Goal: Information Seeking & Learning: Learn about a topic

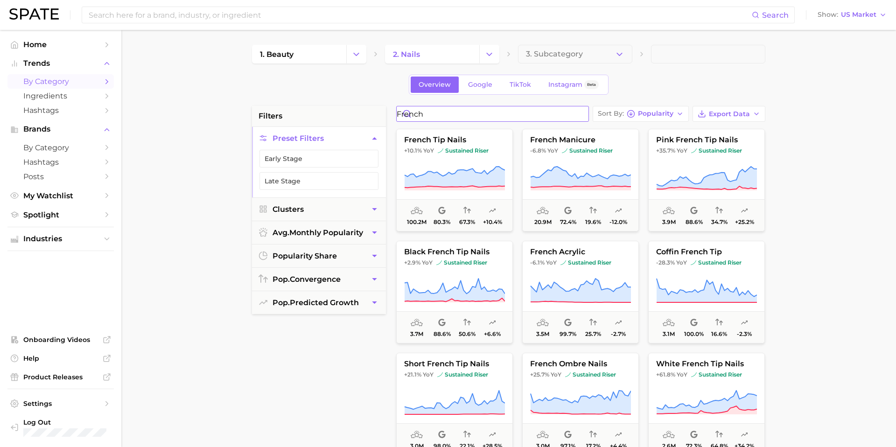
click at [434, 115] on input "french" at bounding box center [493, 113] width 192 height 15
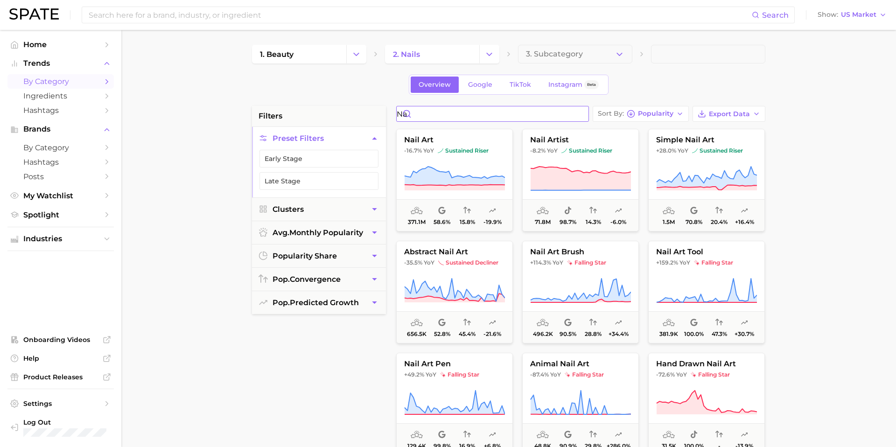
type input "n"
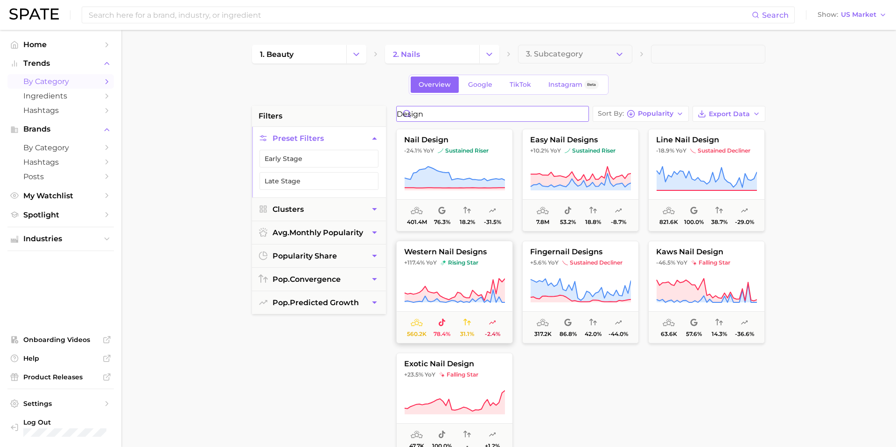
type input "design"
click at [494, 260] on span "+117.4% YoY rising star" at bounding box center [455, 262] width 116 height 7
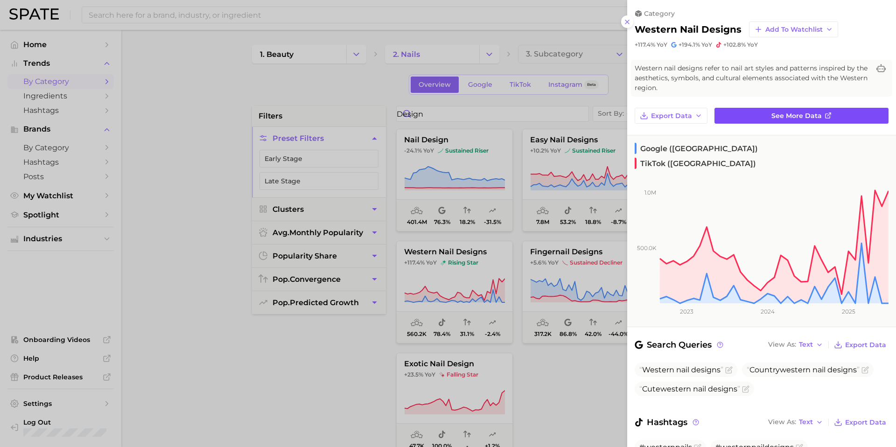
click at [753, 109] on link "See more data" at bounding box center [802, 116] width 174 height 16
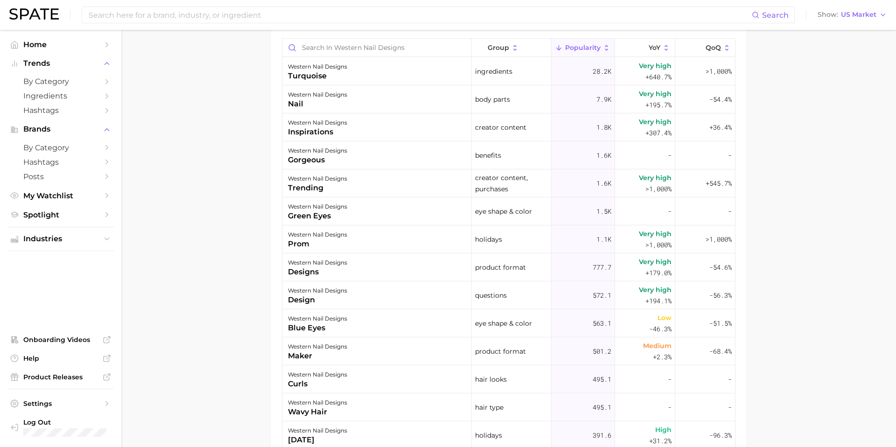
scroll to position [557, 0]
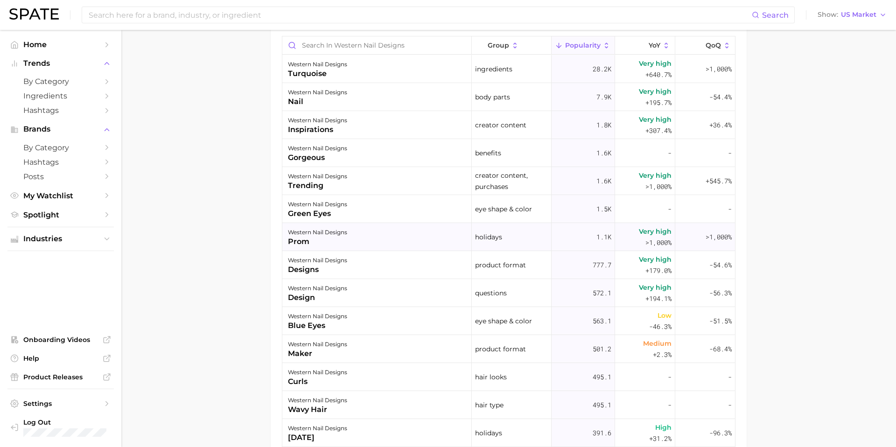
click at [353, 237] on div "western nail designs prom" at bounding box center [377, 237] width 190 height 28
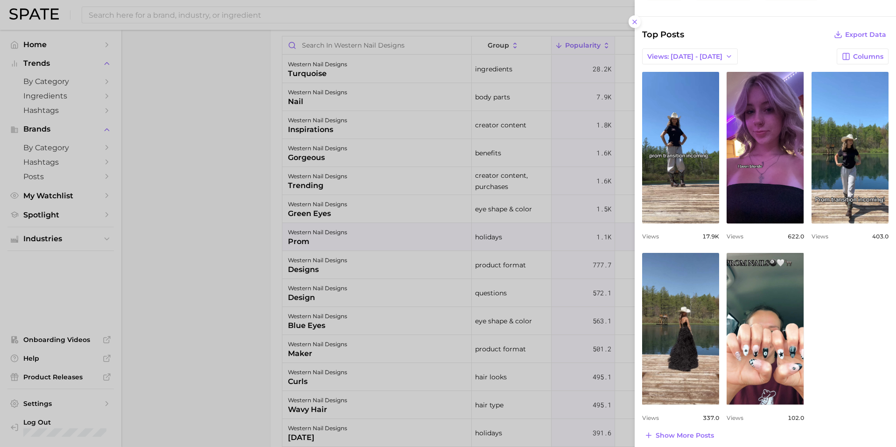
scroll to position [250, 0]
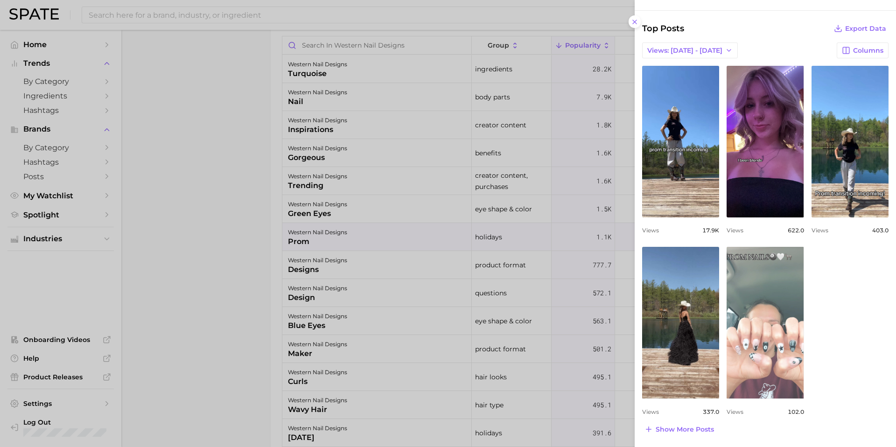
click at [788, 306] on link "view post on TikTok" at bounding box center [765, 323] width 77 height 152
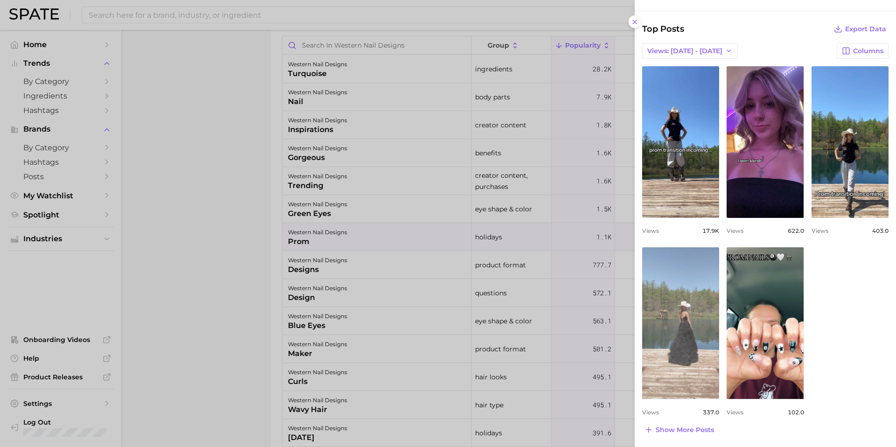
click at [699, 299] on link "view post on TikTok" at bounding box center [680, 323] width 77 height 152
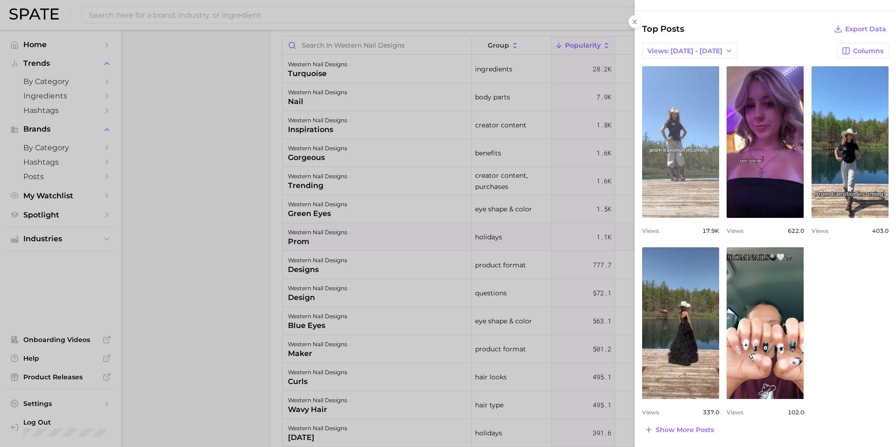
click at [683, 175] on link "view post on TikTok" at bounding box center [680, 142] width 77 height 152
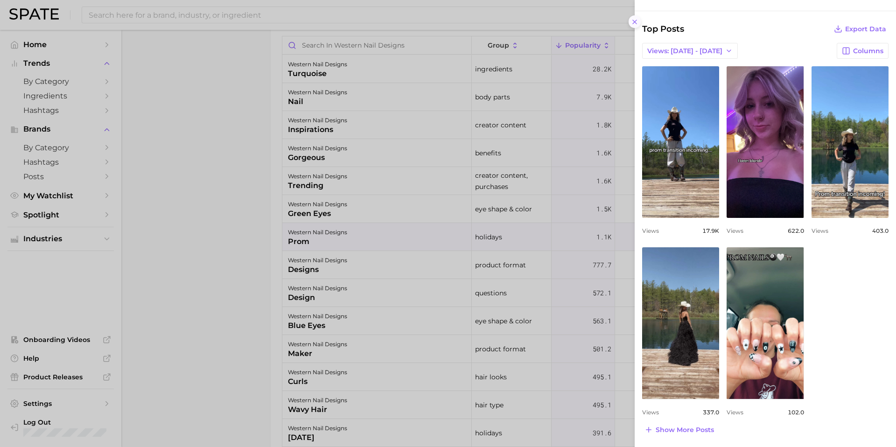
click at [633, 24] on line at bounding box center [635, 22] width 4 height 4
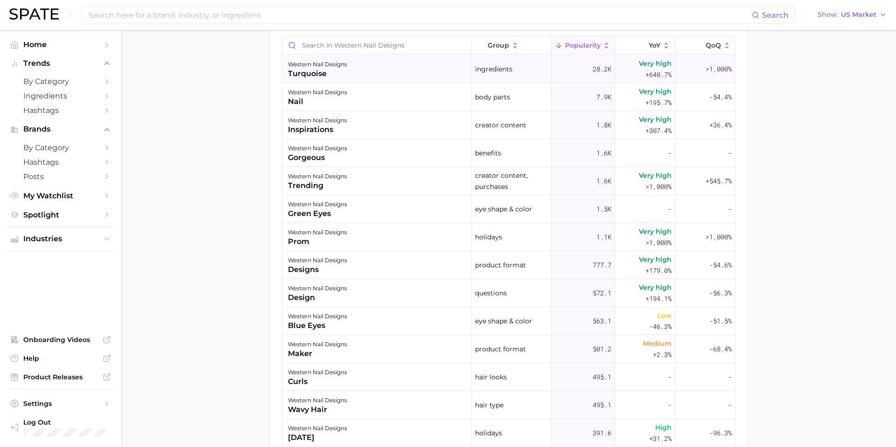
click at [443, 79] on div "western nail designs turquoise" at bounding box center [377, 69] width 190 height 28
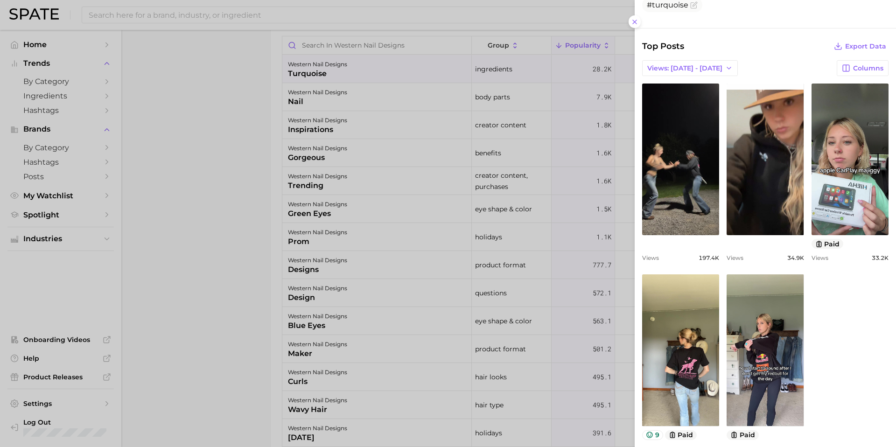
scroll to position [243, 0]
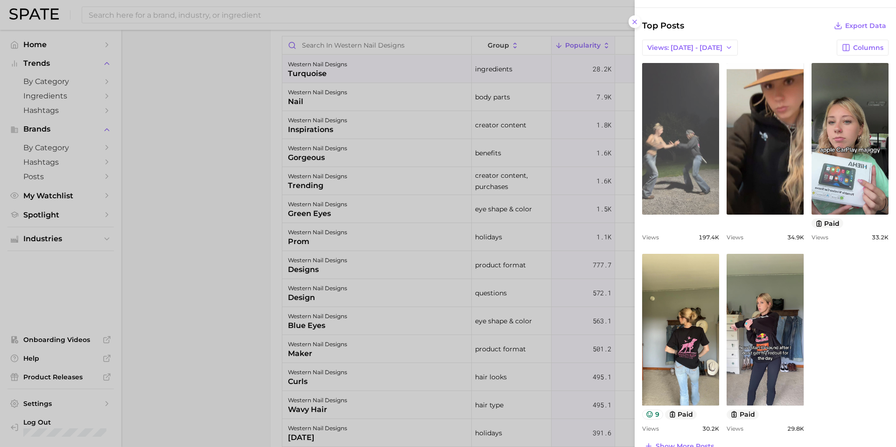
click at [683, 175] on link "view post on TikTok" at bounding box center [680, 139] width 77 height 152
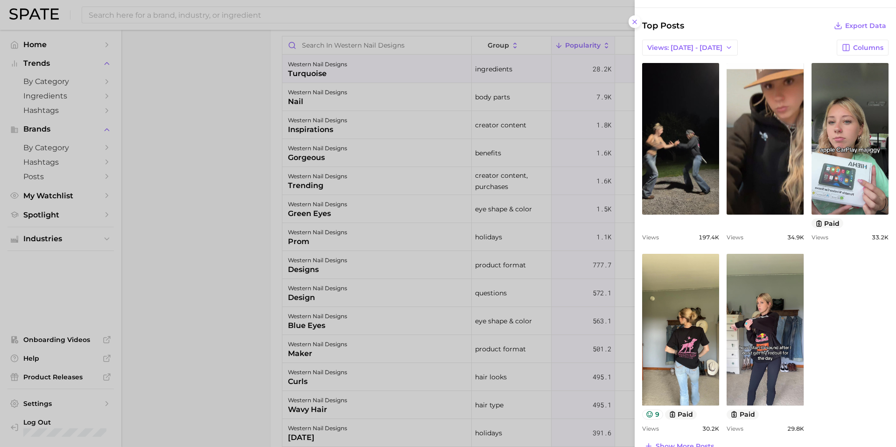
click at [240, 194] on div at bounding box center [448, 223] width 896 height 447
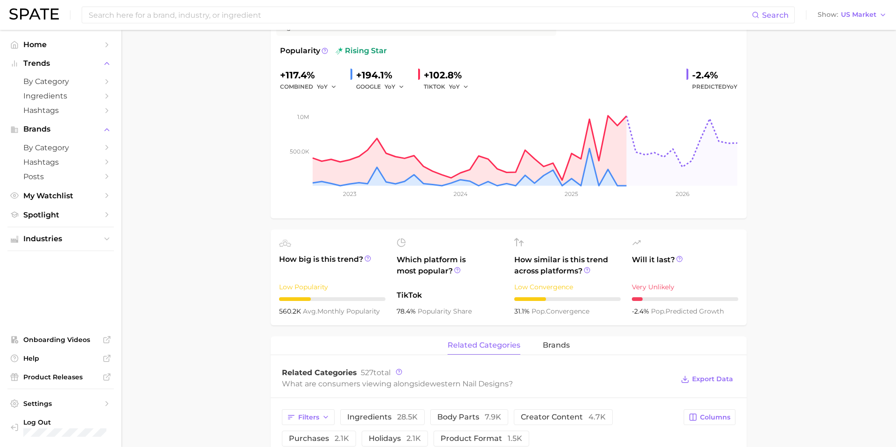
scroll to position [0, 0]
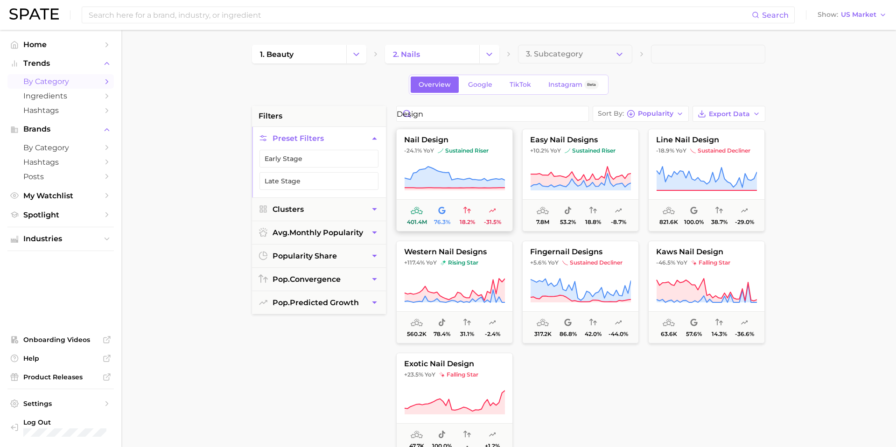
click at [499, 147] on span "-24.1% YoY sustained riser" at bounding box center [455, 150] width 116 height 7
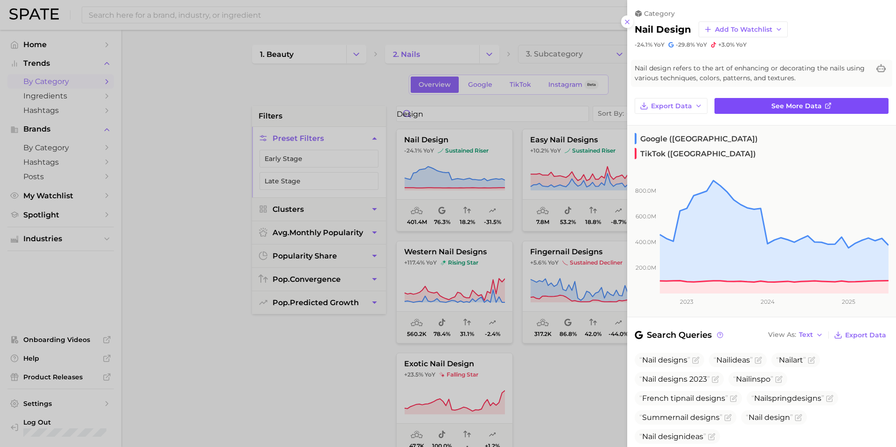
click at [750, 105] on link "See more data" at bounding box center [802, 106] width 174 height 16
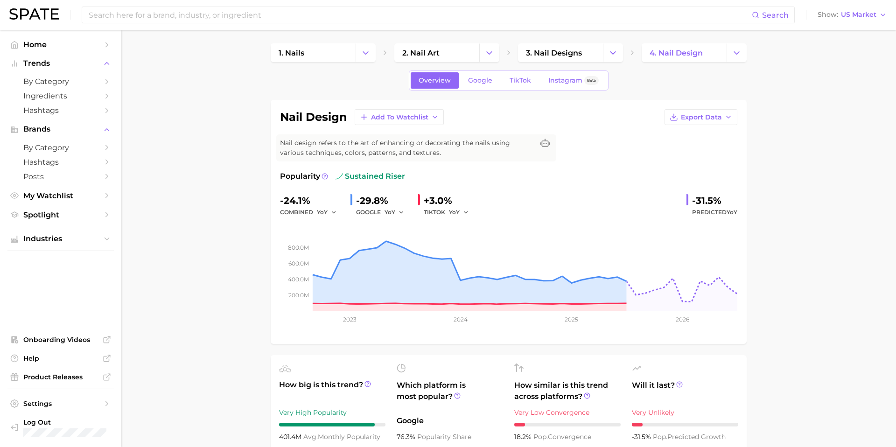
scroll to position [1, 0]
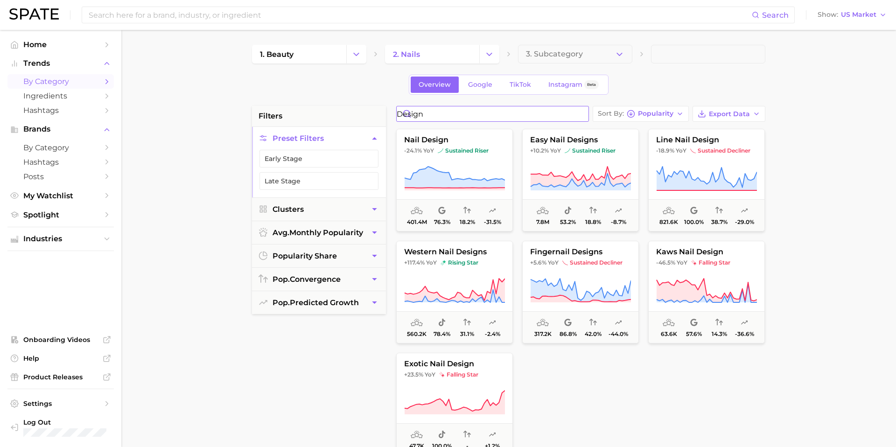
click at [438, 118] on input "design" at bounding box center [493, 113] width 192 height 15
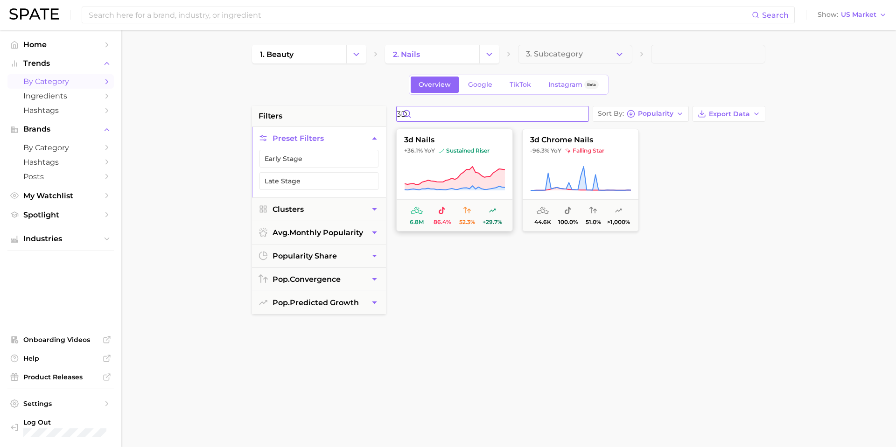
type input "3D"
click at [477, 133] on button "3d nails +36.1% YoY sustained riser 6.8m 86.4% 52.3% +29.7%" at bounding box center [454, 180] width 117 height 103
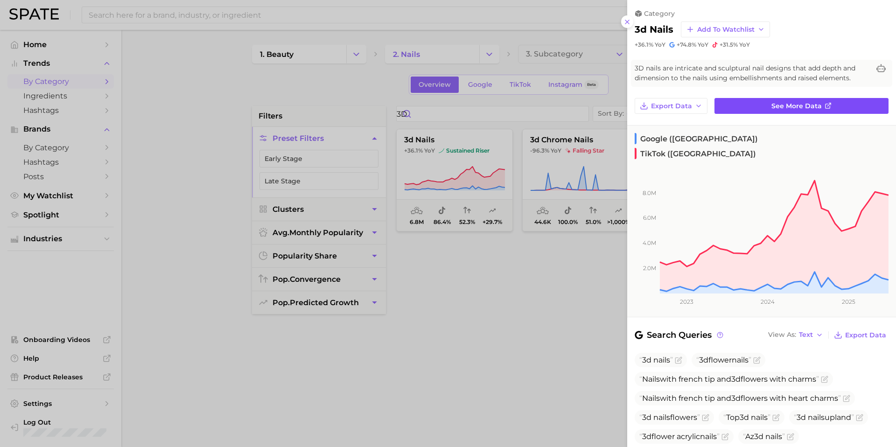
click at [769, 103] on link "See more data" at bounding box center [802, 106] width 174 height 16
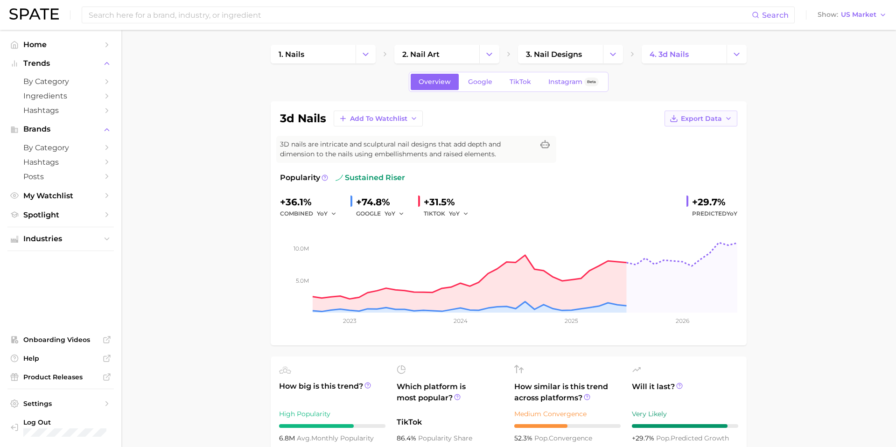
click at [724, 119] on button "Export Data" at bounding box center [701, 119] width 73 height 16
click at [676, 155] on span "Time Series Image" at bounding box center [682, 153] width 63 height 8
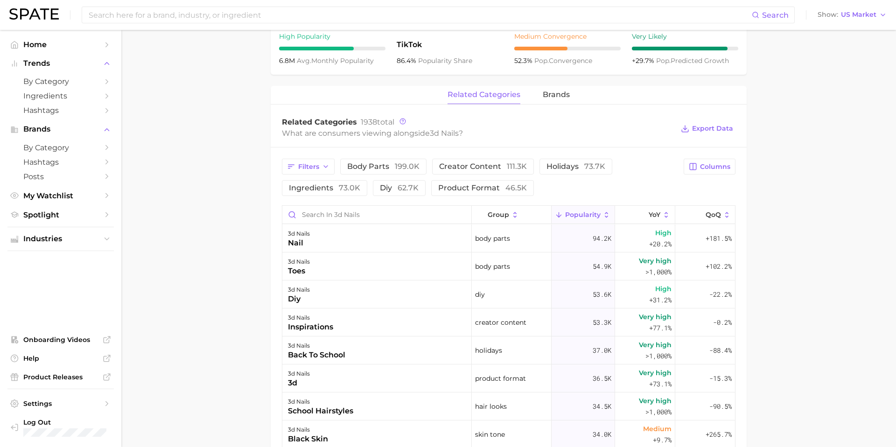
scroll to position [379, 0]
click at [344, 350] on div "back to school" at bounding box center [316, 354] width 57 height 11
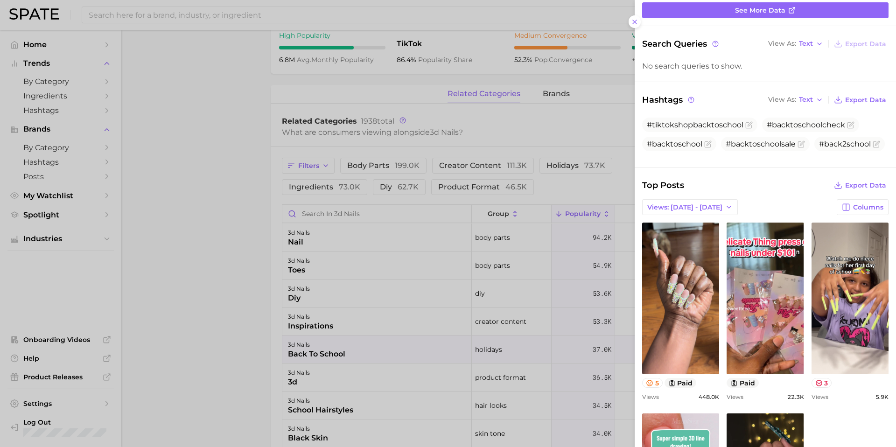
scroll to position [104, 0]
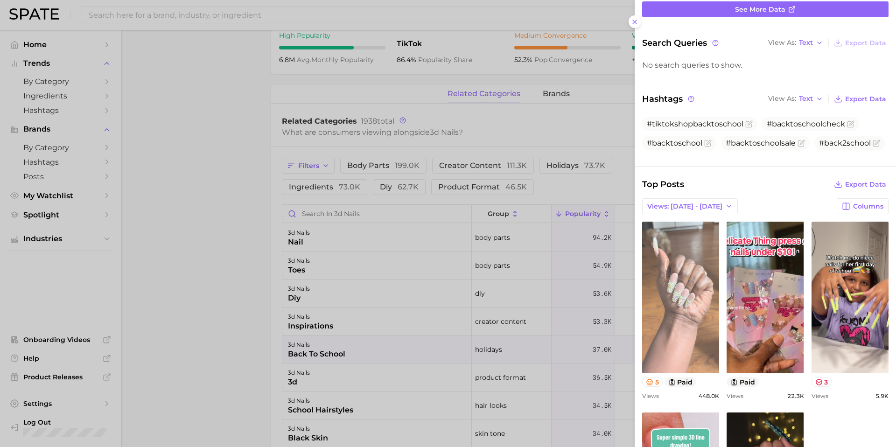
click at [683, 274] on link "view post on TikTok" at bounding box center [680, 298] width 77 height 152
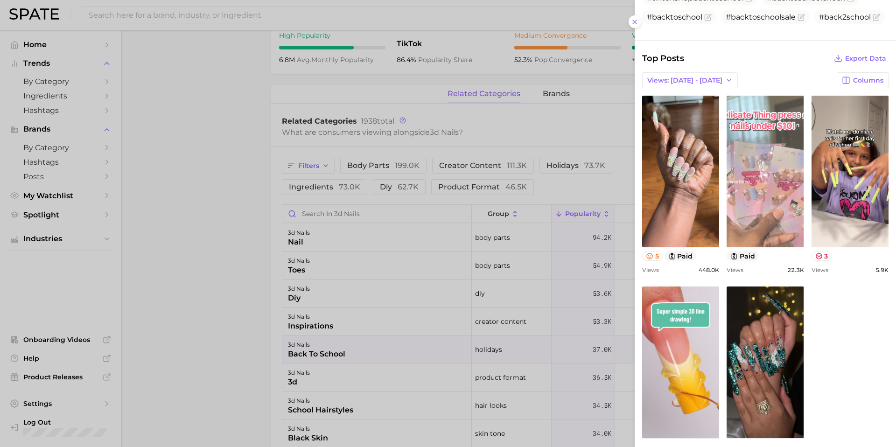
scroll to position [269, 0]
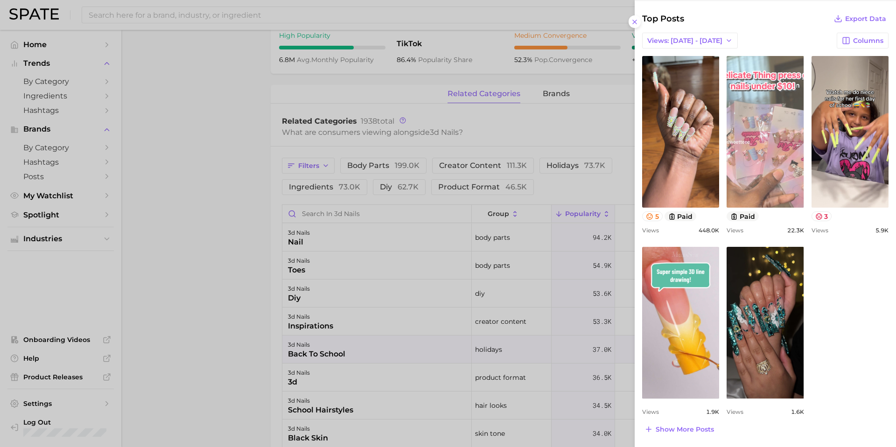
click at [748, 155] on link "view post on TikTok" at bounding box center [765, 132] width 77 height 152
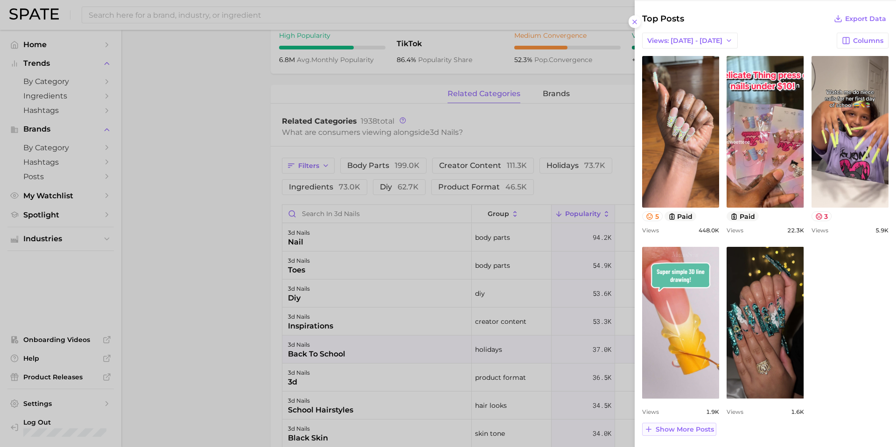
click at [689, 434] on button "Show more posts" at bounding box center [679, 429] width 74 height 13
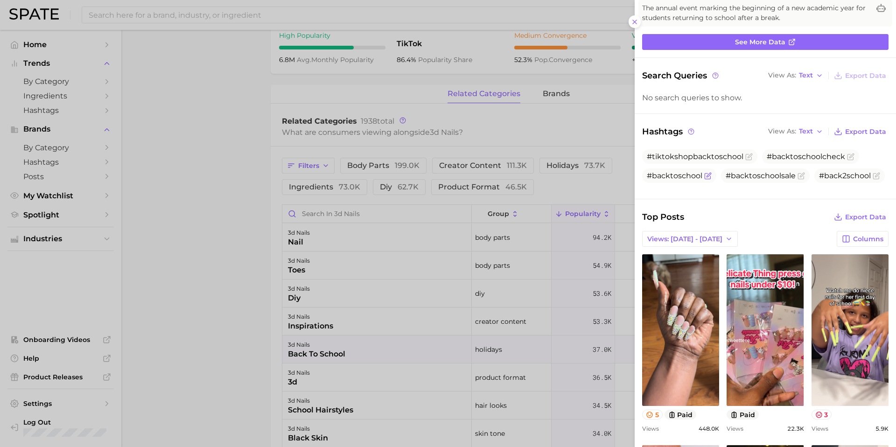
scroll to position [34, 0]
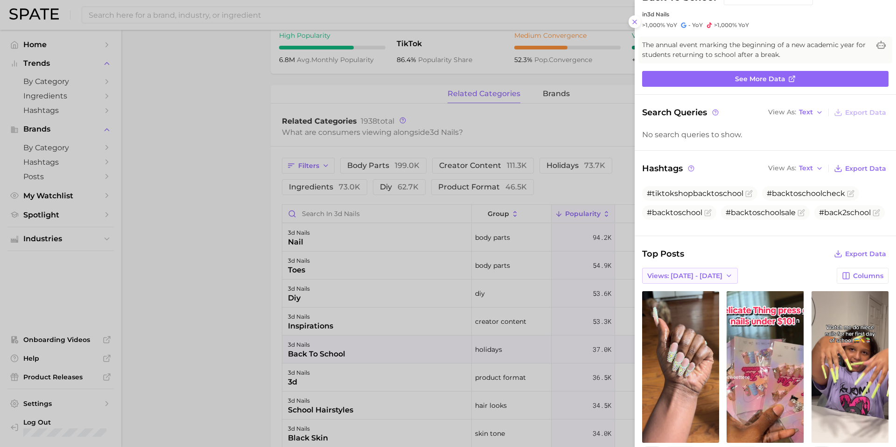
click at [712, 271] on button "Views: [DATE] - [DATE]" at bounding box center [690, 276] width 96 height 16
click at [682, 312] on span "Total Views" at bounding box center [666, 310] width 38 height 8
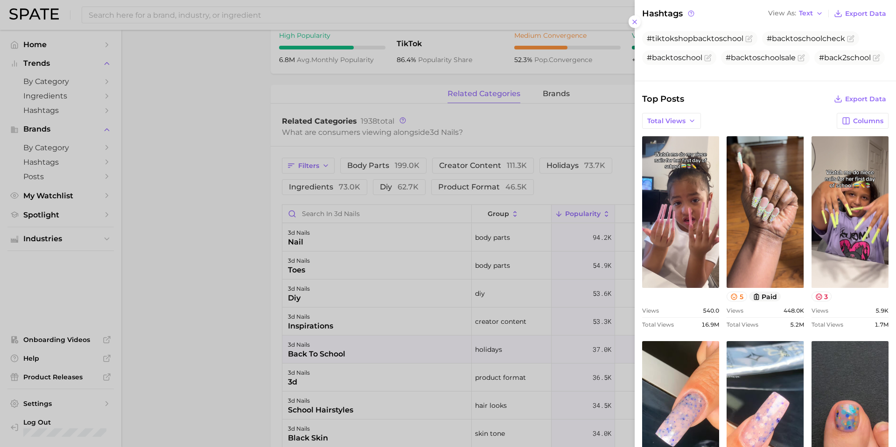
scroll to position [191, 0]
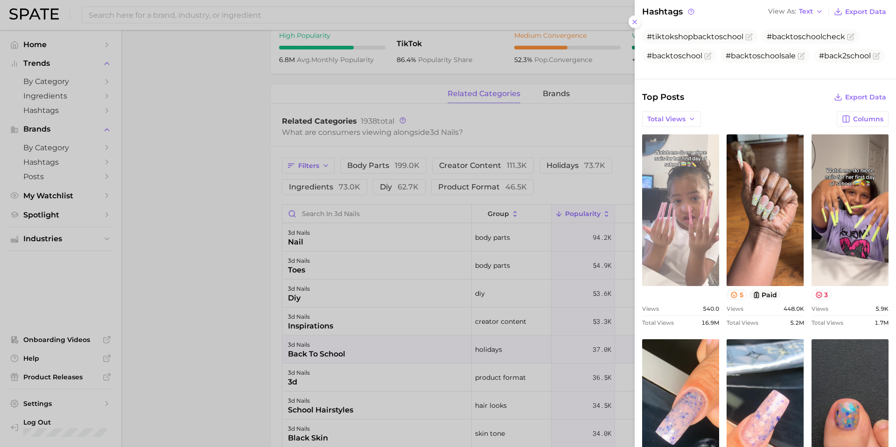
click at [687, 215] on link "view post on TikTok" at bounding box center [680, 210] width 77 height 152
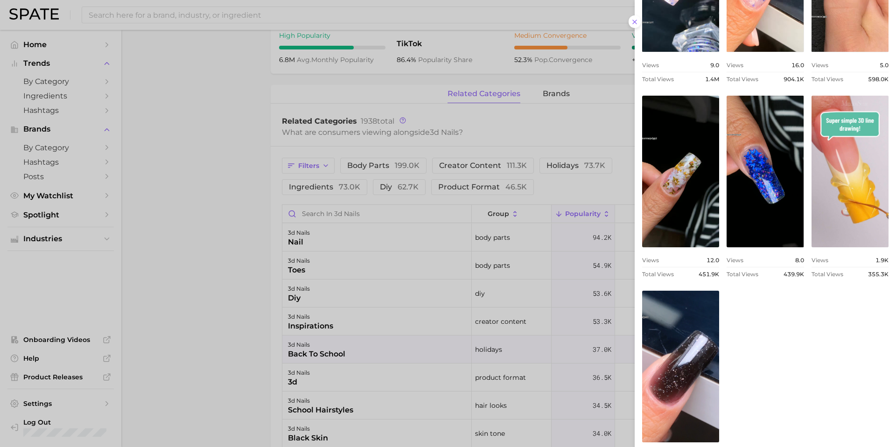
scroll to position [688, 0]
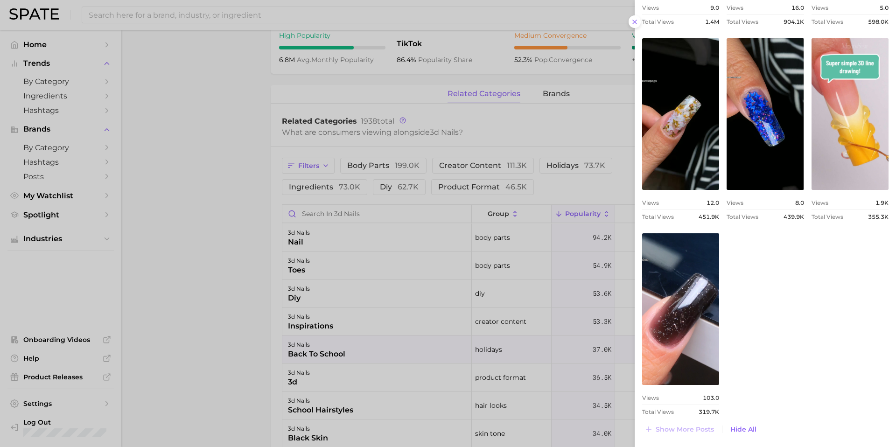
click at [191, 197] on div at bounding box center [448, 223] width 896 height 447
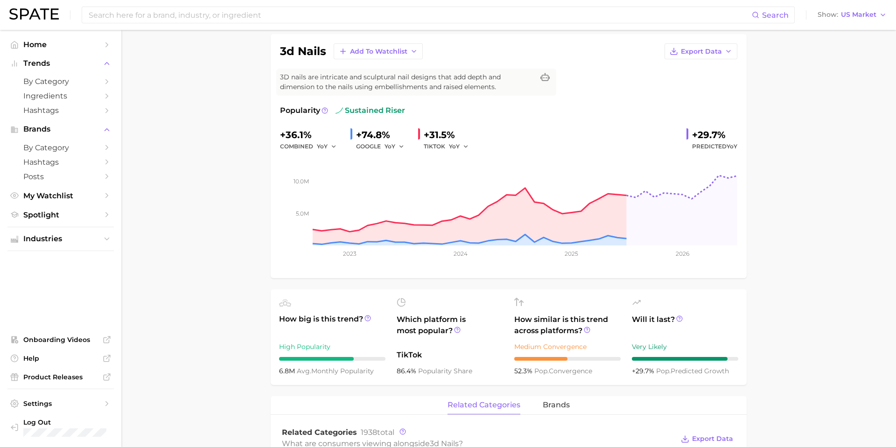
scroll to position [0, 0]
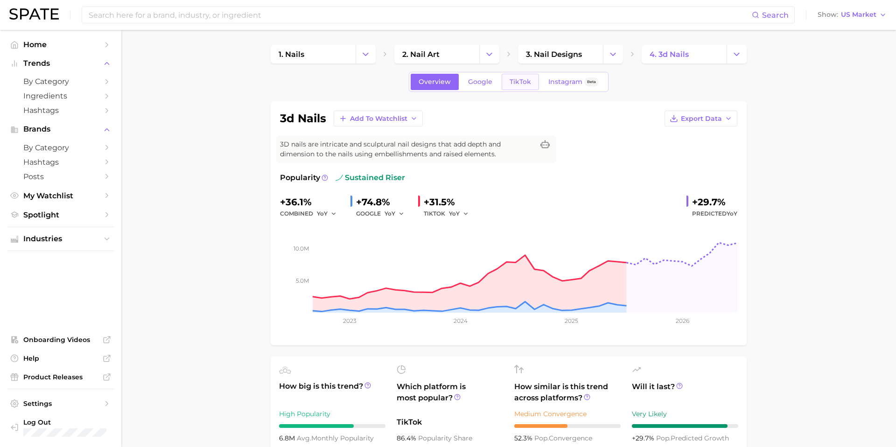
click at [523, 85] on span "TikTok" at bounding box center [520, 82] width 21 height 8
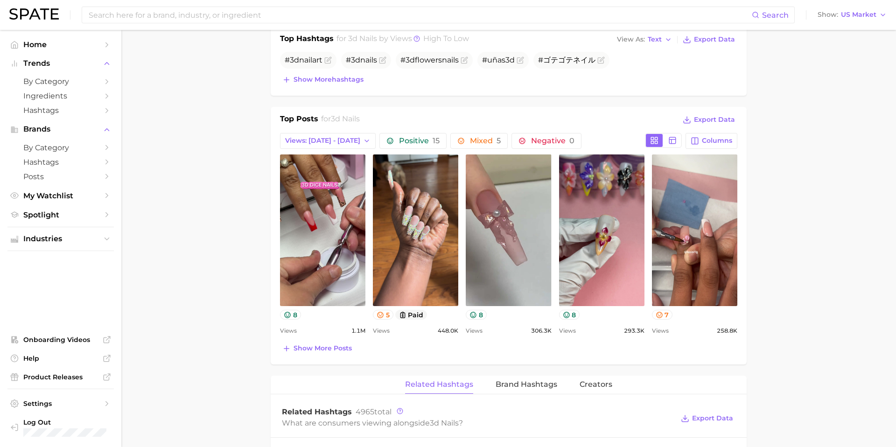
scroll to position [385, 0]
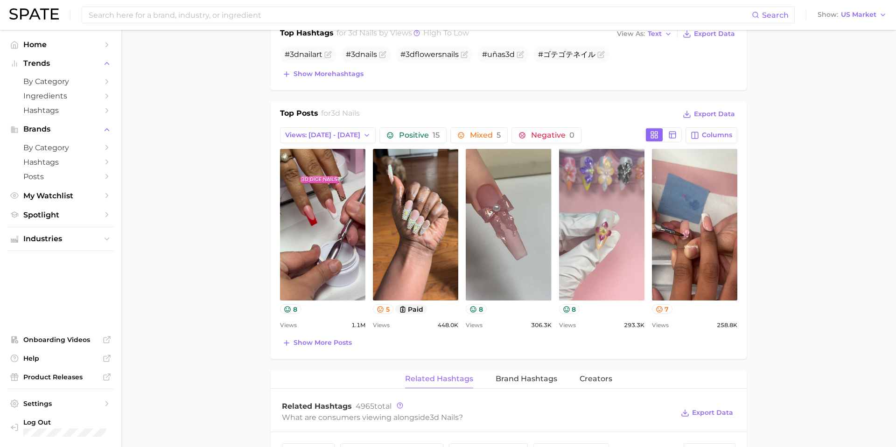
click at [605, 228] on link "view post on TikTok" at bounding box center [601, 225] width 85 height 152
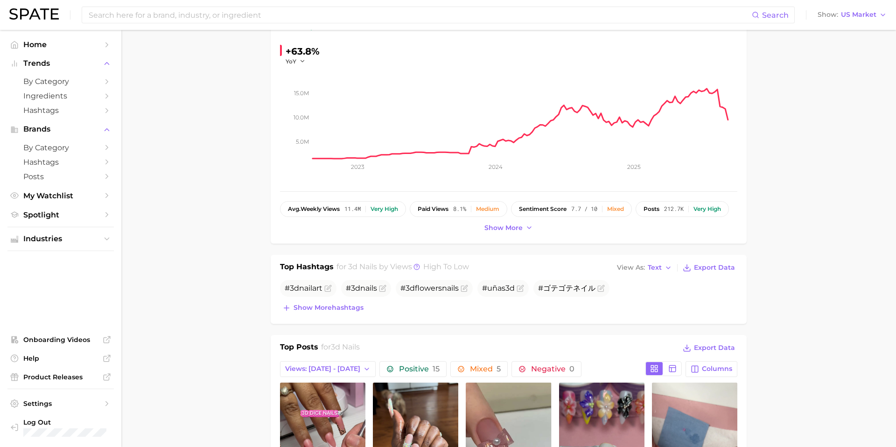
scroll to position [150, 0]
click at [301, 287] on span "# 3d nailart" at bounding box center [304, 288] width 38 height 9
click at [328, 290] on icon "Flag as miscategorized or irrelevant" at bounding box center [327, 288] width 7 height 7
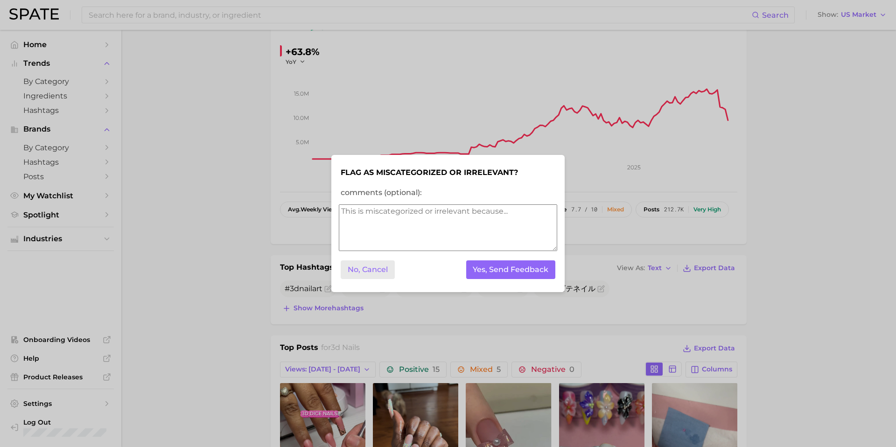
click at [359, 268] on button "No, Cancel" at bounding box center [368, 269] width 54 height 19
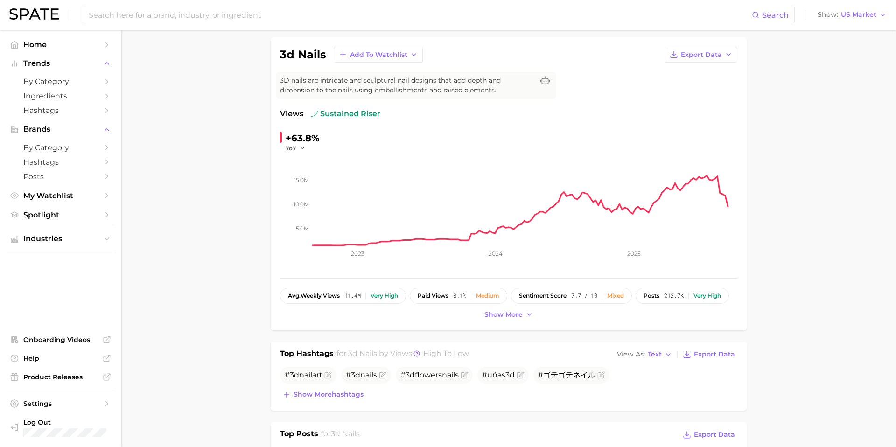
scroll to position [0, 0]
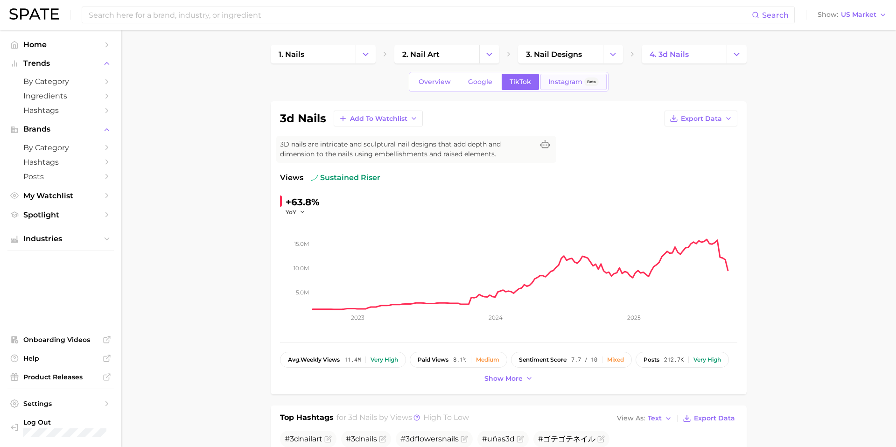
click at [549, 81] on span "Instagram" at bounding box center [566, 82] width 34 height 8
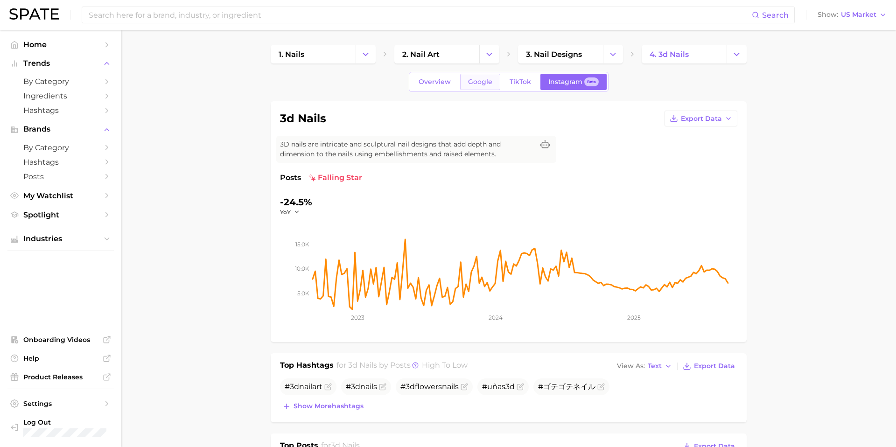
click at [476, 83] on span "Google" at bounding box center [480, 82] width 24 height 8
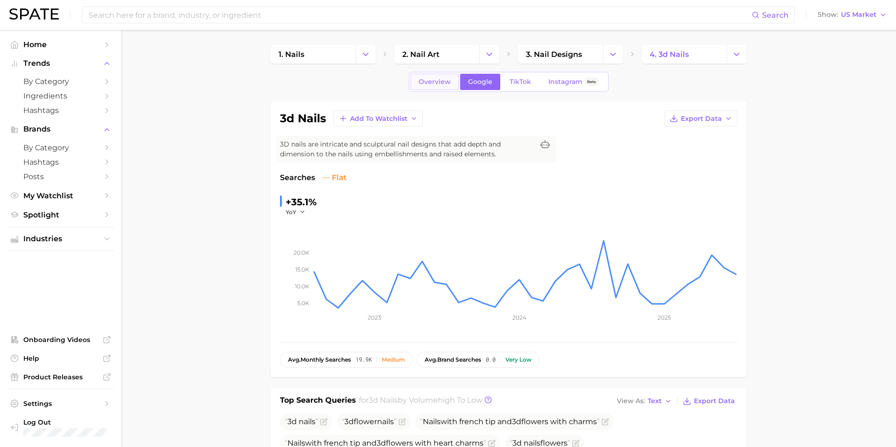
click at [436, 85] on span "Overview" at bounding box center [435, 82] width 32 height 8
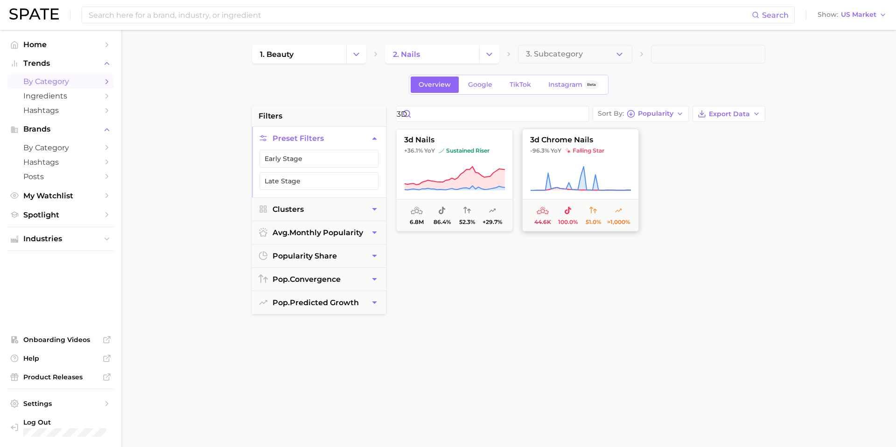
click at [623, 142] on span "3d chrome nails" at bounding box center [581, 140] width 116 height 8
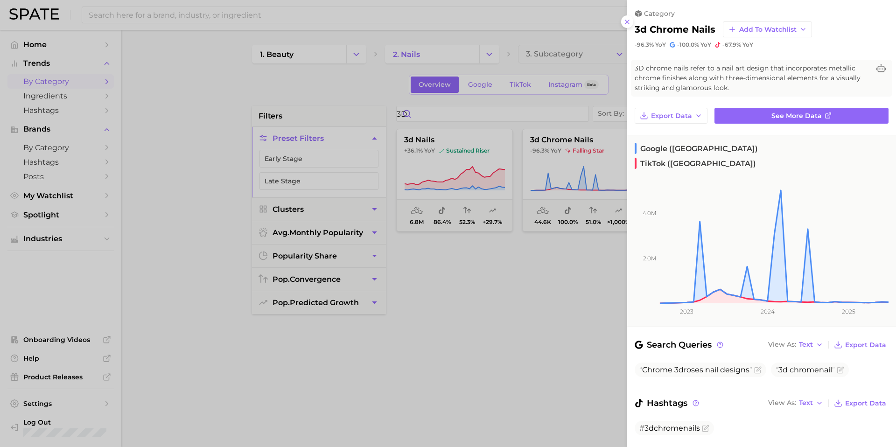
click at [512, 294] on div at bounding box center [448, 223] width 896 height 447
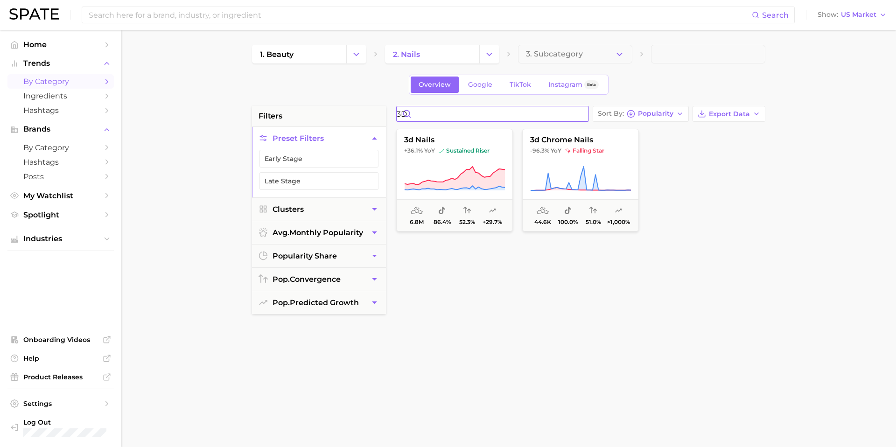
click at [440, 115] on input "3D" at bounding box center [493, 113] width 192 height 15
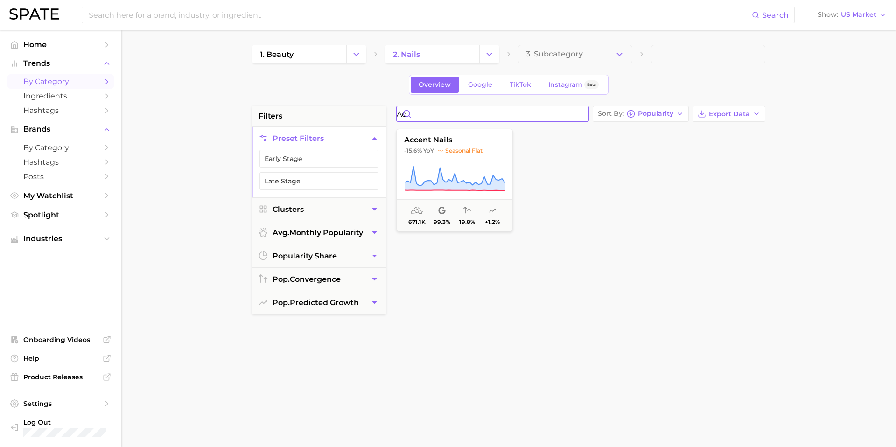
type input "a"
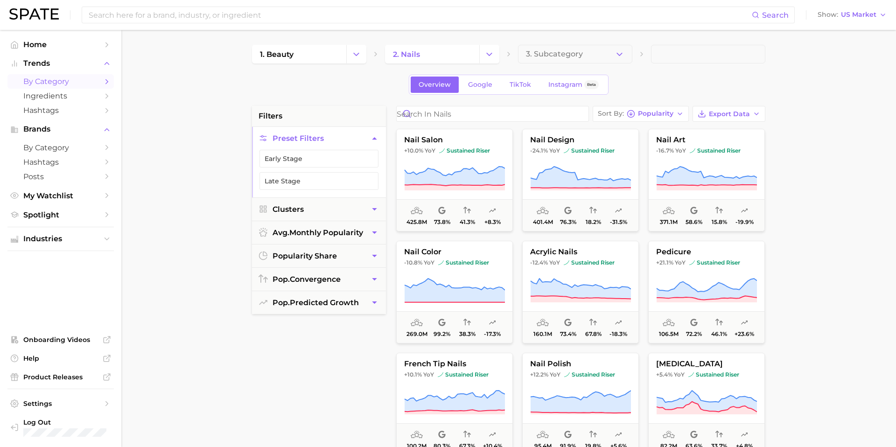
click at [802, 180] on main "1. beauty 2. nails 3. Subcategory Overview Google TikTok Instagram Beta filters…" at bounding box center [508, 384] width 775 height 708
click at [654, 111] on span "Popularity" at bounding box center [655, 113] width 35 height 5
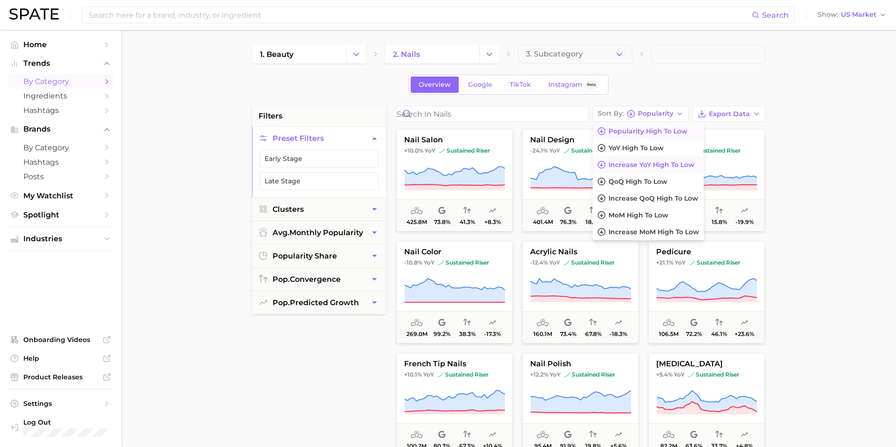
click at [658, 162] on span "Increase YoY high to low" at bounding box center [652, 165] width 86 height 8
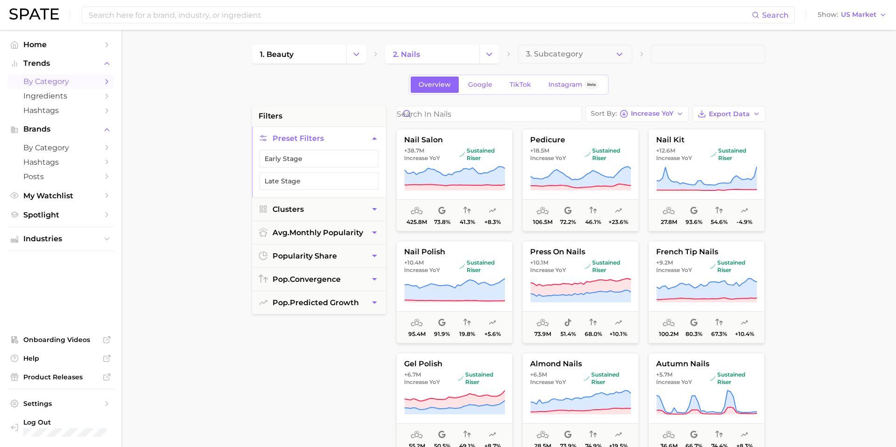
click at [811, 169] on main "1. beauty 2. nails 3. Subcategory Overview Google TikTok Instagram Beta filters…" at bounding box center [508, 384] width 775 height 708
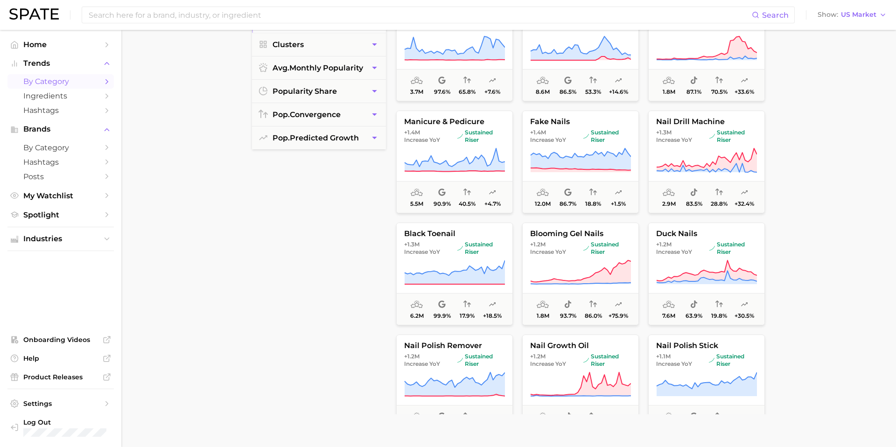
scroll to position [1314, 0]
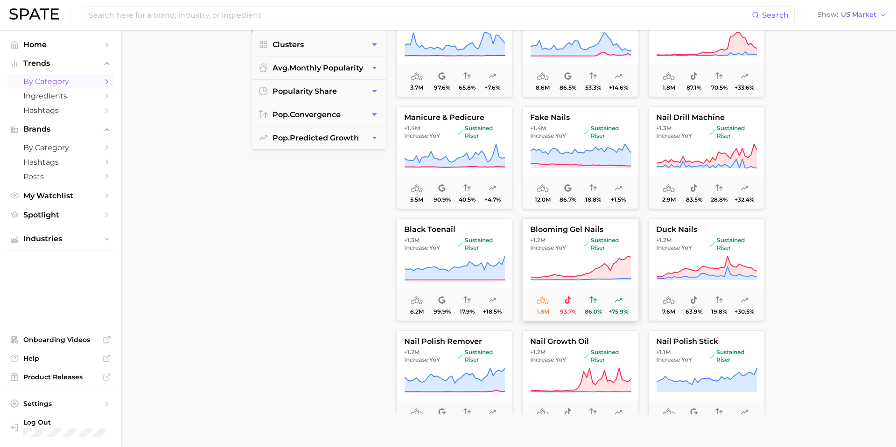
click at [572, 228] on span "blooming gel nails" at bounding box center [581, 229] width 116 height 8
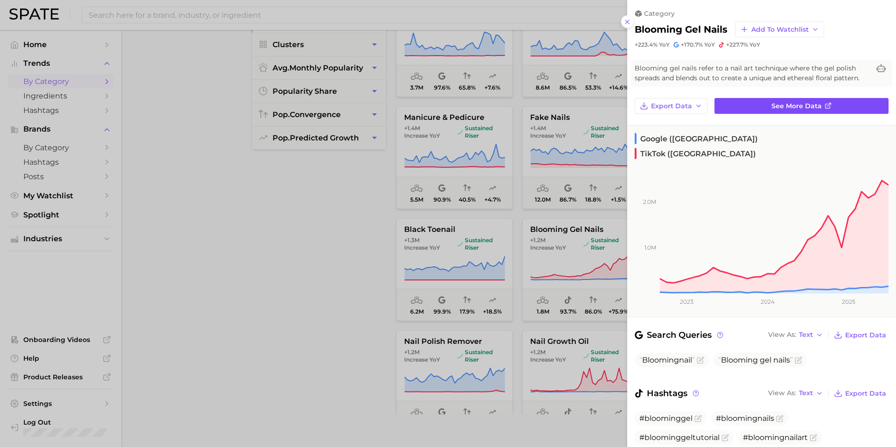
click at [797, 106] on span "See more data" at bounding box center [797, 106] width 50 height 8
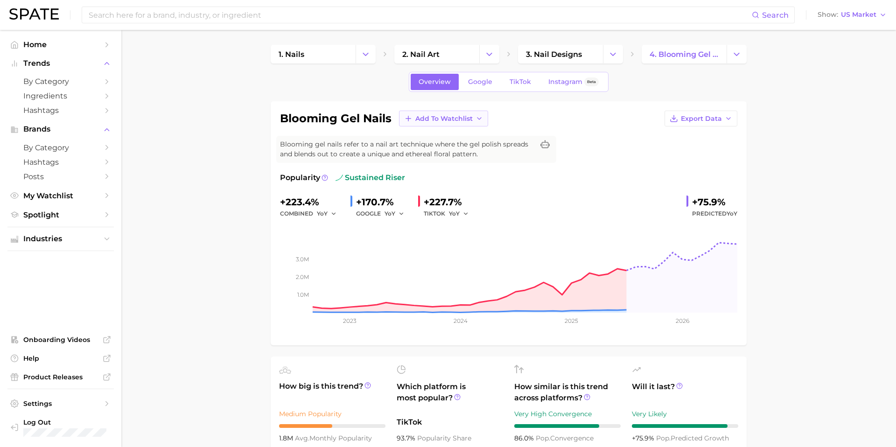
click at [465, 117] on span "Add to Watchlist" at bounding box center [443, 119] width 57 height 8
click at [450, 135] on span "New Watchlist" at bounding box center [439, 136] width 49 height 8
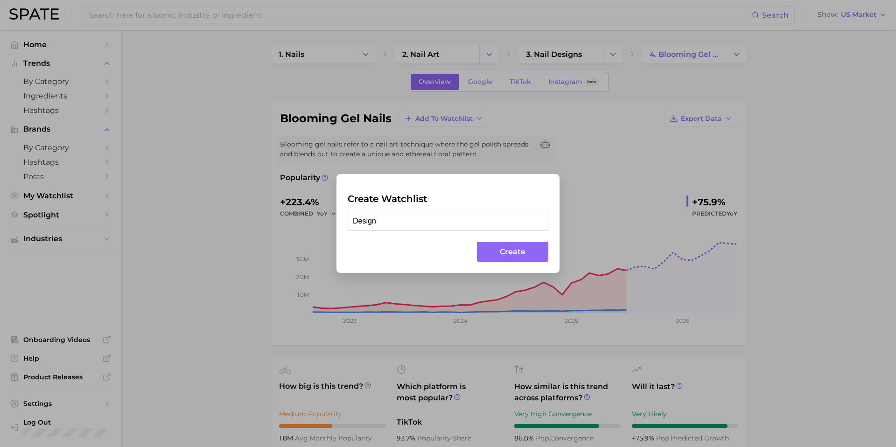
type input "Design"
click at [507, 251] on button "Create" at bounding box center [512, 252] width 71 height 20
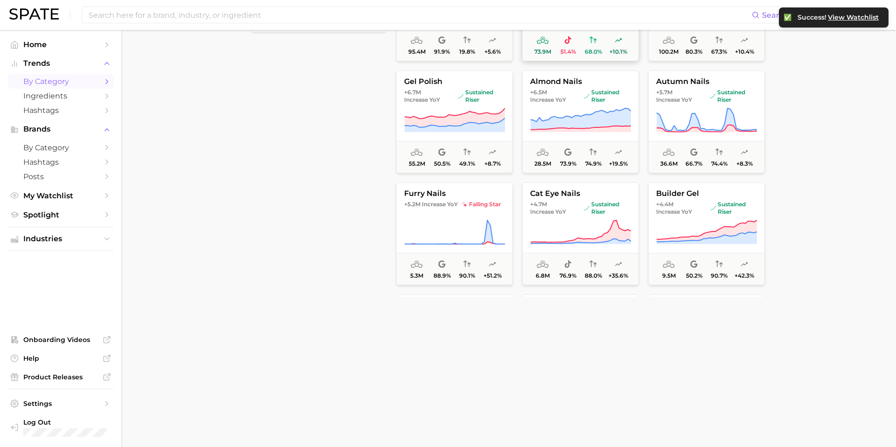
scroll to position [291, 0]
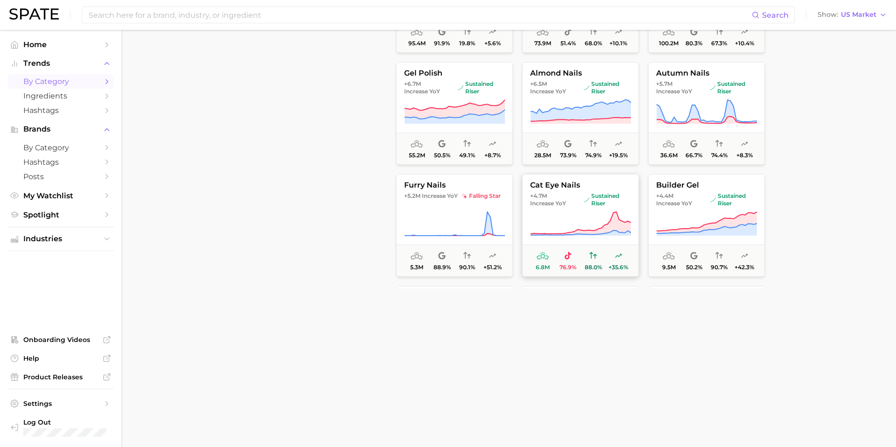
click at [609, 179] on button "cat eye nails +4.7m Increase YoY sustained riser 6.8m 76.9% 88.0% +35.6%" at bounding box center [580, 225] width 117 height 103
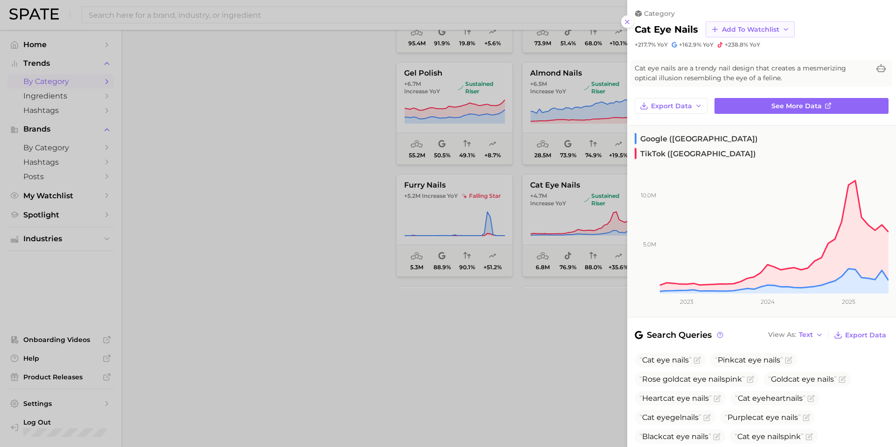
click at [773, 28] on span "Add to Watchlist" at bounding box center [750, 30] width 57 height 8
click at [745, 112] on span "Design" at bounding box center [734, 115] width 24 height 8
click at [424, 224] on div at bounding box center [448, 223] width 896 height 447
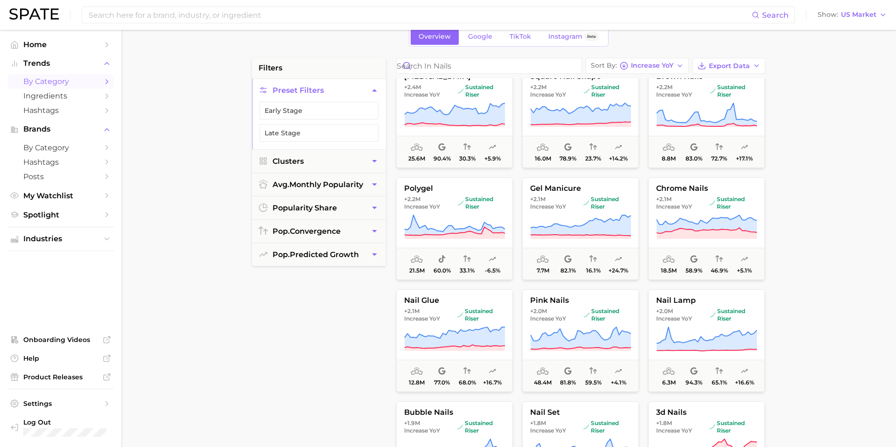
scroll to position [938, 0]
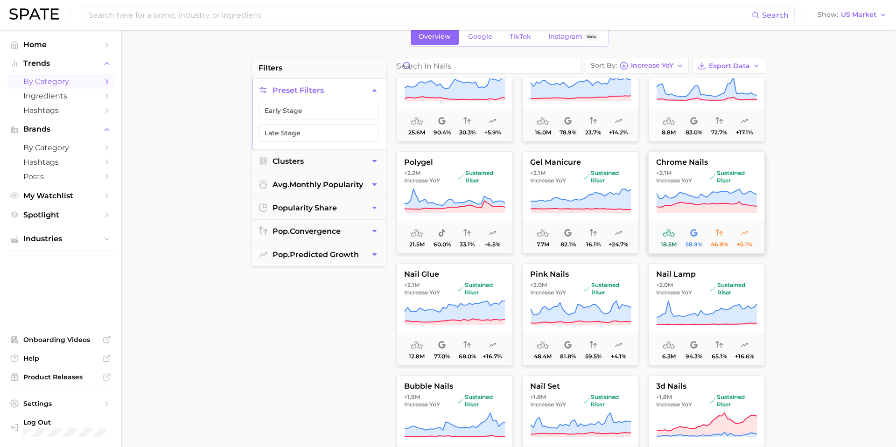
click at [736, 164] on span "chrome nails" at bounding box center [707, 162] width 116 height 8
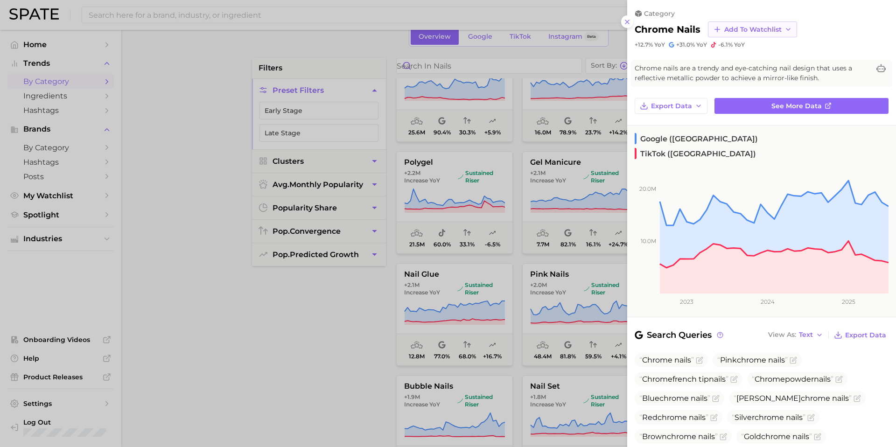
click at [782, 26] on button "Add to Watchlist" at bounding box center [752, 29] width 89 height 16
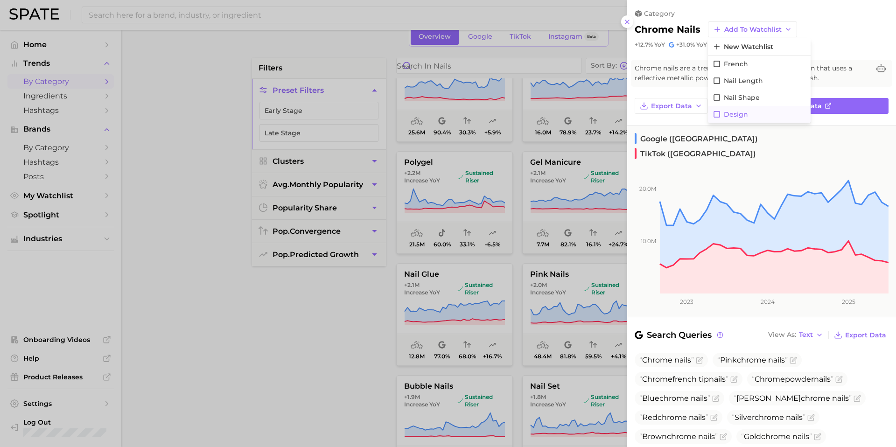
click at [738, 115] on span "Design" at bounding box center [736, 115] width 24 height 8
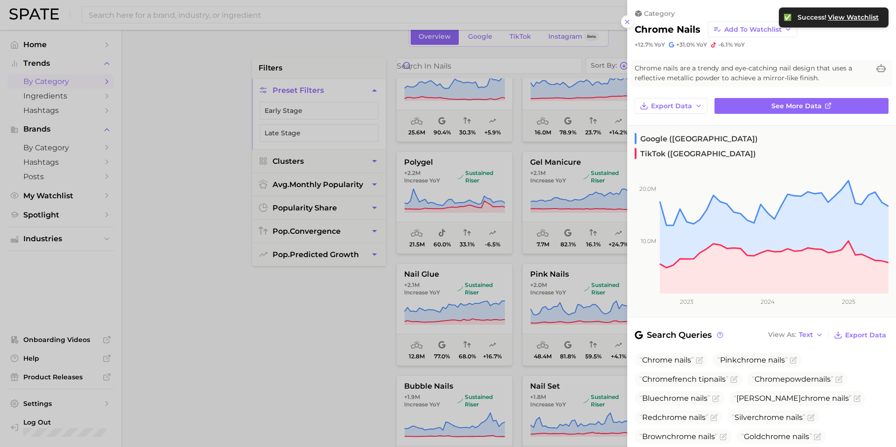
click at [519, 197] on div at bounding box center [448, 223] width 896 height 447
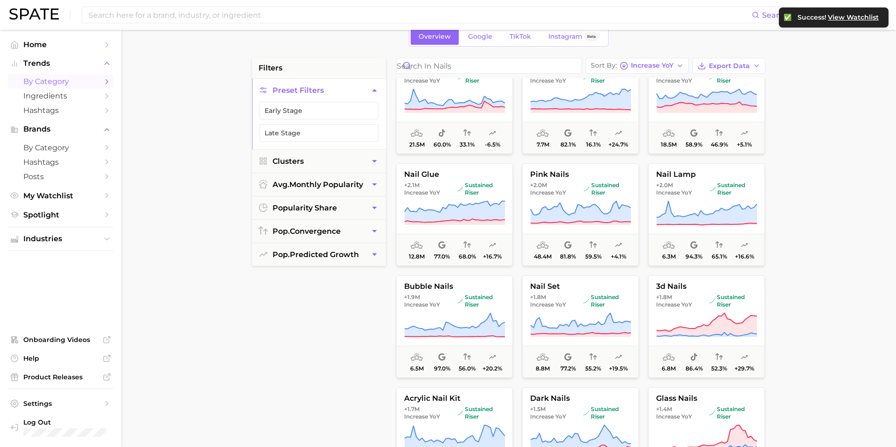
scroll to position [1039, 0]
click at [608, 169] on span "pink nails" at bounding box center [581, 173] width 116 height 8
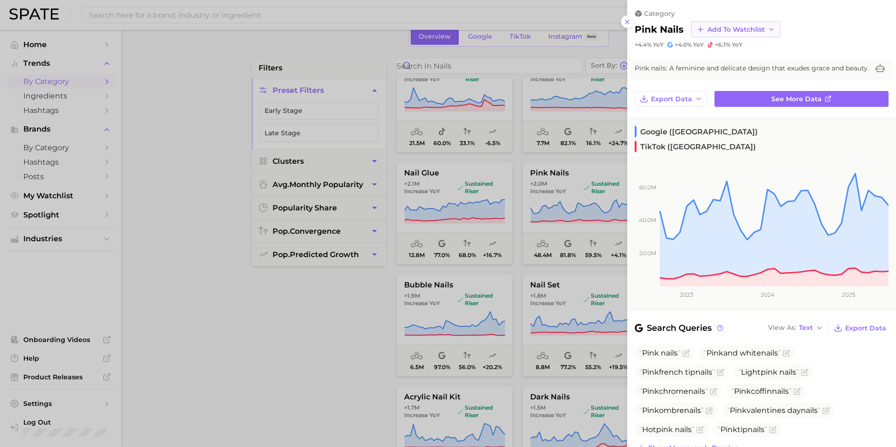
click at [754, 26] on span "Add to Watchlist" at bounding box center [736, 30] width 57 height 8
click at [720, 113] on span "Design" at bounding box center [719, 115] width 24 height 8
click at [559, 199] on div at bounding box center [448, 223] width 896 height 447
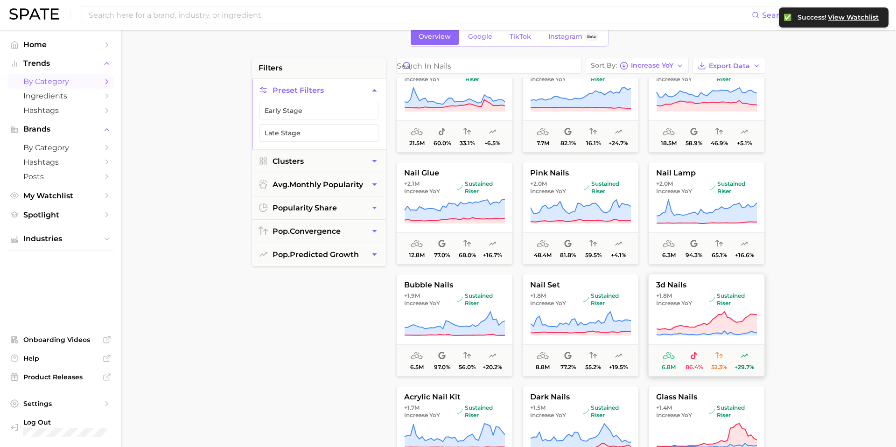
click at [739, 286] on span "3d nails" at bounding box center [707, 285] width 116 height 8
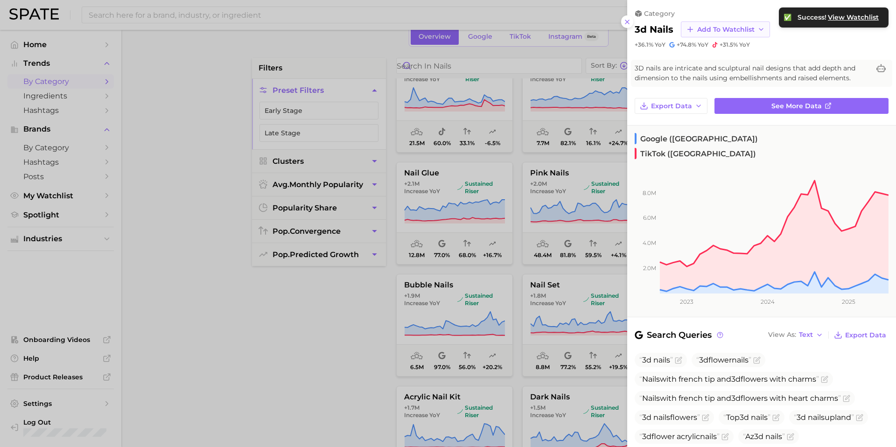
click at [739, 29] on span "Add to Watchlist" at bounding box center [725, 30] width 57 height 8
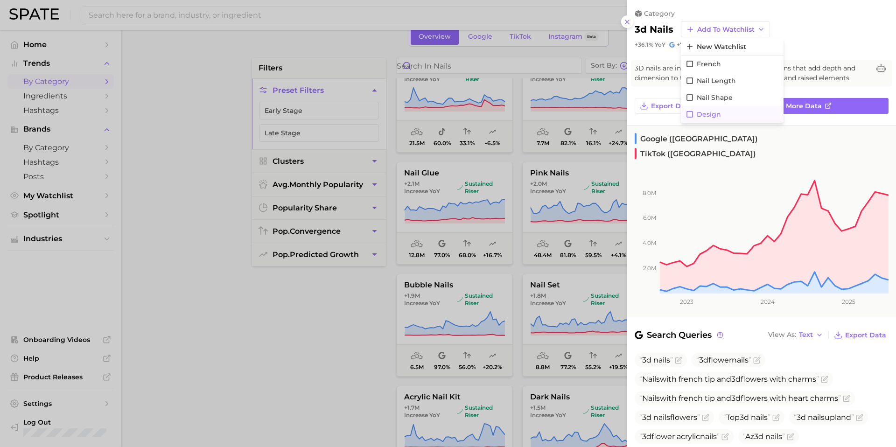
click at [709, 116] on span "Design" at bounding box center [709, 115] width 24 height 8
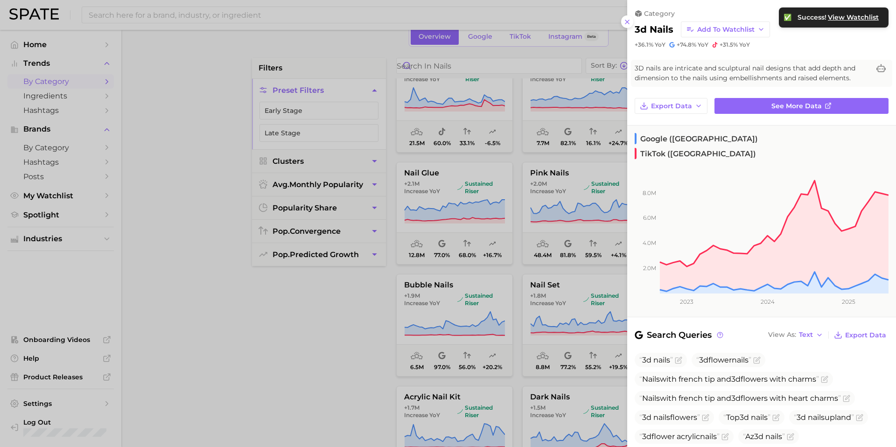
click at [542, 208] on div at bounding box center [448, 223] width 896 height 447
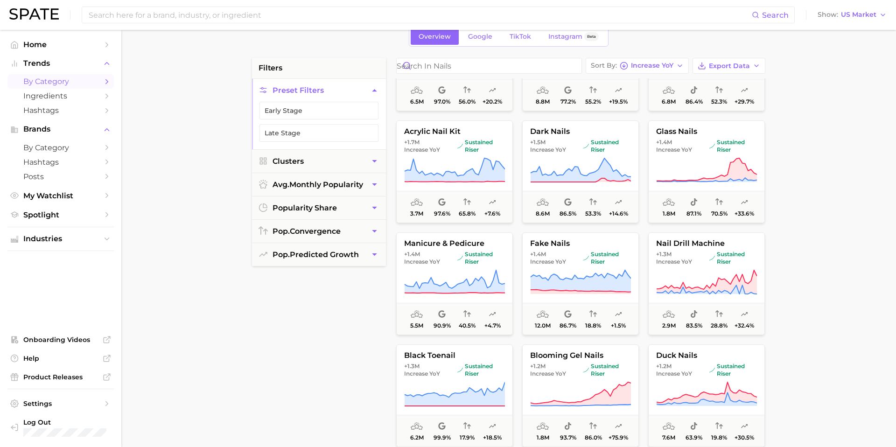
scroll to position [1305, 0]
click at [747, 132] on span "glass nails" at bounding box center [707, 131] width 116 height 8
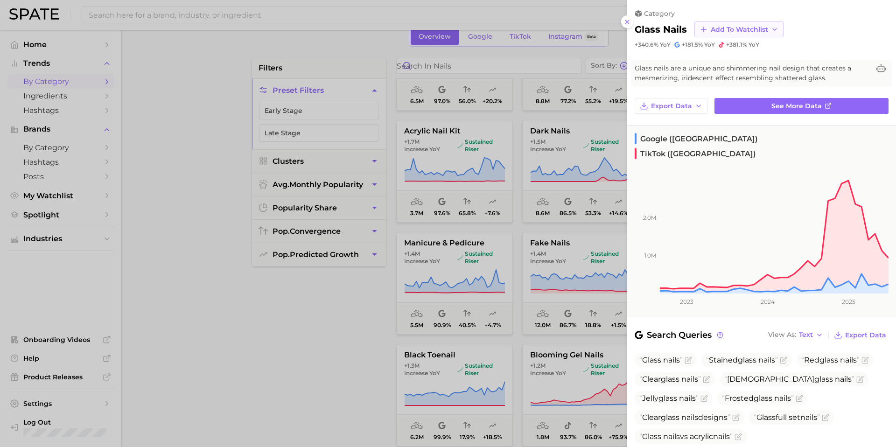
click at [765, 28] on span "Add to Watchlist" at bounding box center [739, 30] width 57 height 8
click at [709, 113] on button "Design" at bounding box center [746, 114] width 103 height 17
click at [513, 228] on div at bounding box center [448, 223] width 896 height 447
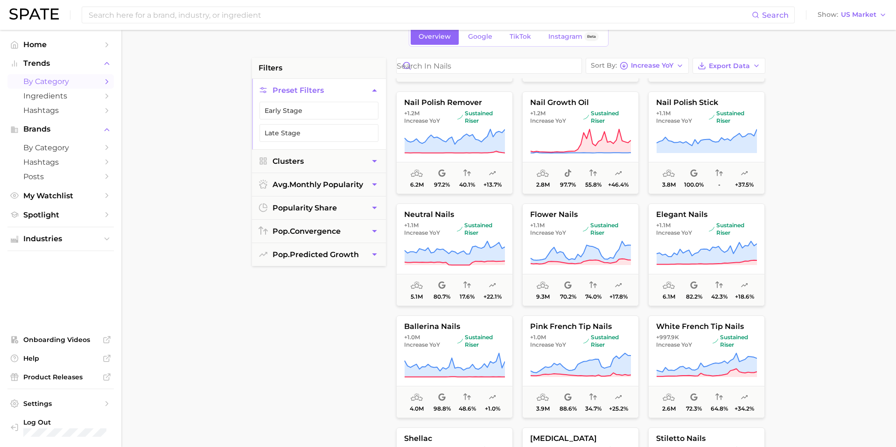
scroll to position [1676, 0]
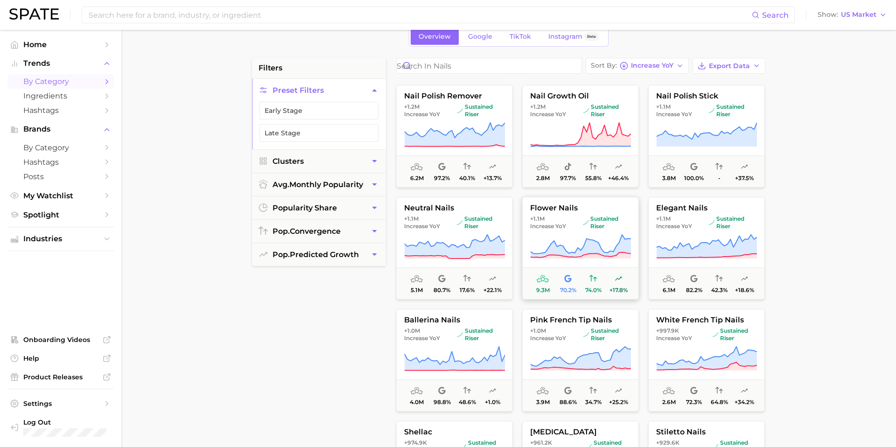
click at [613, 208] on span "flower nails" at bounding box center [581, 208] width 116 height 8
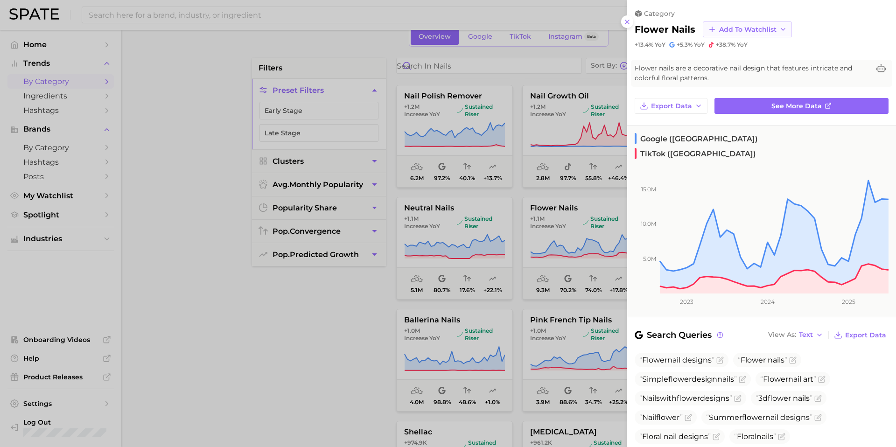
click at [757, 28] on span "Add to Watchlist" at bounding box center [747, 30] width 57 height 8
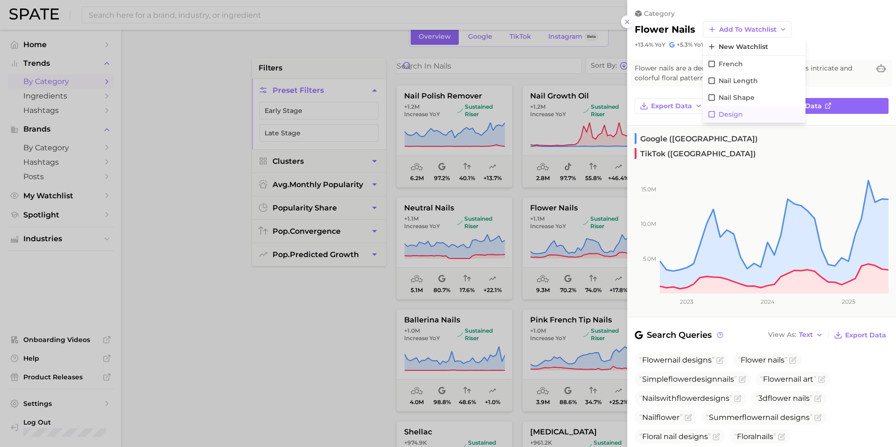
click at [737, 111] on span "Design" at bounding box center [731, 115] width 24 height 8
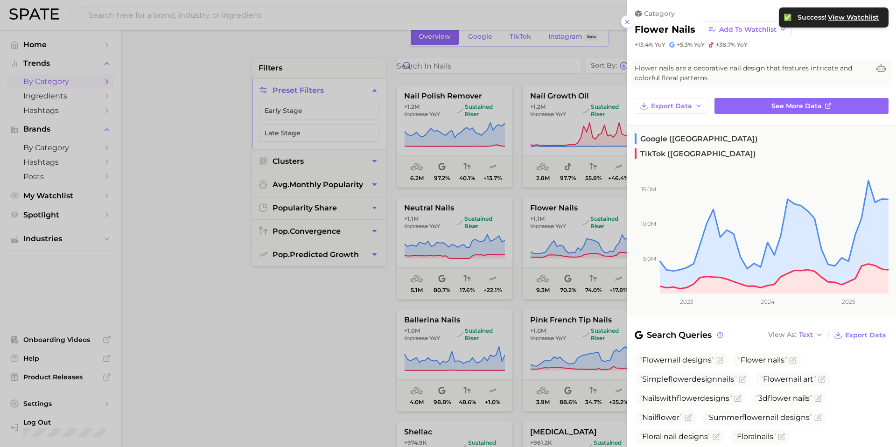
click at [565, 206] on div at bounding box center [448, 223] width 896 height 447
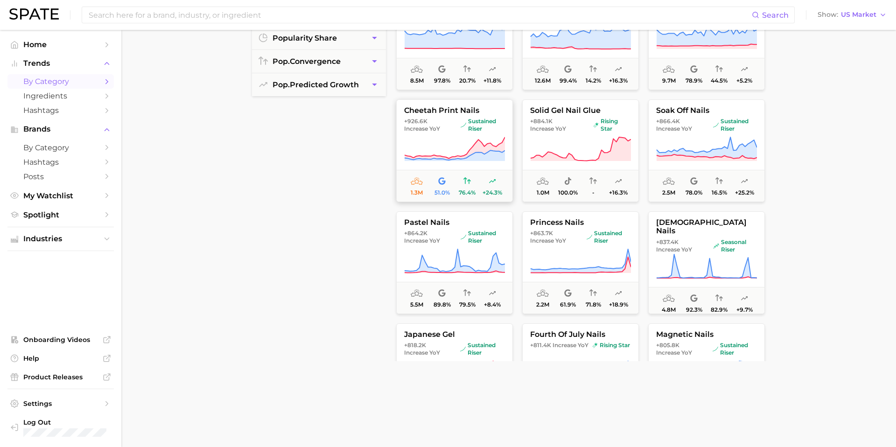
scroll to position [1941, 0]
click at [497, 113] on span "cheetah print nails" at bounding box center [455, 110] width 116 height 8
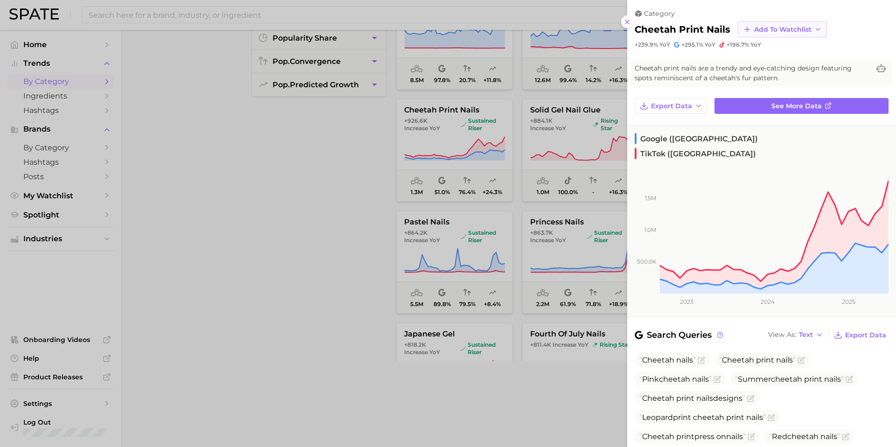
click at [803, 29] on span "Add to Watchlist" at bounding box center [782, 30] width 57 height 8
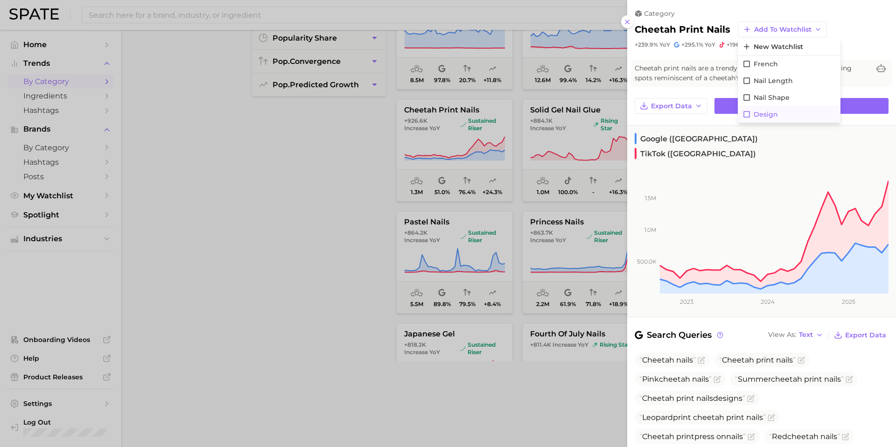
click at [758, 114] on span "Design" at bounding box center [766, 115] width 24 height 8
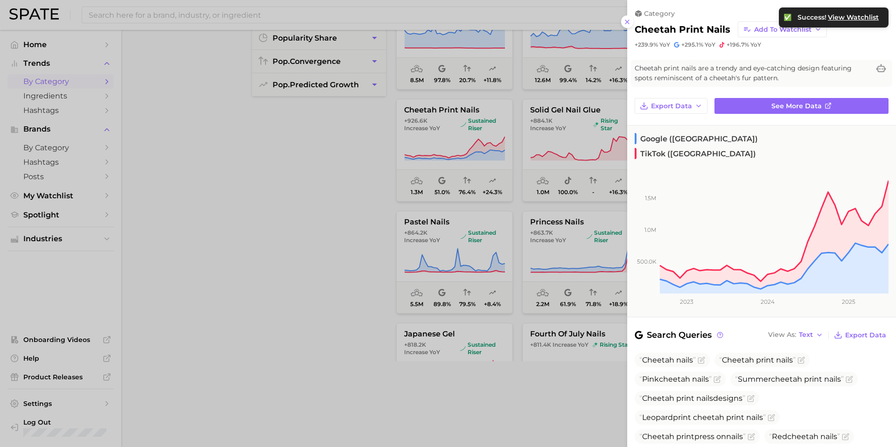
click at [593, 91] on div at bounding box center [448, 223] width 896 height 447
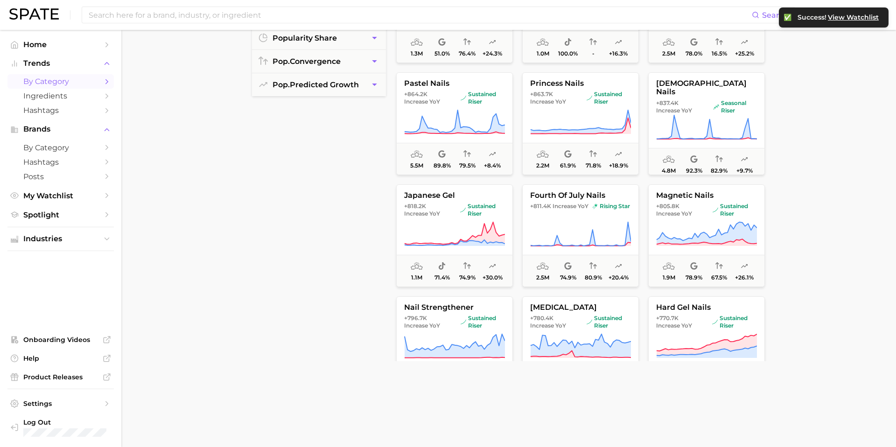
scroll to position [2085, 0]
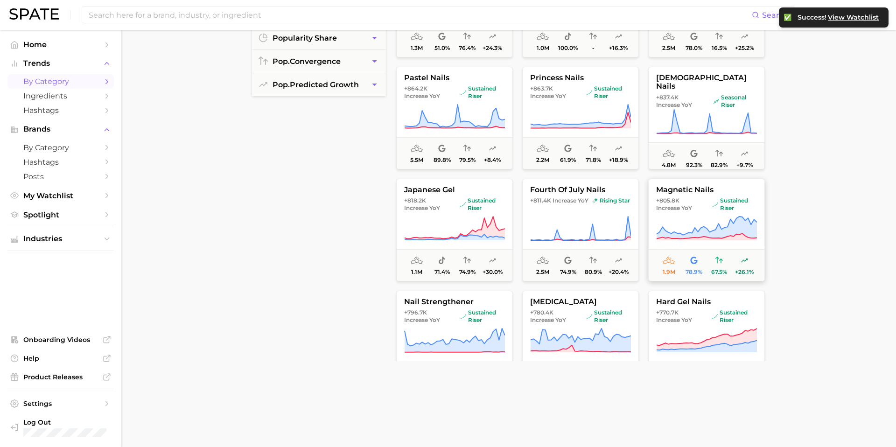
click at [748, 190] on span "magnetic nails" at bounding box center [707, 190] width 116 height 8
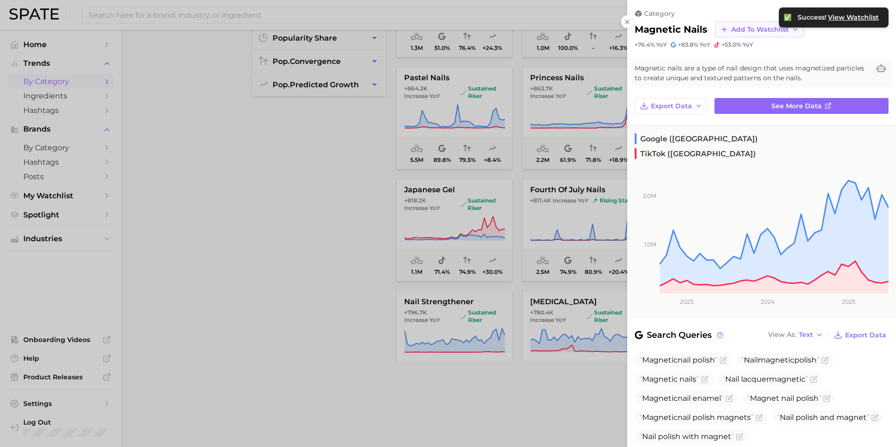
click at [762, 28] on span "Add to Watchlist" at bounding box center [760, 30] width 57 height 8
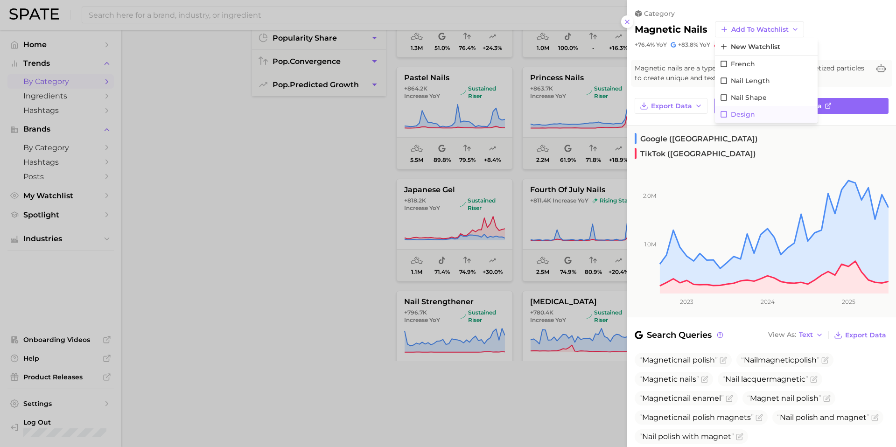
click at [729, 117] on button "Design" at bounding box center [766, 114] width 103 height 17
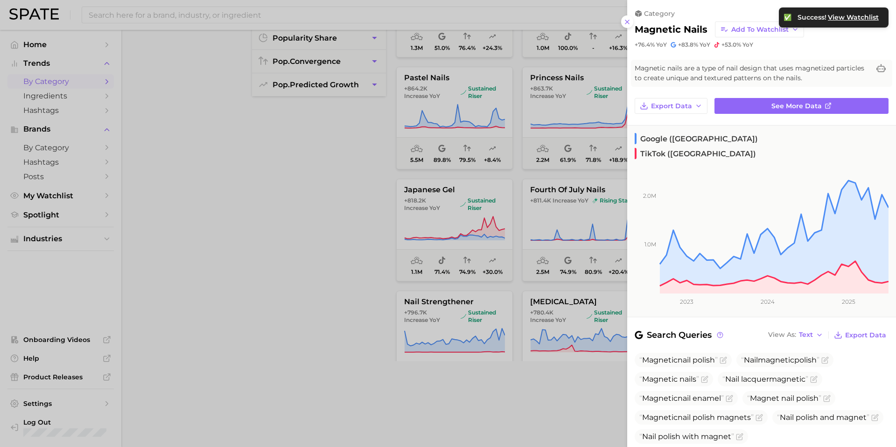
click at [585, 169] on div at bounding box center [448, 223] width 896 height 447
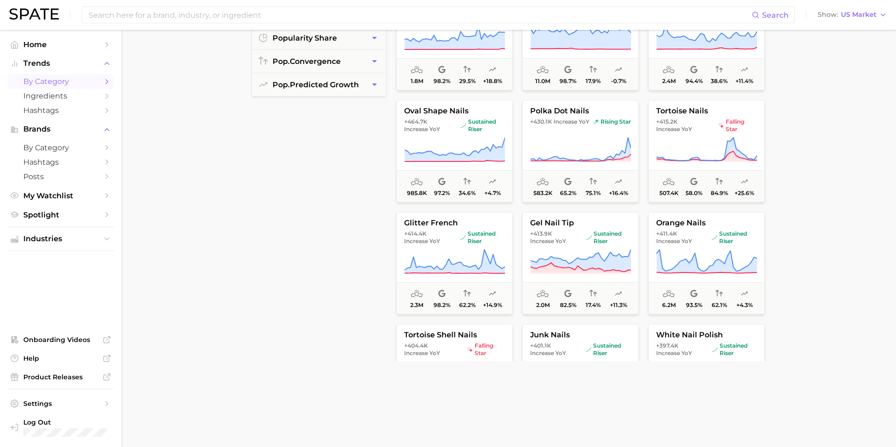
scroll to position [3622, 0]
click at [629, 114] on button "polka dot nails +430.1k Increase YoY rising star 583.2k 65.2% 75.1% +16.4%" at bounding box center [580, 149] width 117 height 103
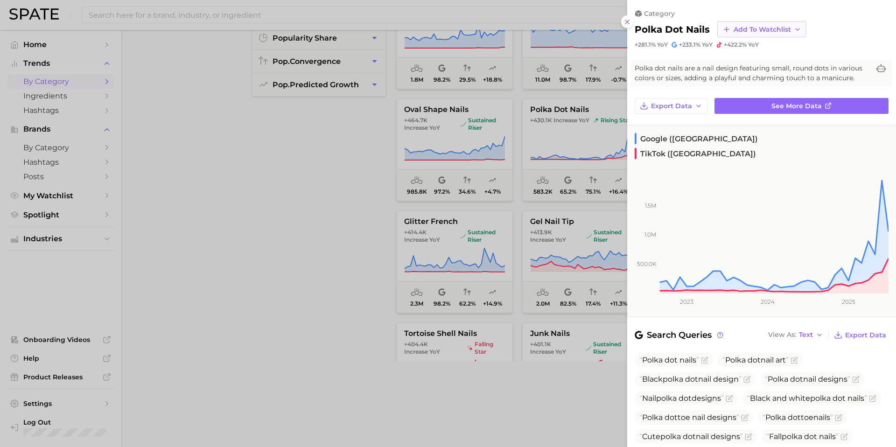
click at [781, 31] on span "Add to Watchlist" at bounding box center [762, 30] width 57 height 8
click at [733, 66] on span "Design" at bounding box center [745, 64] width 24 height 8
click at [553, 142] on div at bounding box center [448, 223] width 896 height 447
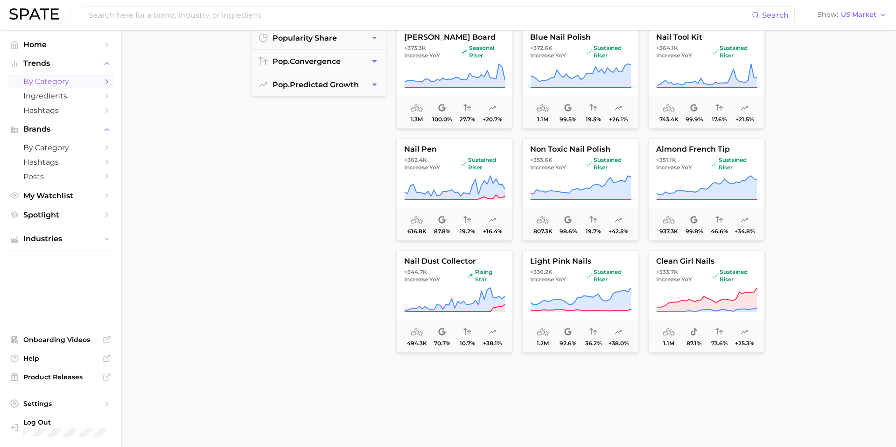
scroll to position [4305, 0]
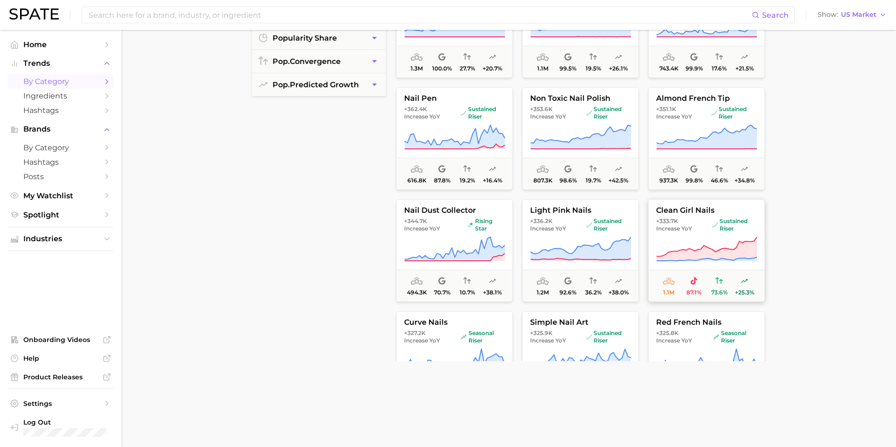
click at [731, 203] on button "clean girl nails +333.7k Increase YoY sustained riser 1.1m 87.1% 73.6% +25.3%" at bounding box center [706, 250] width 117 height 103
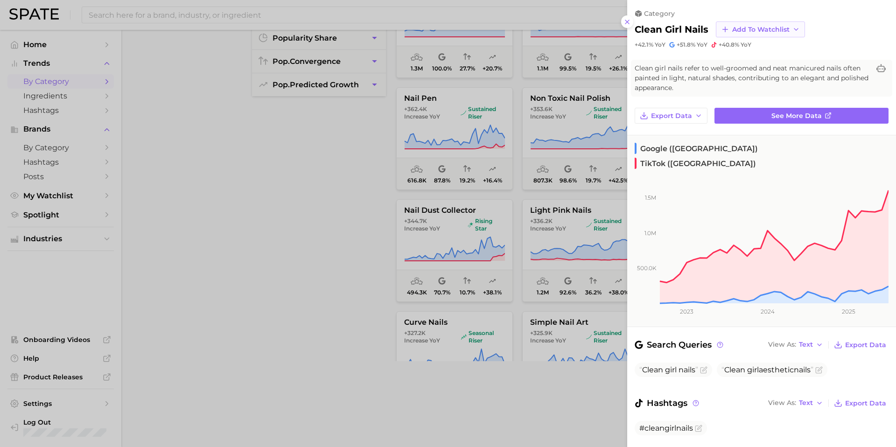
click at [785, 29] on span "Add to Watchlist" at bounding box center [760, 30] width 57 height 8
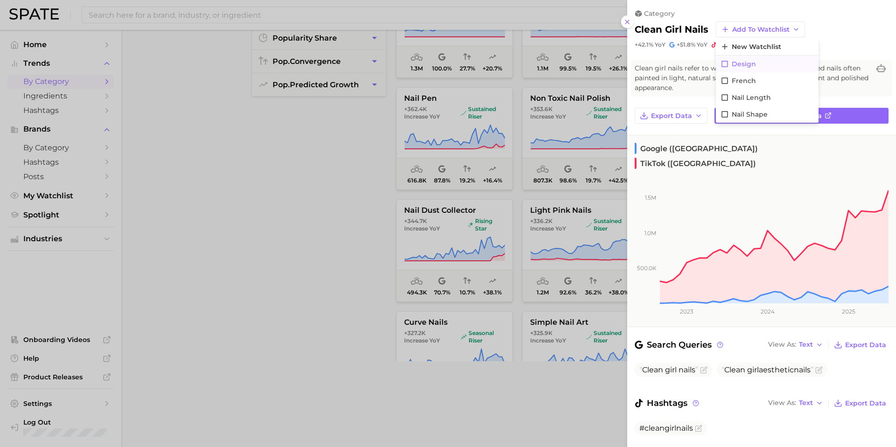
click at [741, 66] on span "Design" at bounding box center [744, 64] width 24 height 8
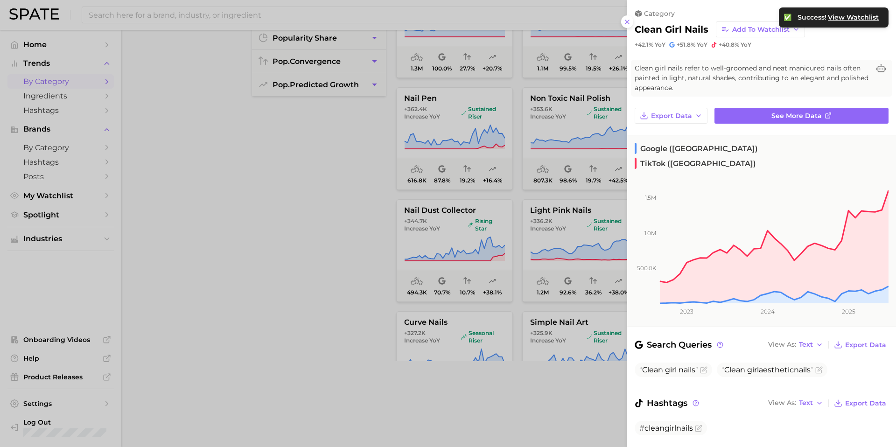
click at [514, 189] on div at bounding box center [448, 223] width 896 height 447
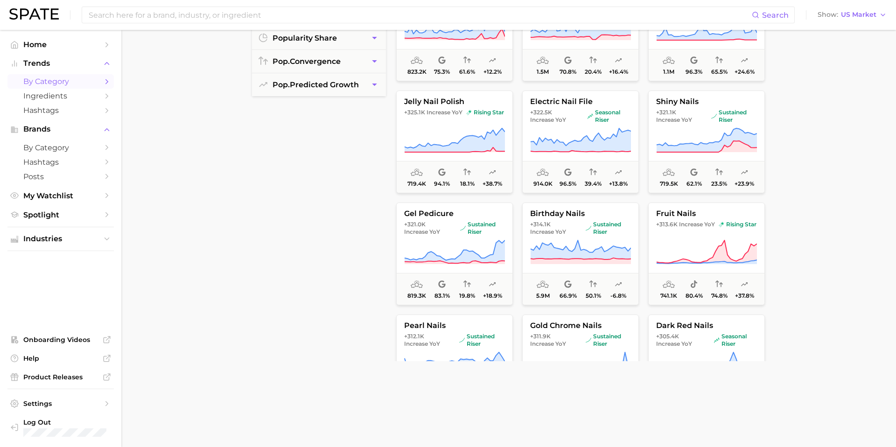
scroll to position [4638, 0]
click at [753, 218] on button "fruit nails +313.6k Increase YoY rising star 741.1k 80.4% 74.8% +37.8%" at bounding box center [706, 253] width 117 height 103
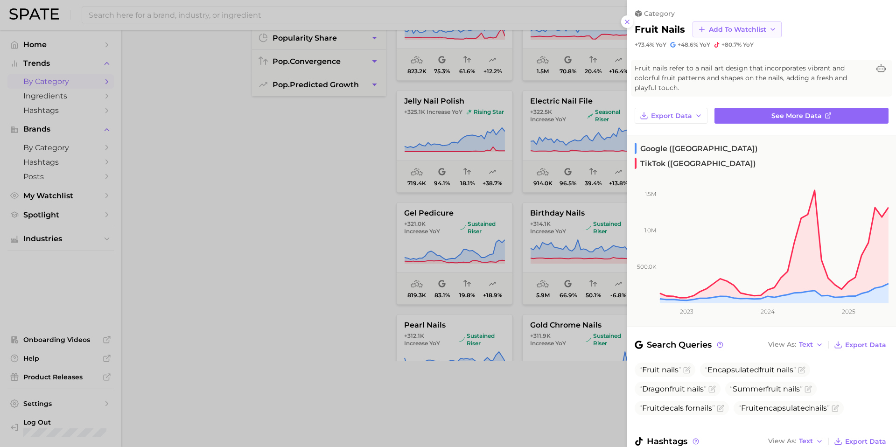
click at [758, 28] on span "Add to Watchlist" at bounding box center [737, 30] width 57 height 8
click at [709, 60] on span "Design" at bounding box center [721, 64] width 24 height 8
click at [515, 157] on div at bounding box center [448, 223] width 896 height 447
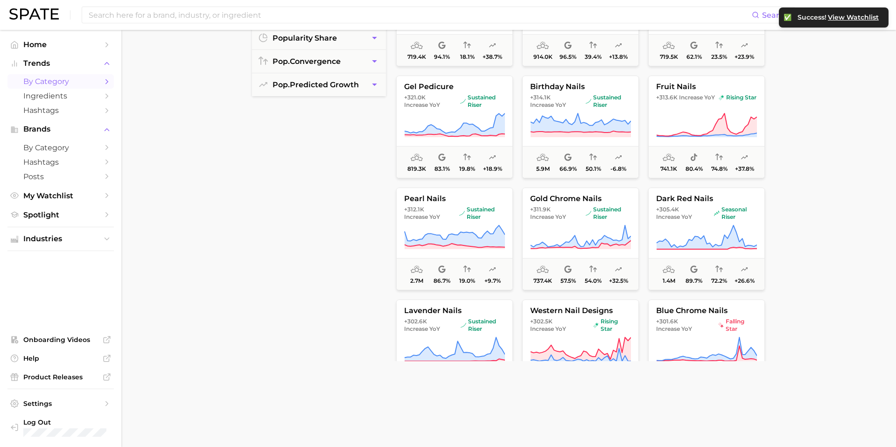
scroll to position [4775, 0]
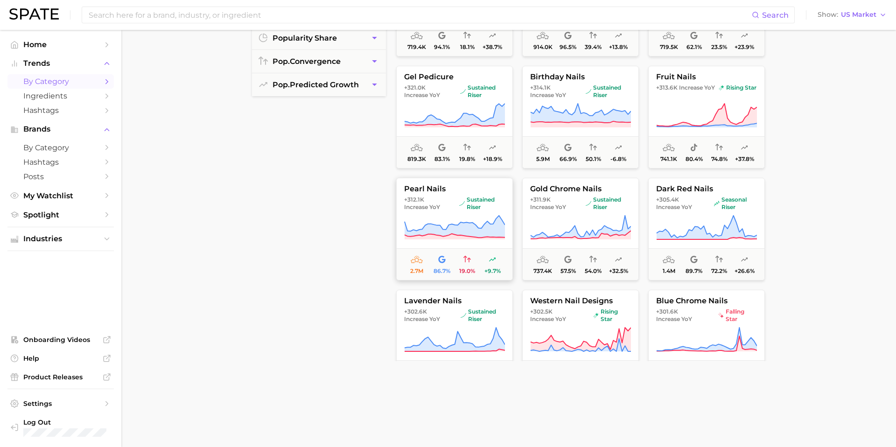
click at [502, 187] on span "pearl nails" at bounding box center [455, 189] width 116 height 8
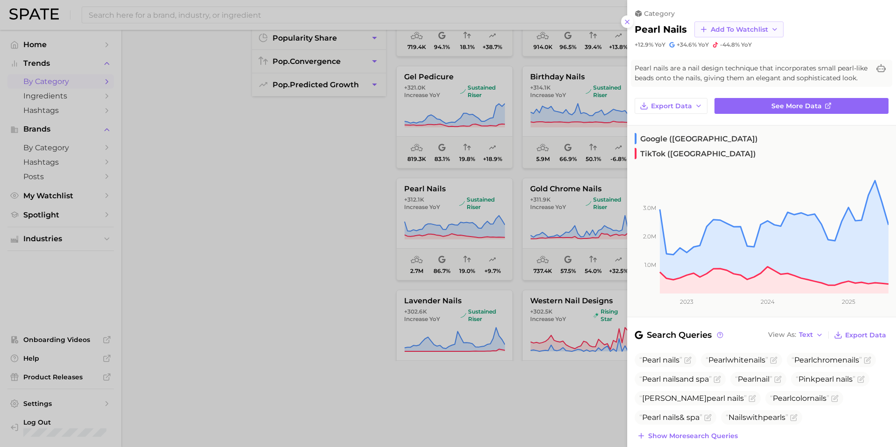
click at [767, 28] on button "Add to Watchlist" at bounding box center [739, 29] width 89 height 16
click at [712, 63] on span "Design" at bounding box center [722, 64] width 24 height 8
click at [431, 210] on div at bounding box center [448, 223] width 896 height 447
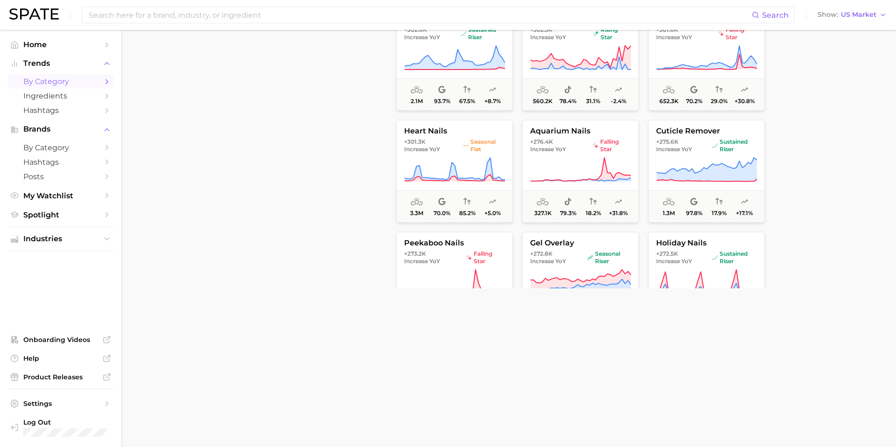
scroll to position [4984, 0]
click at [497, 130] on span "heart nails" at bounding box center [455, 131] width 116 height 8
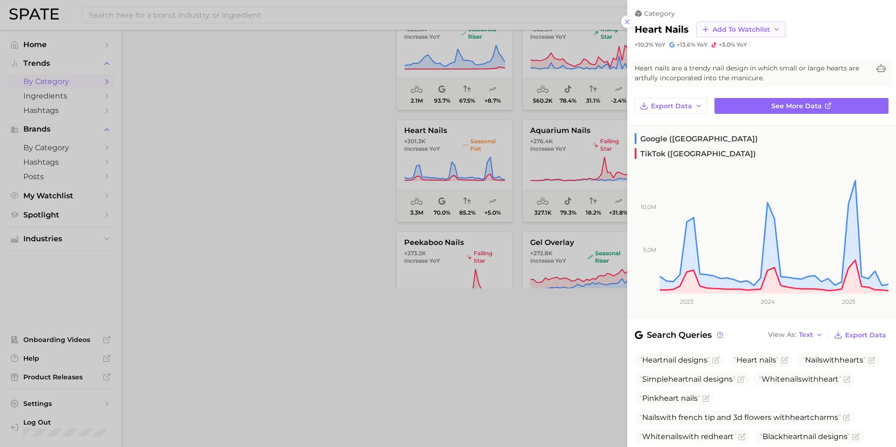
click at [764, 31] on span "Add to Watchlist" at bounding box center [741, 30] width 57 height 8
click at [723, 62] on span "Design" at bounding box center [724, 64] width 24 height 8
click at [587, 118] on div at bounding box center [448, 223] width 896 height 447
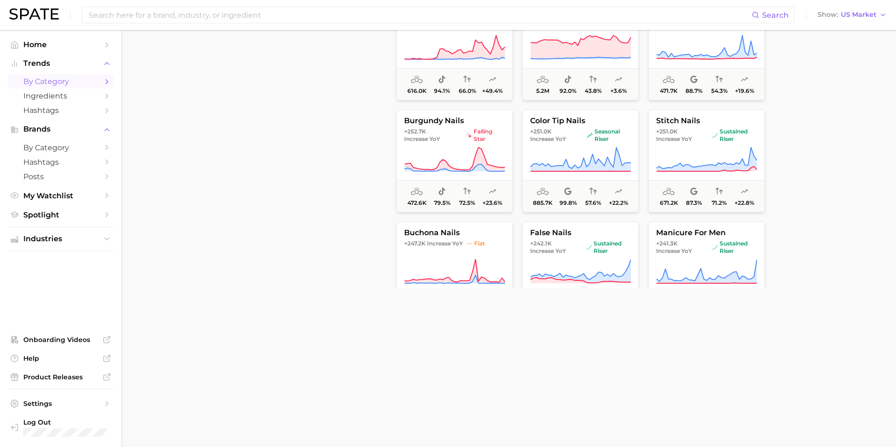
scroll to position [5446, 0]
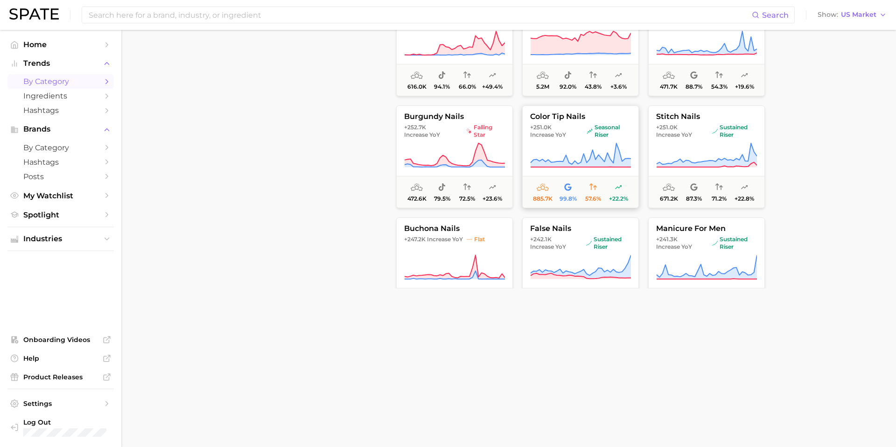
click at [621, 116] on span "color tip nails" at bounding box center [581, 117] width 116 height 8
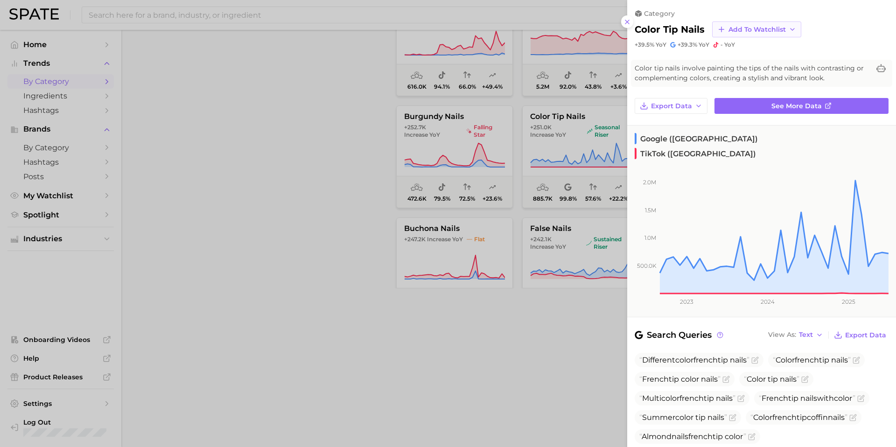
click at [745, 28] on span "Add to Watchlist" at bounding box center [757, 30] width 57 height 8
click at [730, 60] on span "Design" at bounding box center [740, 64] width 24 height 8
click at [573, 120] on div at bounding box center [448, 223] width 896 height 447
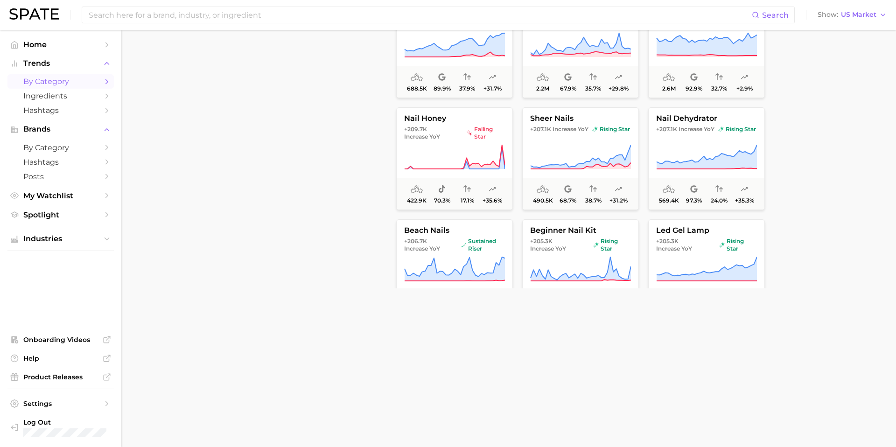
scroll to position [6345, 0]
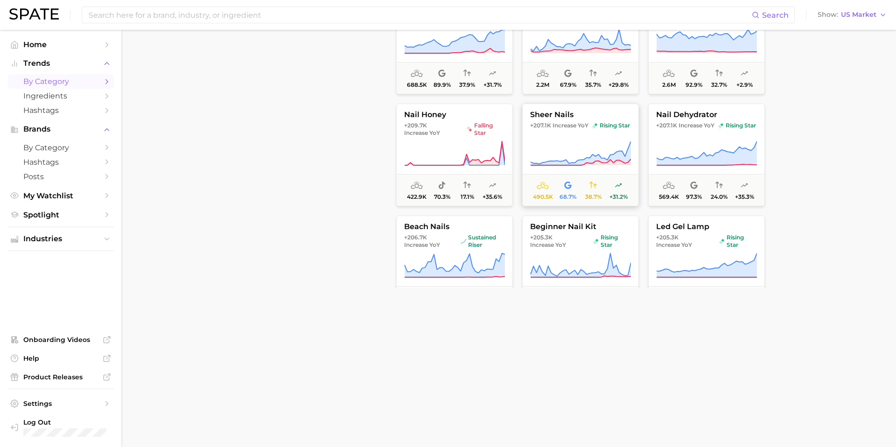
click at [619, 114] on span "sheer nails" at bounding box center [581, 115] width 116 height 8
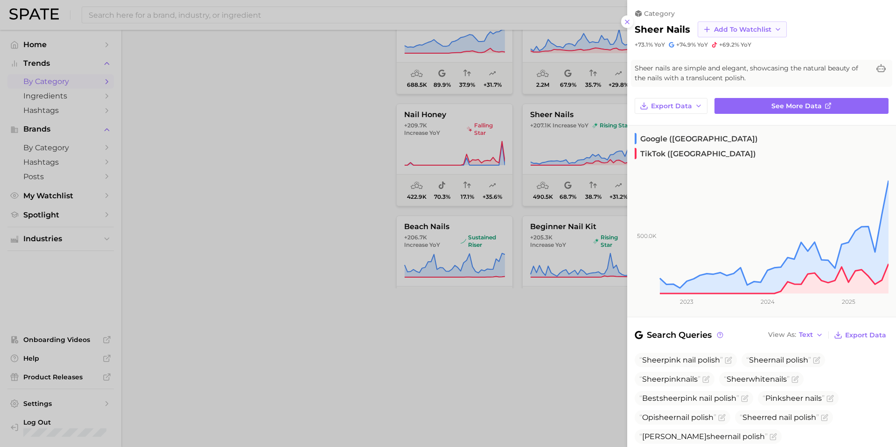
click at [753, 33] on span "Add to Watchlist" at bounding box center [742, 30] width 57 height 8
click at [725, 63] on span "Design" at bounding box center [726, 64] width 24 height 8
click at [592, 126] on div at bounding box center [448, 223] width 896 height 447
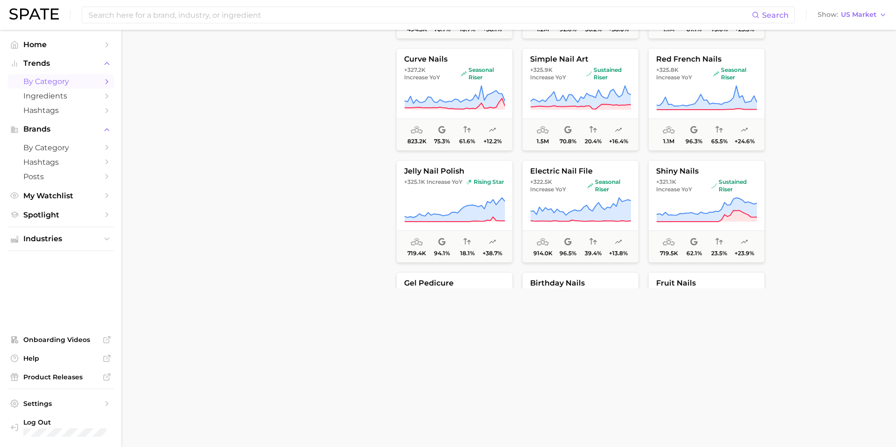
scroll to position [4499, 0]
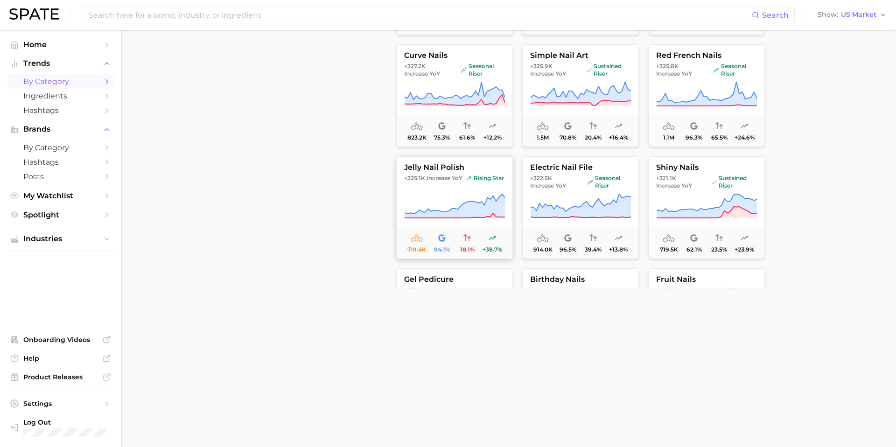
click at [491, 166] on span "jelly nail polish" at bounding box center [455, 167] width 116 height 8
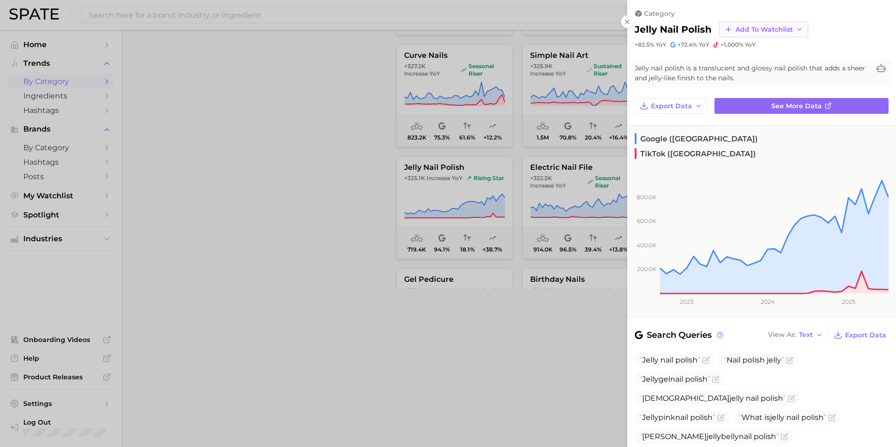
click at [778, 27] on span "Add to Watchlist" at bounding box center [764, 30] width 57 height 8
click at [753, 63] on span "Design" at bounding box center [747, 64] width 24 height 8
click at [534, 159] on div at bounding box center [448, 223] width 896 height 447
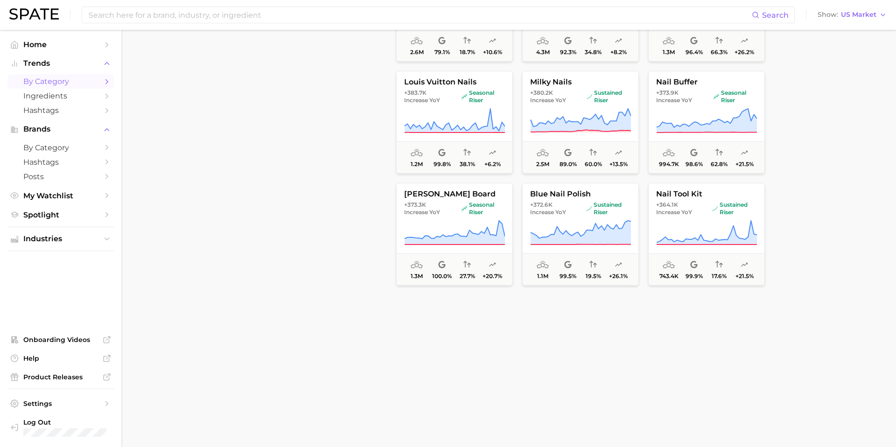
scroll to position [3991, 0]
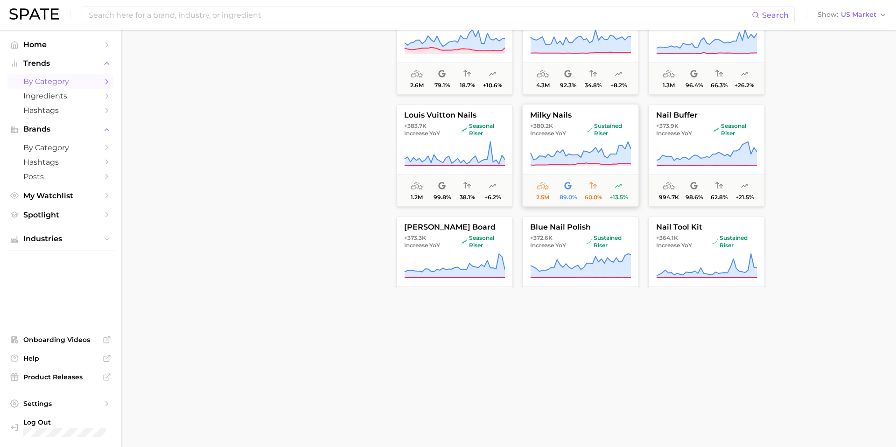
click at [623, 105] on button "milky nails +380.2k Increase YoY sustained riser 2.5m 89.0% 60.0% +13.5%" at bounding box center [580, 155] width 117 height 103
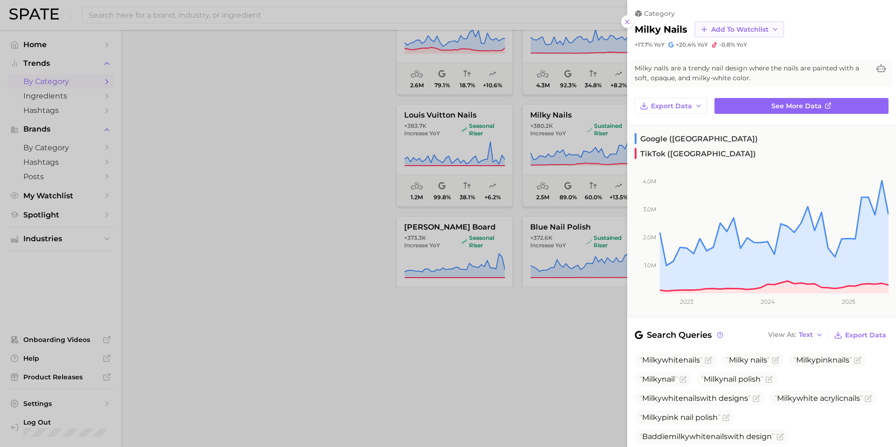
click at [760, 35] on button "Add to Watchlist" at bounding box center [739, 29] width 89 height 16
click at [718, 68] on button "Design" at bounding box center [746, 64] width 103 height 17
click at [570, 139] on div at bounding box center [448, 223] width 896 height 447
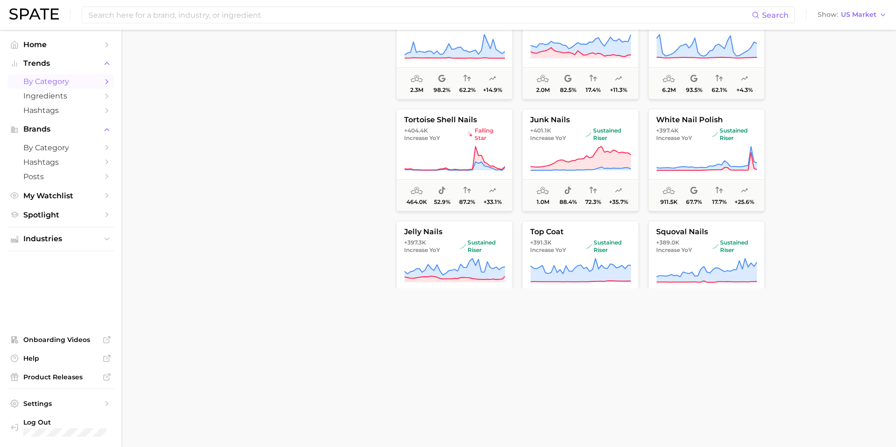
scroll to position [3761, 0]
click at [601, 115] on button "junk nails +401.1k Increase YoY sustained riser 1.0m 88.4% 72.3% +35.7%" at bounding box center [580, 161] width 117 height 103
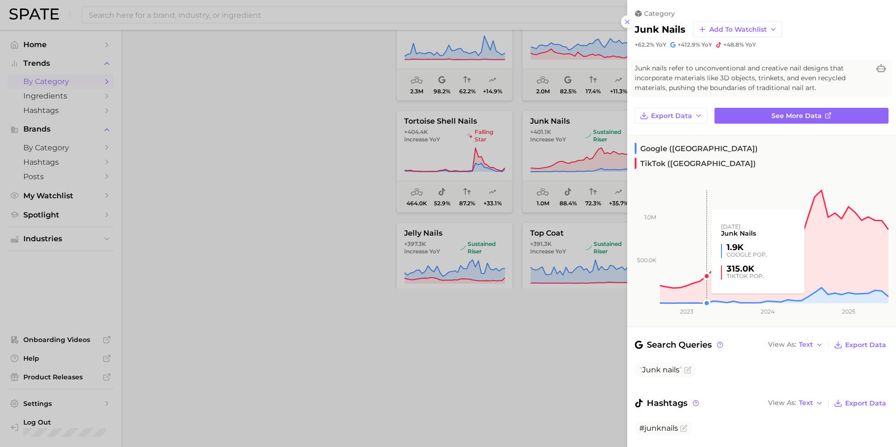
scroll to position [10, 0]
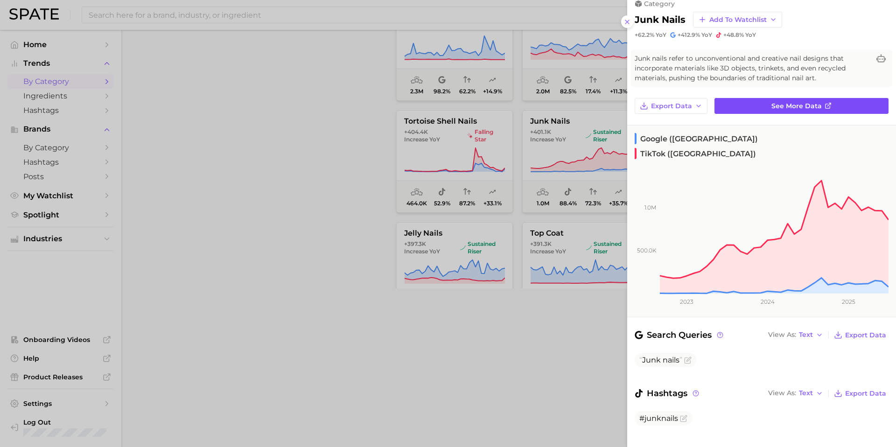
click at [783, 107] on span "See more data" at bounding box center [797, 106] width 50 height 8
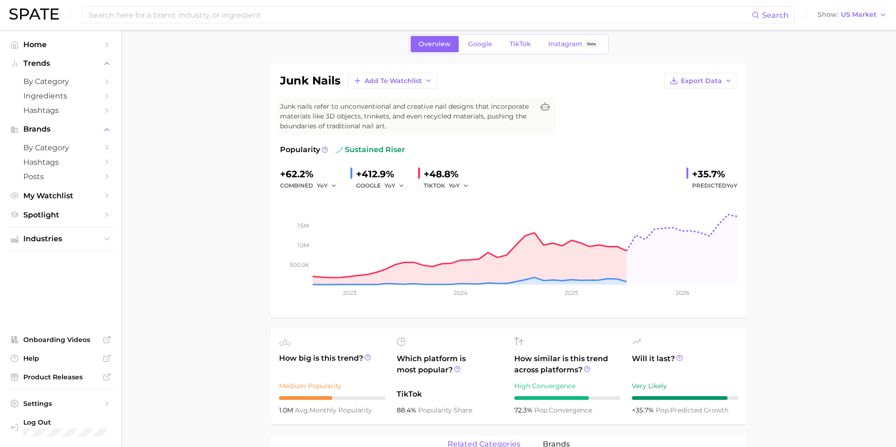
scroll to position [36, 0]
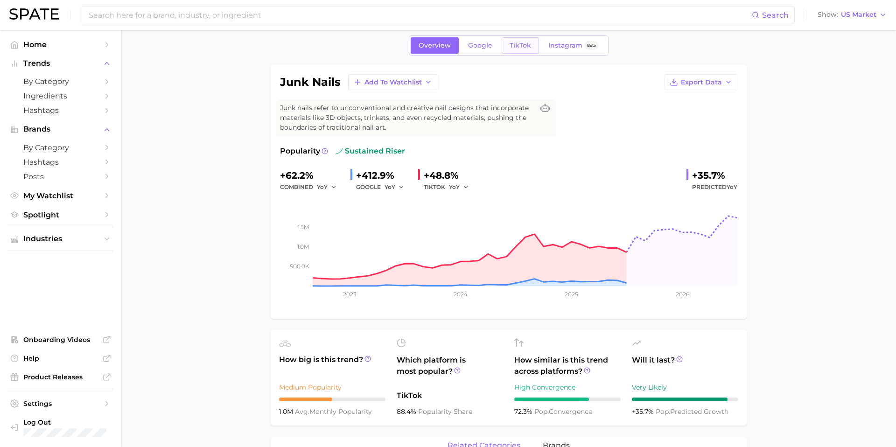
click at [512, 45] on span "TikTok" at bounding box center [520, 46] width 21 height 8
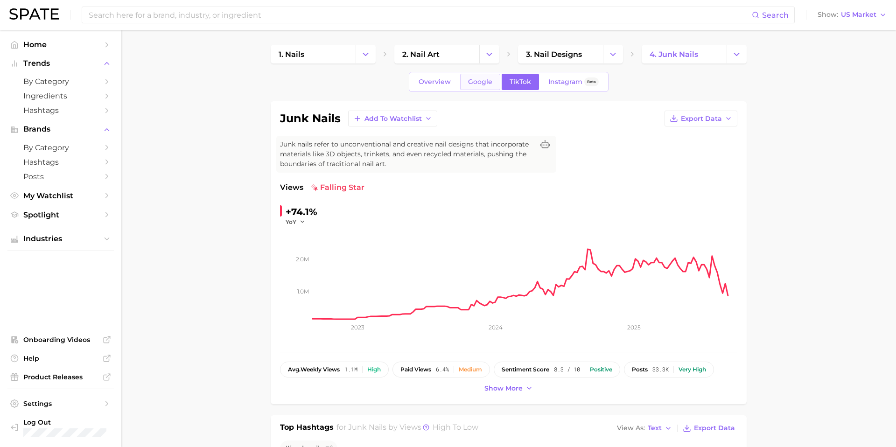
click at [488, 80] on span "Google" at bounding box center [480, 82] width 24 height 8
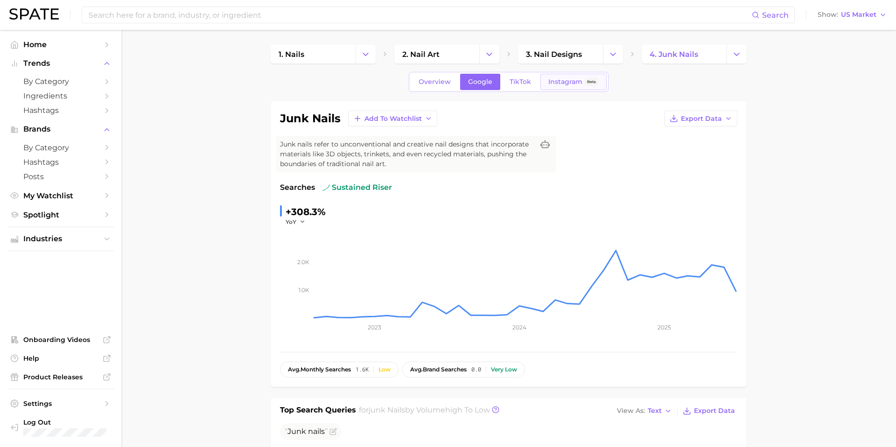
click at [564, 84] on span "Instagram" at bounding box center [566, 82] width 34 height 8
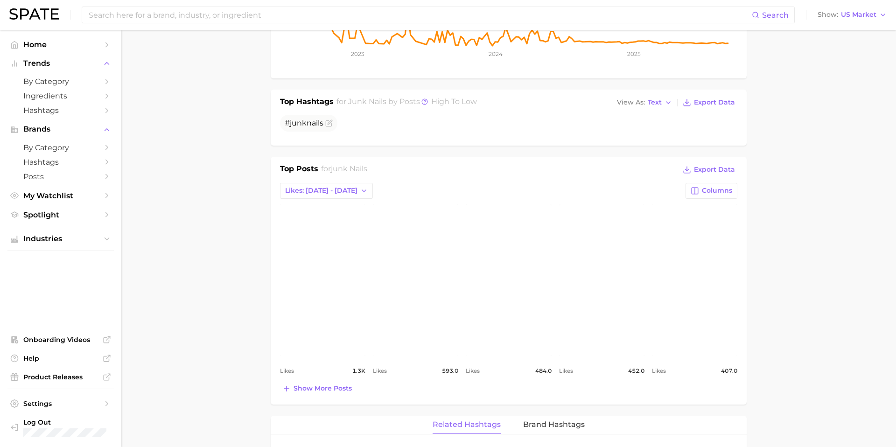
scroll to position [274, 0]
click at [319, 387] on span "Show more posts" at bounding box center [323, 388] width 58 height 8
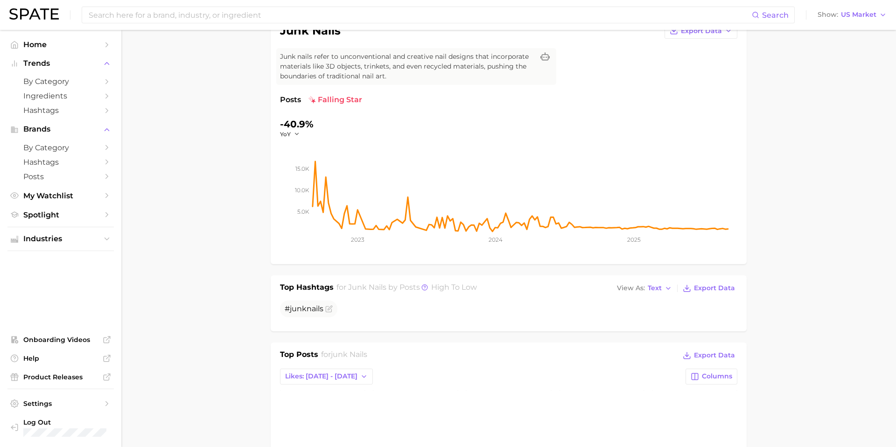
scroll to position [0, 0]
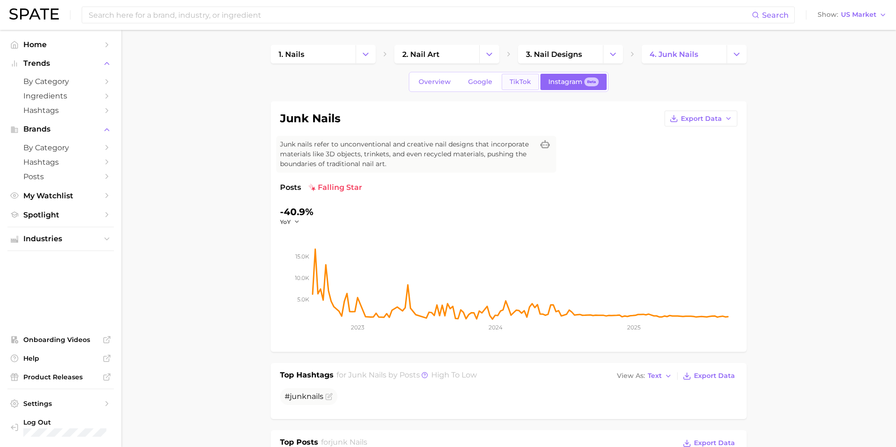
click at [511, 82] on span "TikTok" at bounding box center [520, 82] width 21 height 8
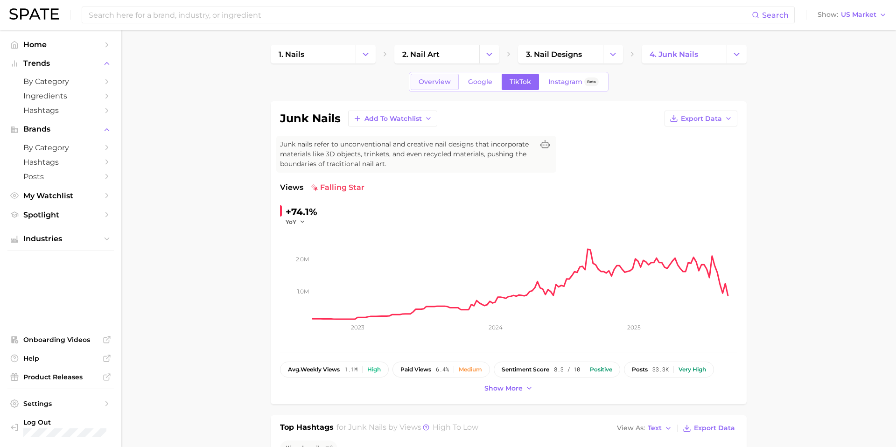
click at [426, 74] on link "Overview" at bounding box center [435, 82] width 48 height 16
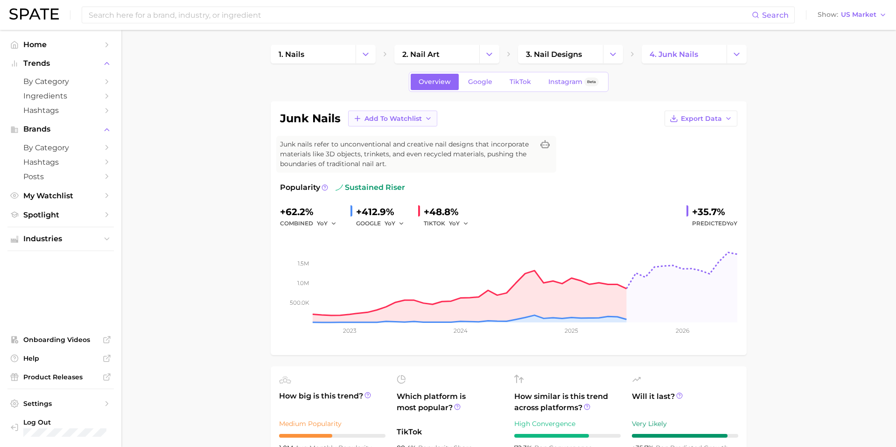
click at [427, 115] on icon "button" at bounding box center [428, 118] width 7 height 7
click at [379, 154] on span "Design" at bounding box center [376, 153] width 24 height 8
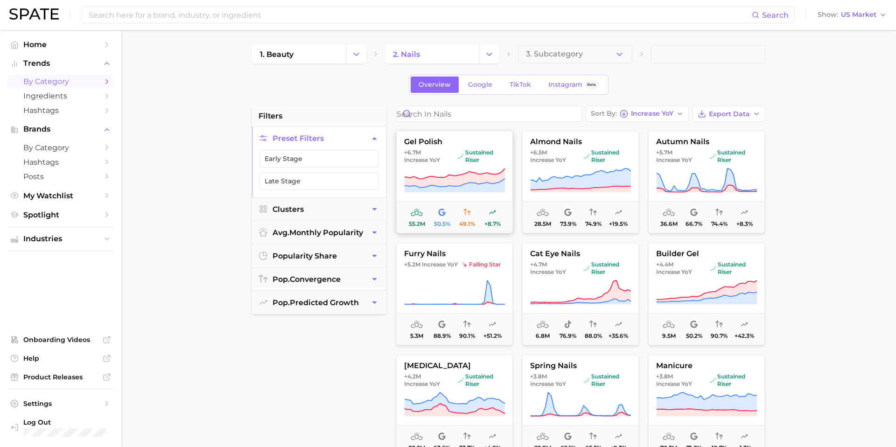
click at [499, 158] on span "sustained riser" at bounding box center [481, 156] width 47 height 15
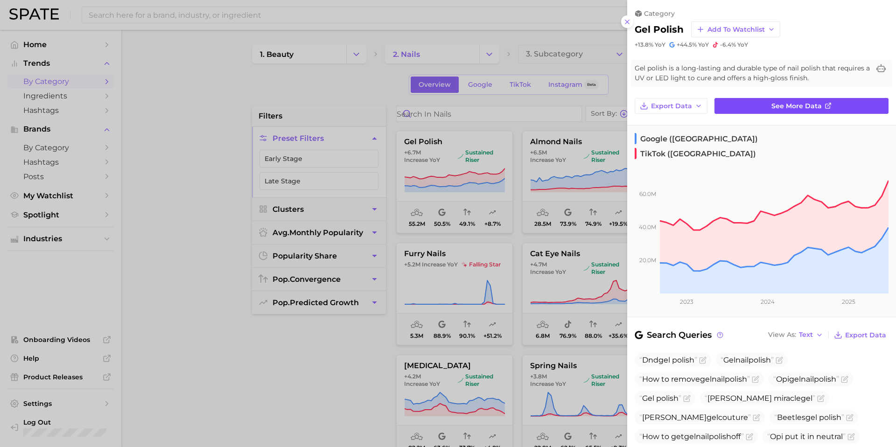
click at [771, 109] on link "See more data" at bounding box center [802, 106] width 174 height 16
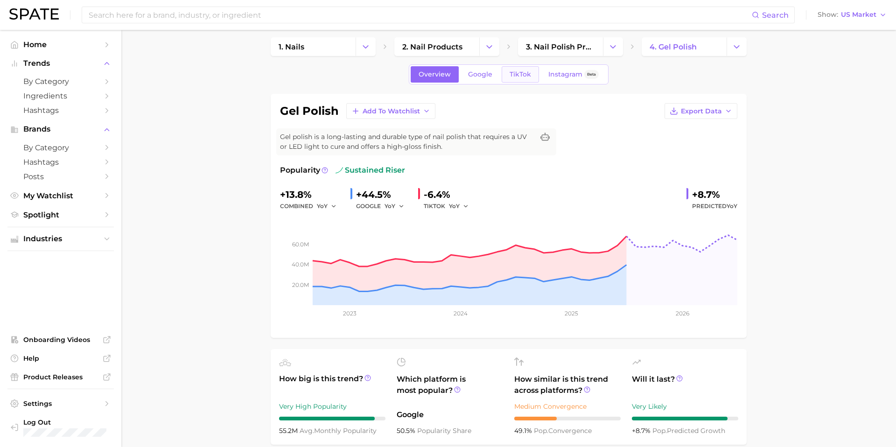
click at [518, 69] on link "TikTok" at bounding box center [520, 74] width 37 height 16
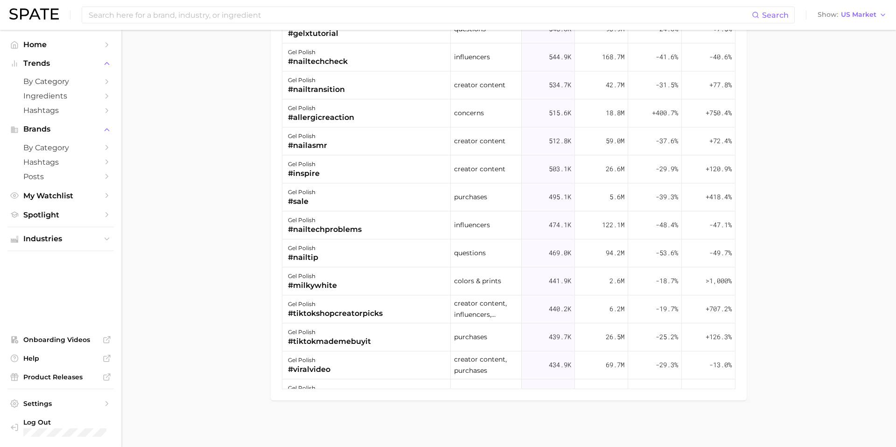
scroll to position [1208, 0]
click at [328, 285] on div "#milkywhite" at bounding box center [312, 284] width 49 height 11
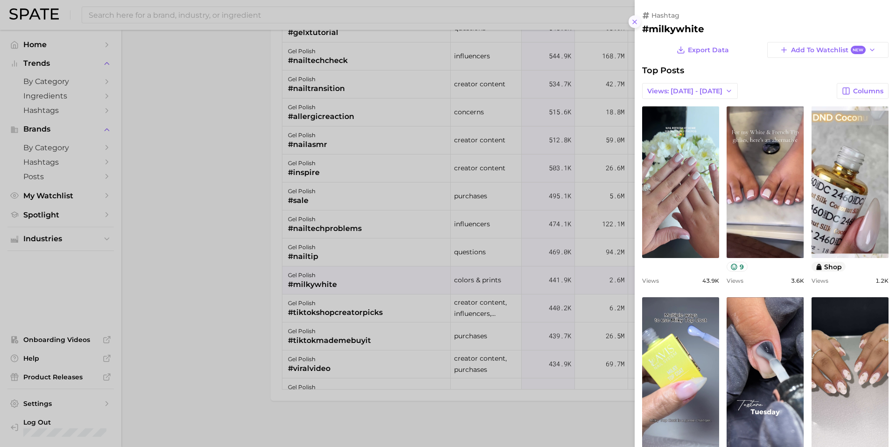
click at [635, 24] on icon at bounding box center [634, 21] width 7 height 7
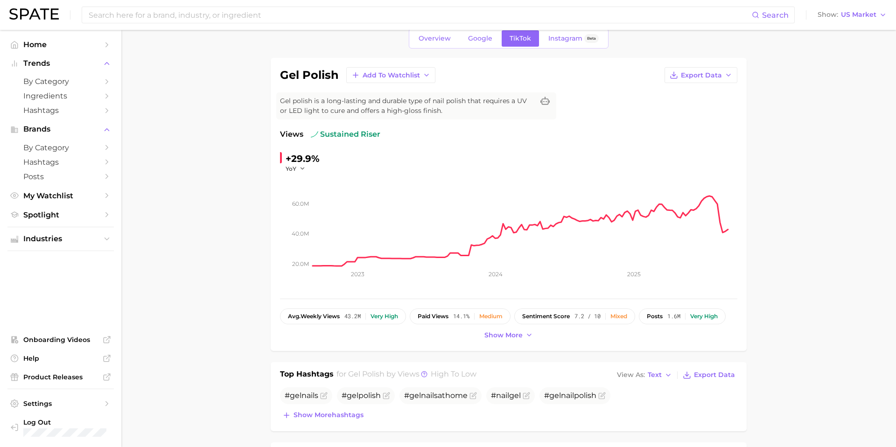
scroll to position [0, 0]
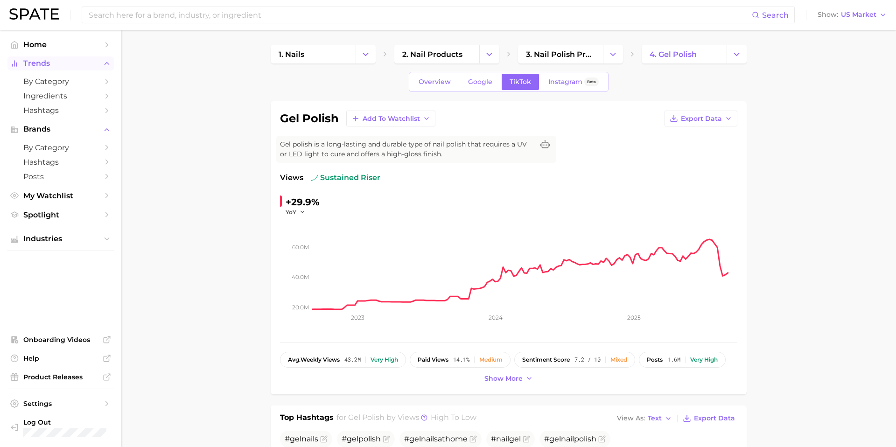
click at [103, 66] on icon "Sidebar" at bounding box center [107, 63] width 8 height 8
click at [109, 63] on icon "Sidebar" at bounding box center [107, 63] width 8 height 8
click at [55, 195] on span "My Watchlist" at bounding box center [60, 195] width 75 height 9
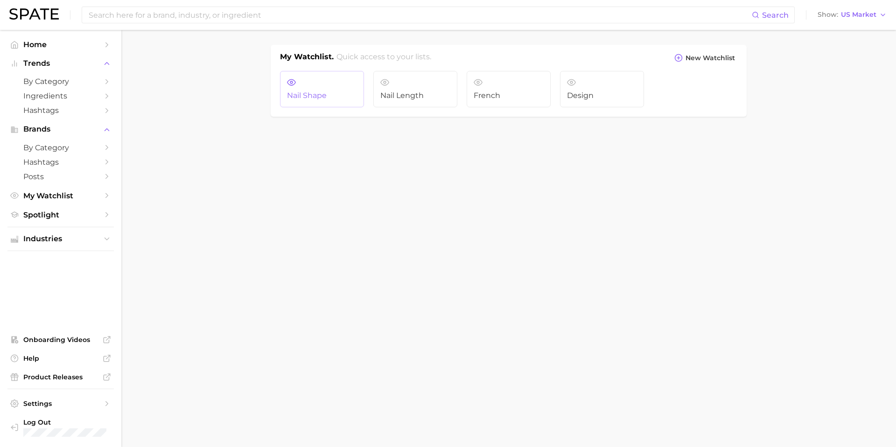
click at [325, 98] on span "Nail Shape" at bounding box center [322, 95] width 70 height 8
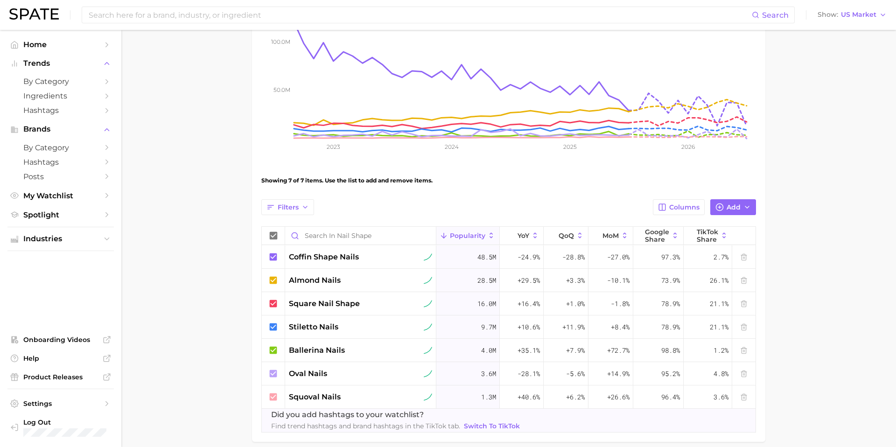
scroll to position [142, 0]
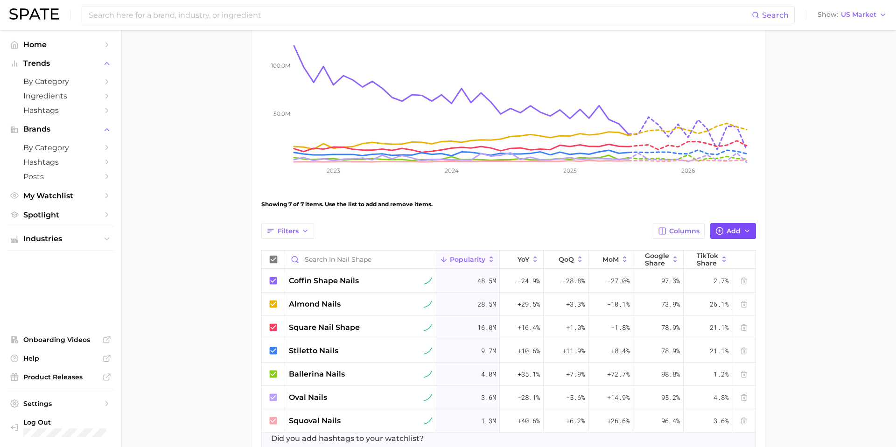
click at [745, 228] on icon "button" at bounding box center [747, 230] width 7 height 7
click at [784, 231] on main "Nail Shape Settings Overview Google TikTok View Combined Export Data 111.6m Avg…" at bounding box center [508, 200] width 775 height 625
click at [693, 234] on span "Columns" at bounding box center [684, 231] width 30 height 8
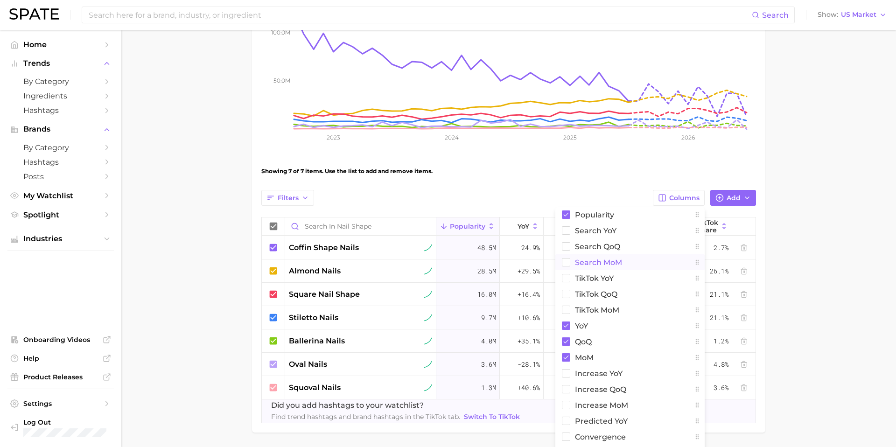
scroll to position [176, 0]
click at [567, 231] on rect at bounding box center [567, 230] width 8 height 8
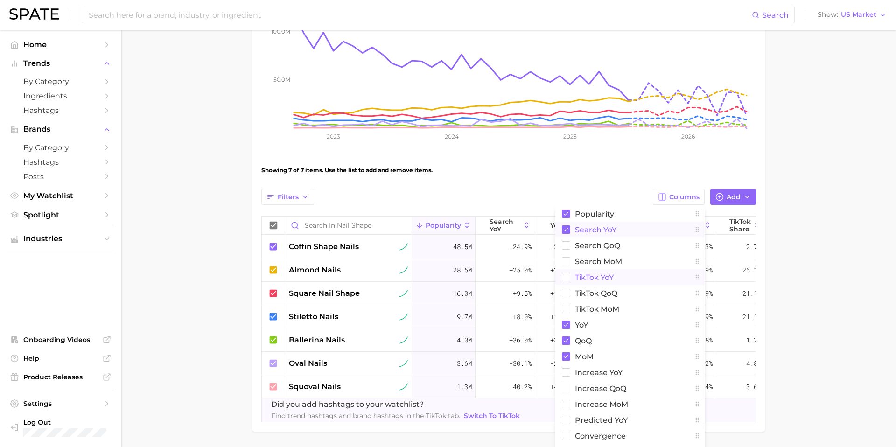
click at [570, 276] on rect at bounding box center [567, 278] width 8 height 8
click at [566, 339] on rect at bounding box center [566, 341] width 8 height 8
click at [565, 356] on rect at bounding box center [566, 356] width 8 height 8
click at [568, 421] on rect at bounding box center [567, 420] width 8 height 8
click at [846, 329] on main "Nail Shape Settings Overview Google TikTok View Combined Export Data 111.6m Avg…" at bounding box center [508, 166] width 775 height 625
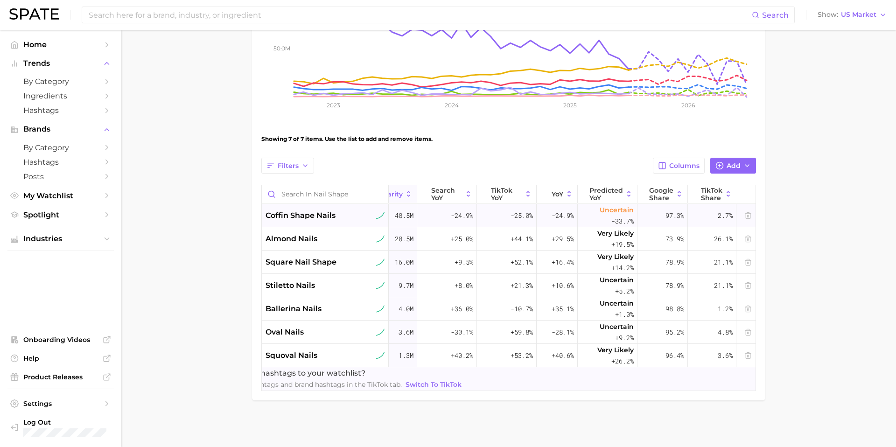
scroll to position [0, 63]
click at [563, 312] on span "+35.1%" at bounding box center [559, 308] width 22 height 11
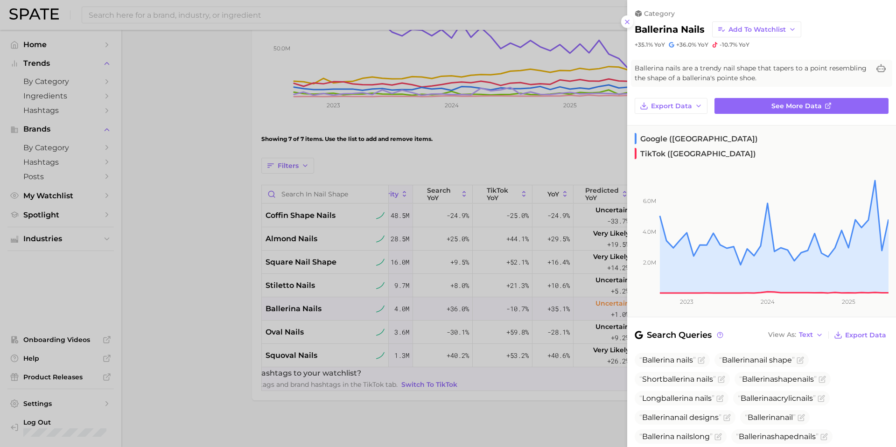
click at [561, 309] on div at bounding box center [448, 223] width 896 height 447
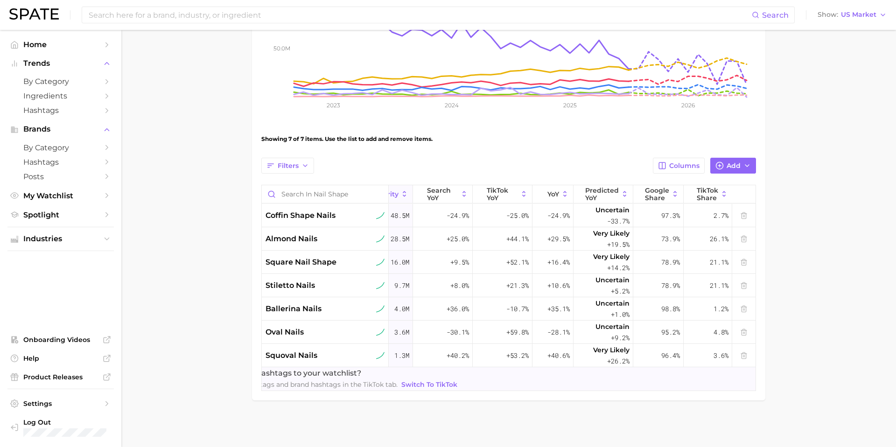
click at [561, 309] on span "+35.1%" at bounding box center [559, 308] width 22 height 11
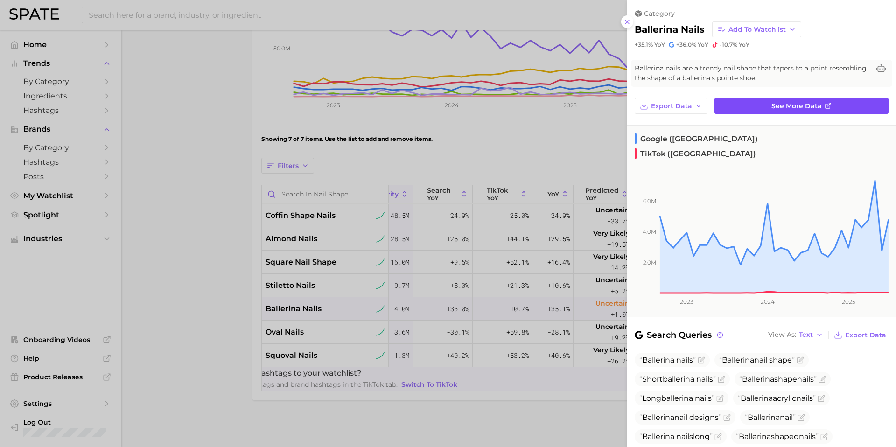
click at [788, 106] on span "See more data" at bounding box center [797, 106] width 50 height 8
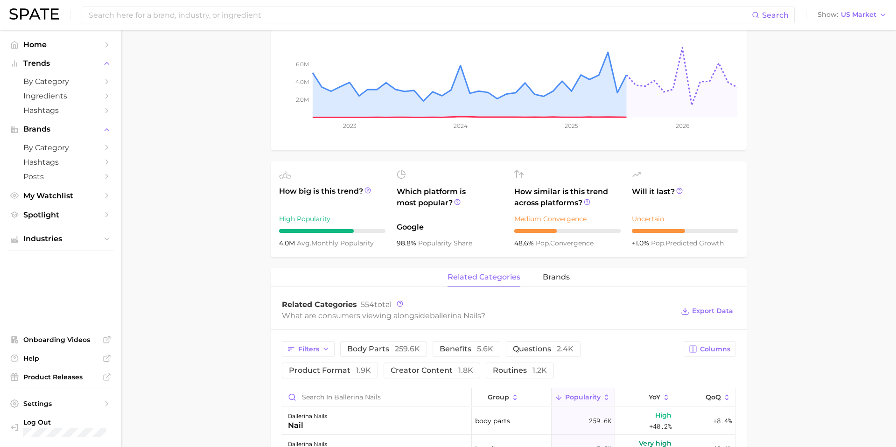
scroll to position [197, 0]
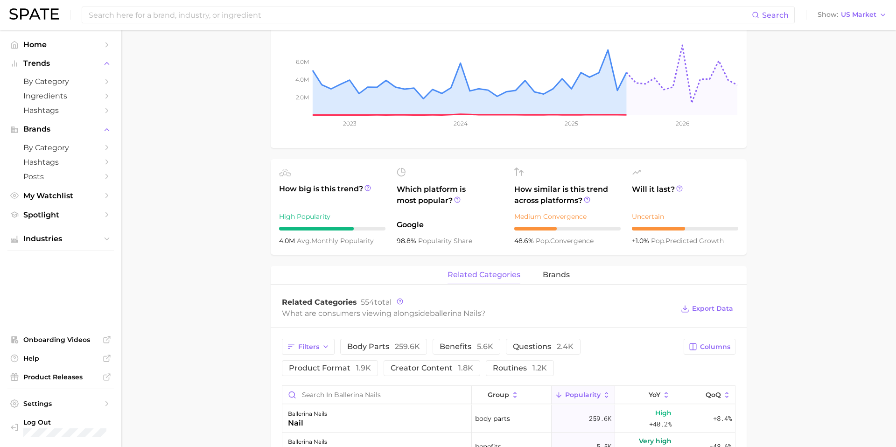
drag, startPoint x: 593, startPoint y: 241, endPoint x: 509, endPoint y: 245, distance: 84.1
click at [509, 245] on ul "How big is this trend? High Popularity 4.0m avg. monthly popularity Which platf…" at bounding box center [509, 207] width 476 height 96
click at [590, 200] on circle at bounding box center [587, 200] width 6 height 6
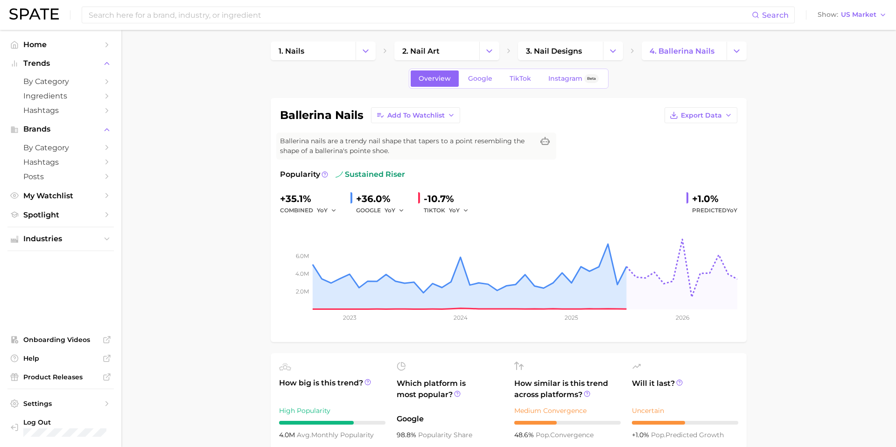
scroll to position [0, 0]
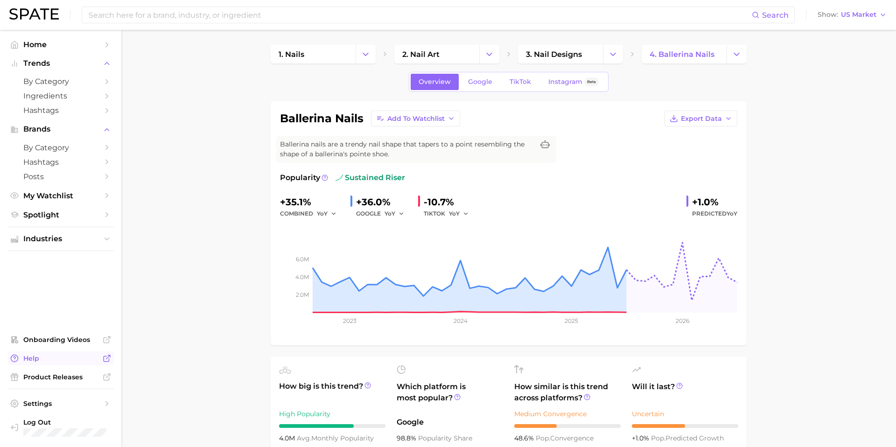
click at [51, 363] on link "Help" at bounding box center [60, 359] width 106 height 14
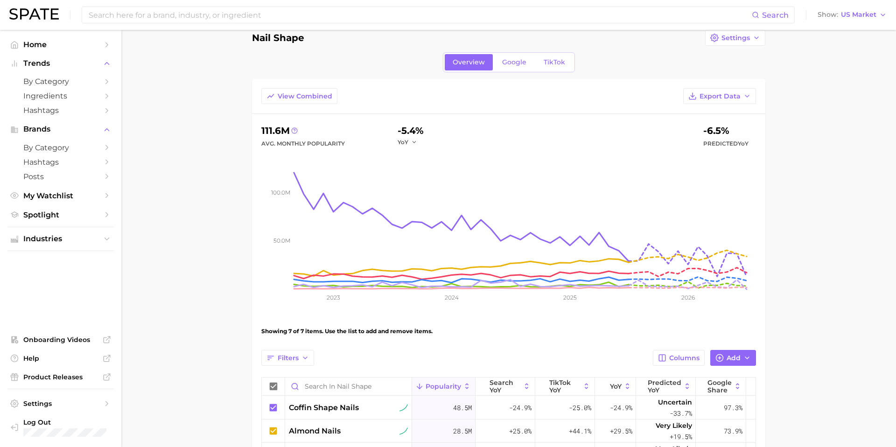
scroll to position [14, 0]
click at [552, 63] on span "TikTok" at bounding box center [554, 63] width 21 height 8
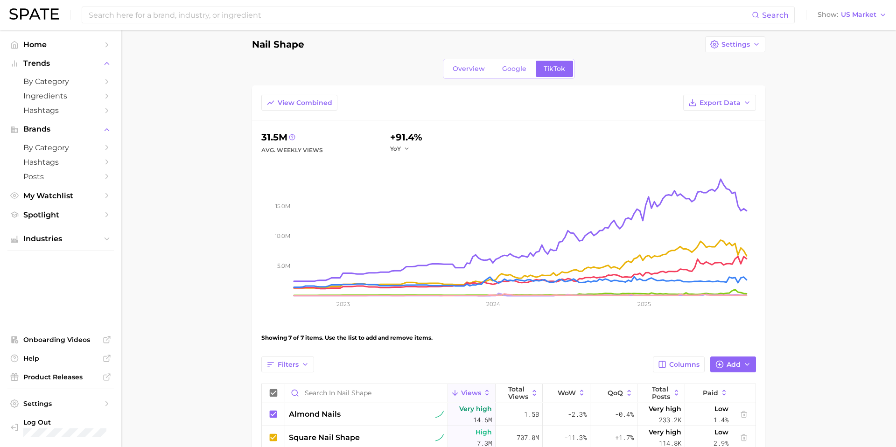
scroll to position [5, 0]
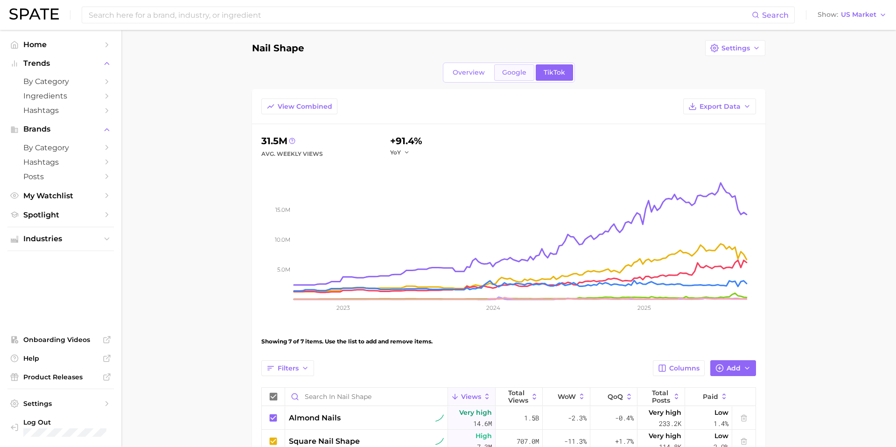
click at [512, 74] on span "Google" at bounding box center [514, 73] width 24 height 8
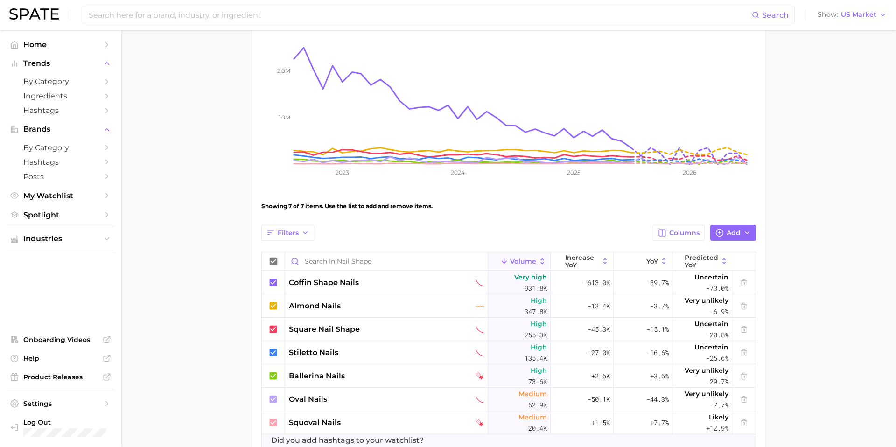
scroll to position [140, 0]
click at [388, 282] on div "coffin shape nails" at bounding box center [386, 283] width 195 height 11
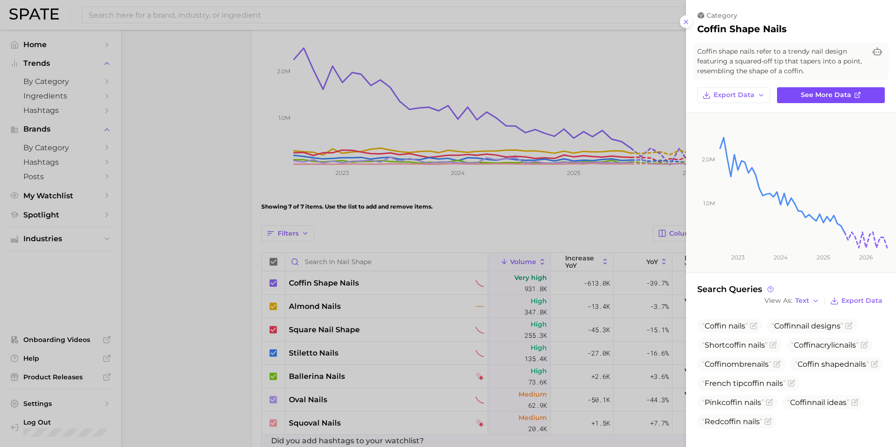
click at [809, 94] on span "See more data" at bounding box center [826, 95] width 50 height 8
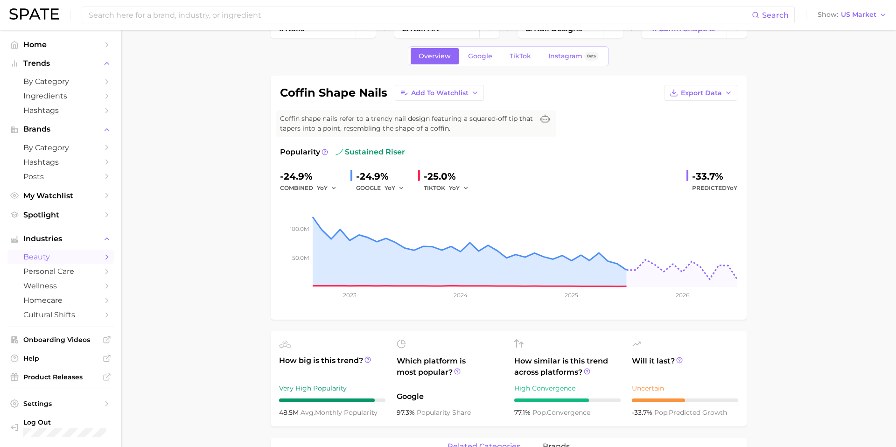
scroll to position [27, 0]
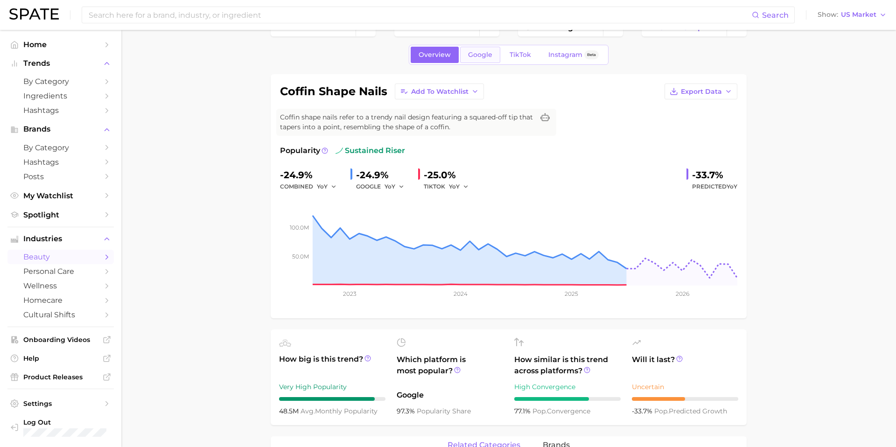
click at [492, 57] on link "Google" at bounding box center [480, 55] width 40 height 16
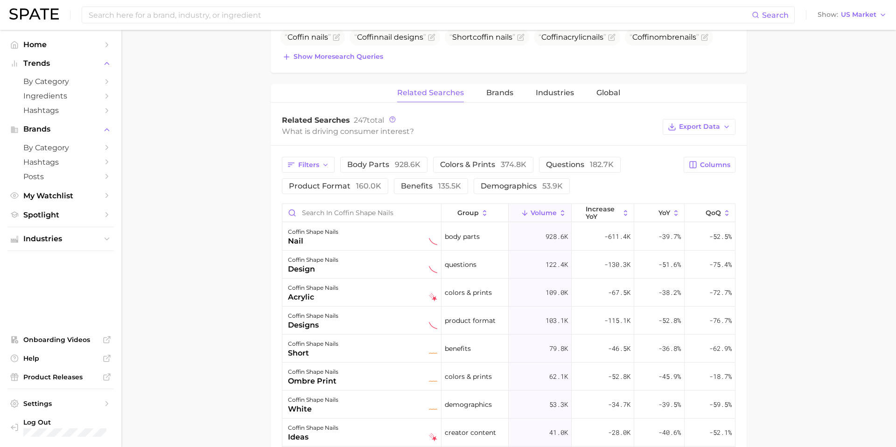
scroll to position [385, 0]
click at [575, 164] on span "questions 182.7k" at bounding box center [580, 164] width 68 height 9
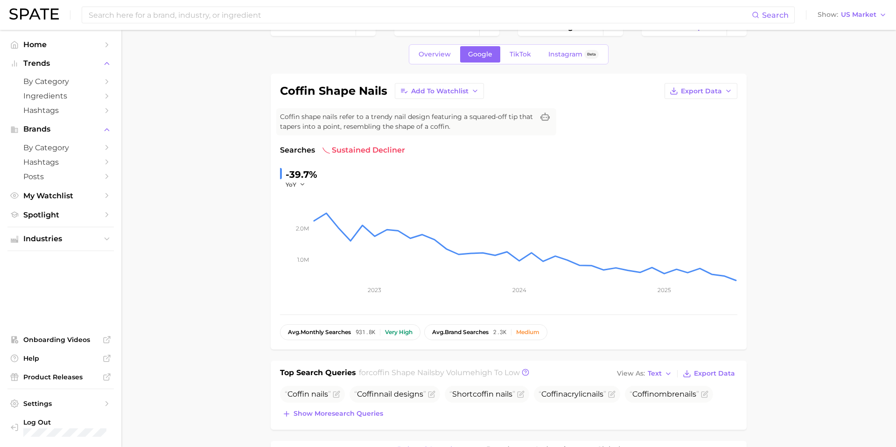
scroll to position [25, 0]
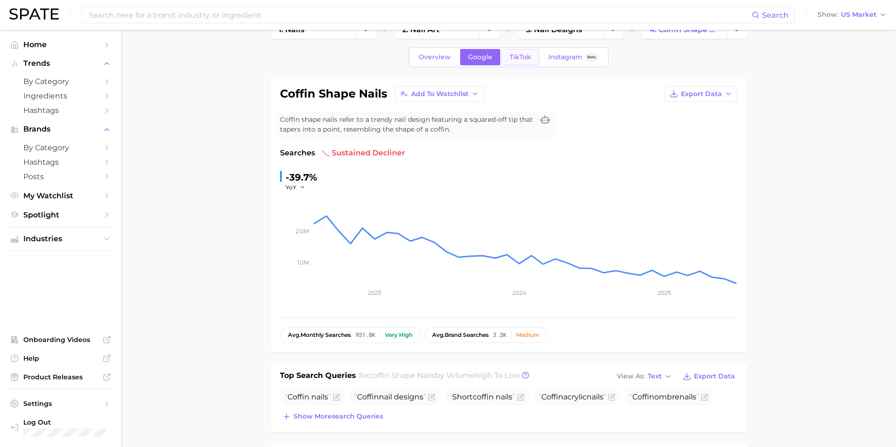
click at [522, 56] on span "TikTok" at bounding box center [520, 57] width 21 height 8
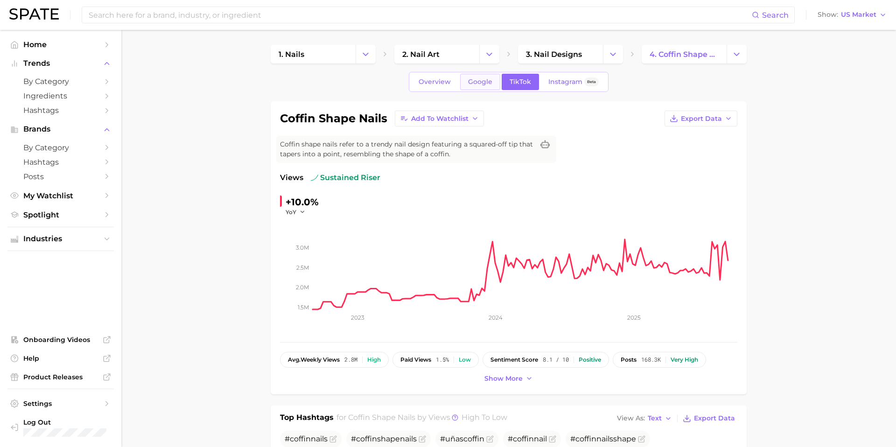
click at [468, 84] on span "Google" at bounding box center [480, 82] width 24 height 8
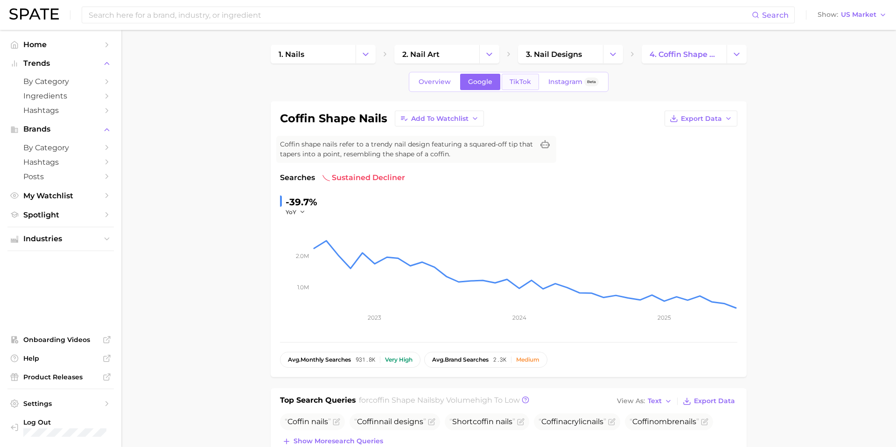
click at [517, 81] on span "TikTok" at bounding box center [520, 82] width 21 height 8
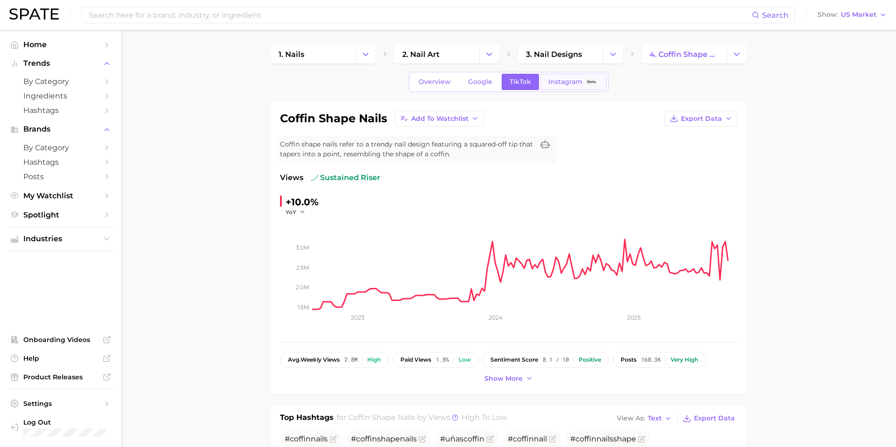
click at [566, 83] on span "Instagram" at bounding box center [566, 82] width 34 height 8
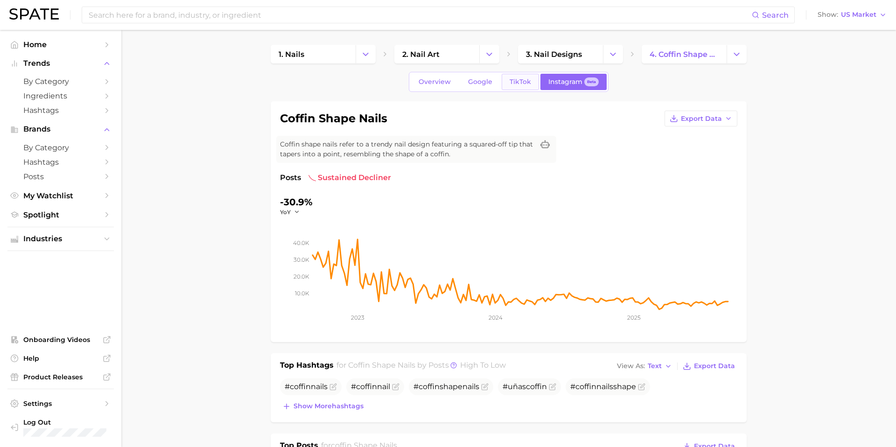
click at [528, 85] on span "TikTok" at bounding box center [520, 82] width 21 height 8
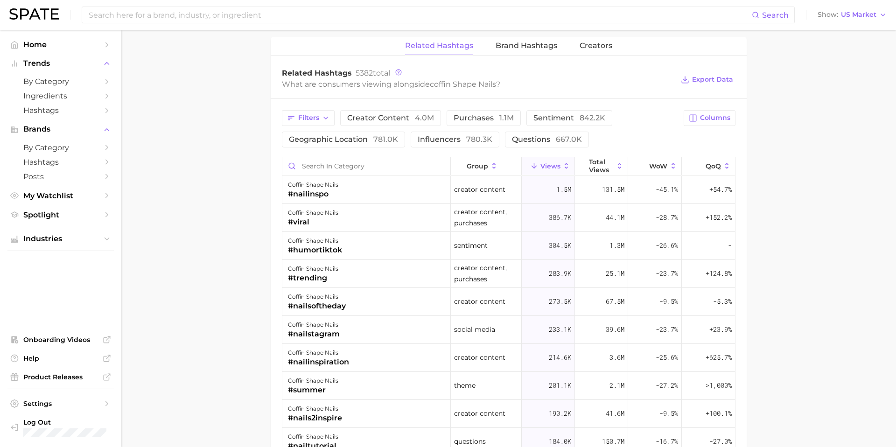
scroll to position [718, 0]
click at [528, 144] on button "questions 667.0k" at bounding box center [547, 139] width 84 height 16
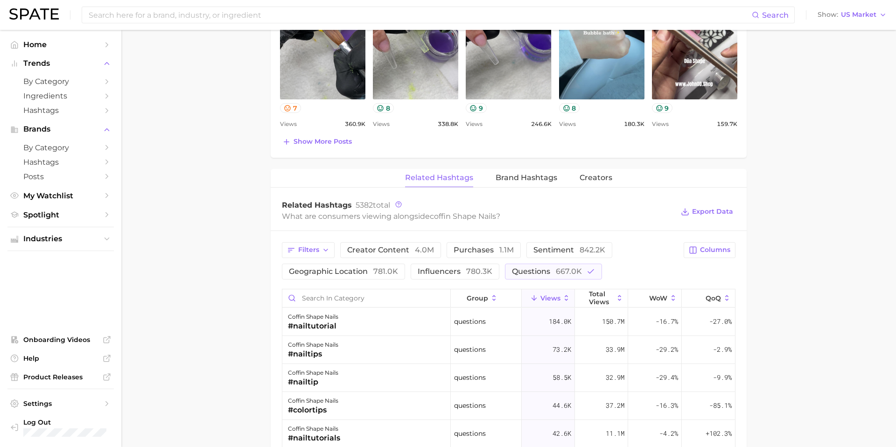
scroll to position [584, 0]
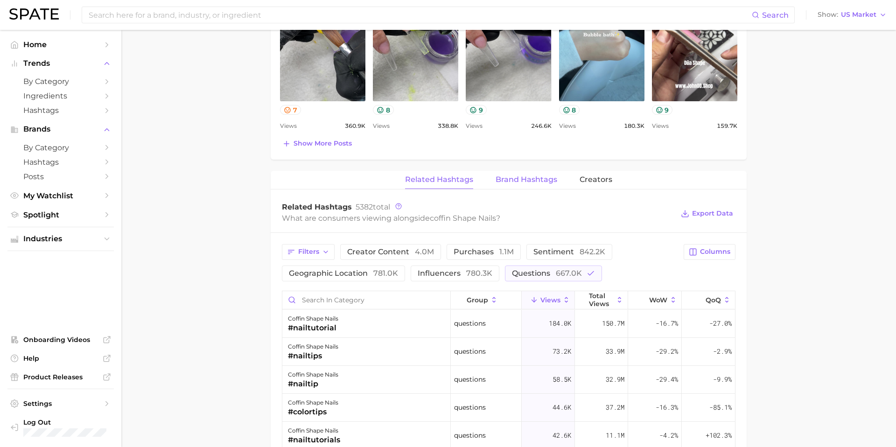
click at [521, 182] on span "Brand Hashtags" at bounding box center [527, 180] width 62 height 8
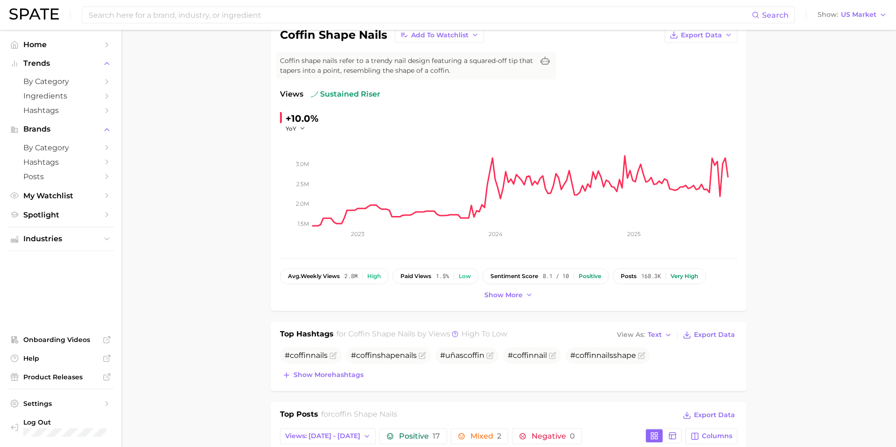
scroll to position [0, 0]
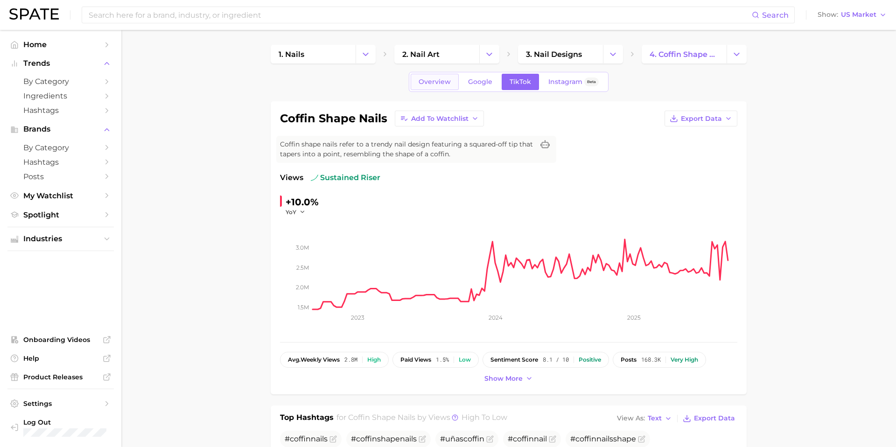
click at [436, 80] on span "Overview" at bounding box center [435, 82] width 32 height 8
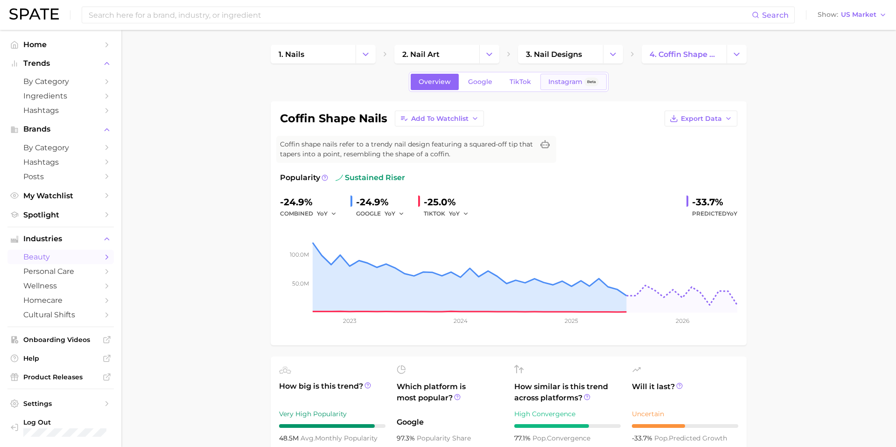
click at [556, 83] on span "Instagram" at bounding box center [566, 82] width 34 height 8
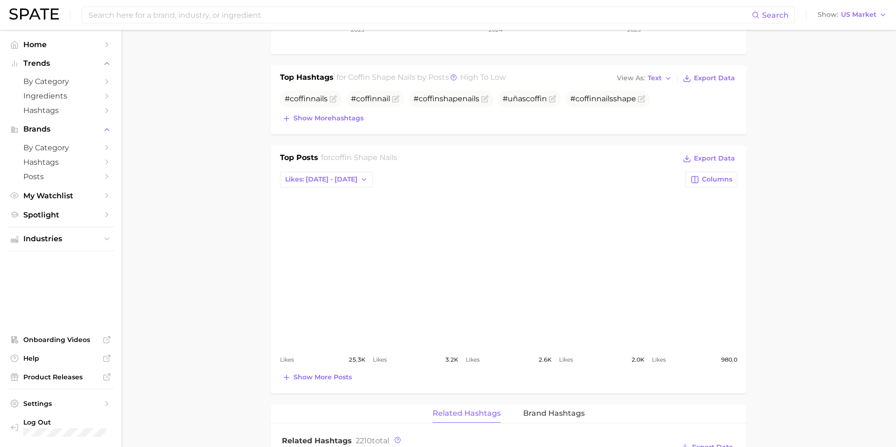
scroll to position [289, 0]
click at [324, 376] on span "Show more posts" at bounding box center [323, 376] width 58 height 8
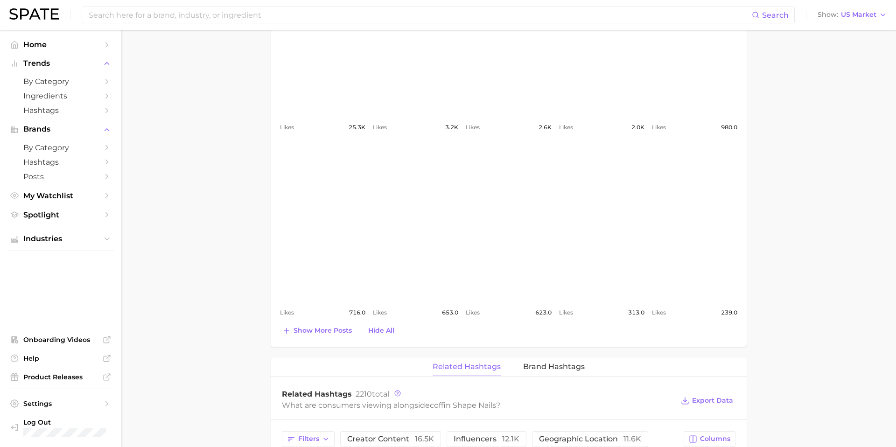
scroll to position [522, 0]
click at [327, 332] on span "Show more posts" at bounding box center [323, 329] width 58 height 8
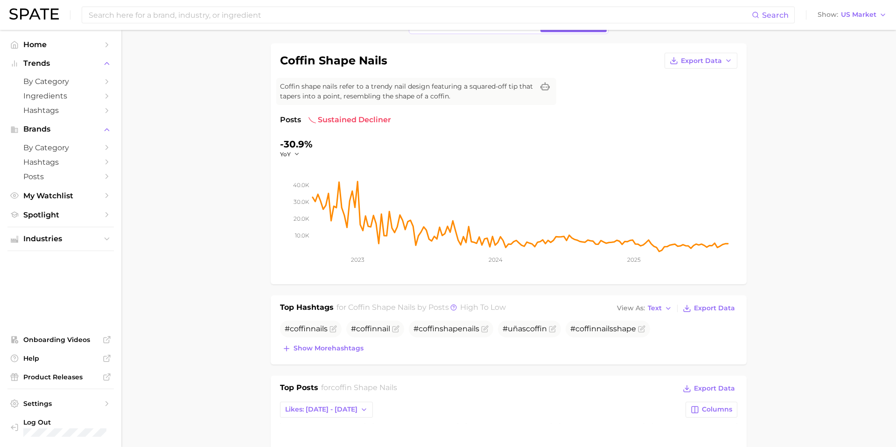
scroll to position [0, 0]
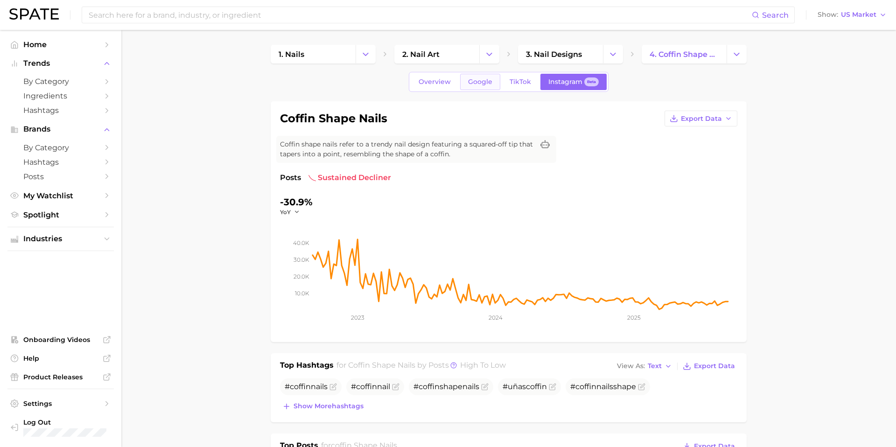
click at [481, 82] on span "Google" at bounding box center [480, 82] width 24 height 8
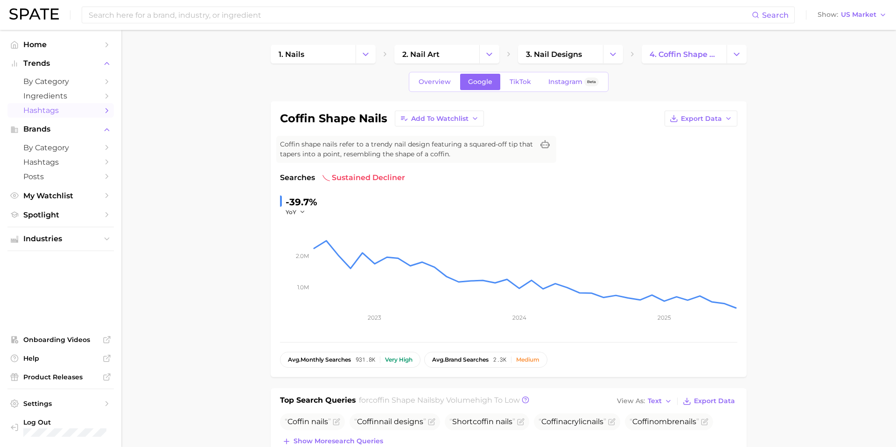
click at [105, 114] on icon "Sidebar" at bounding box center [107, 110] width 8 height 8
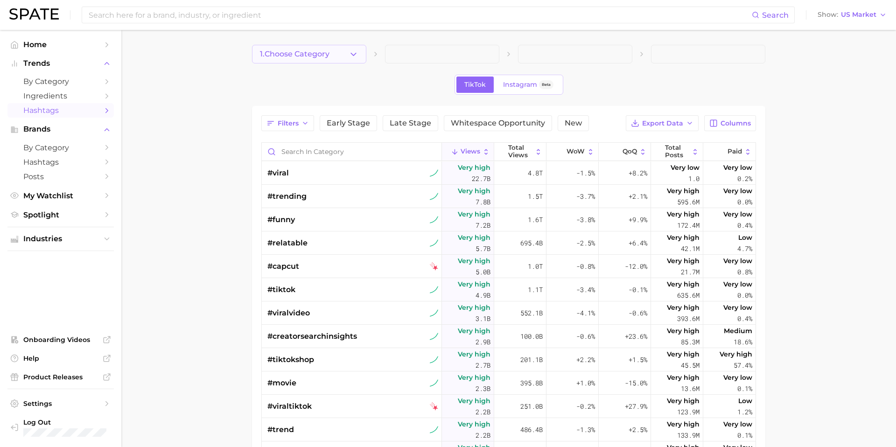
click at [314, 52] on span "1. Choose Category" at bounding box center [295, 54] width 70 height 8
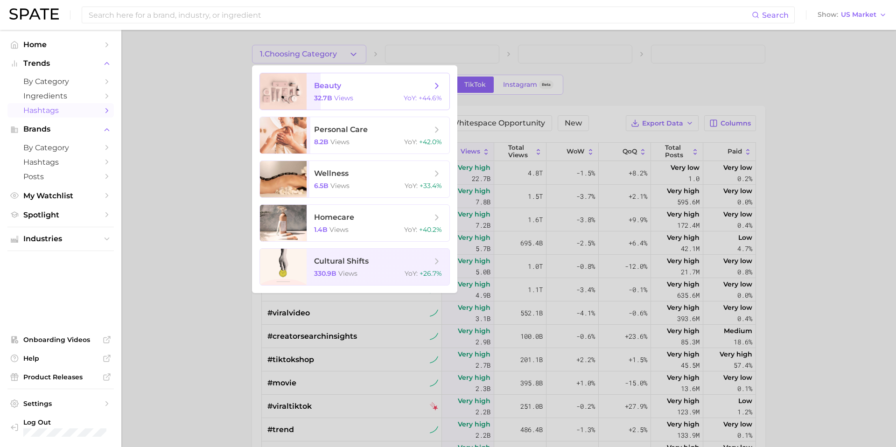
click at [356, 92] on span "beauty 32.7b views YoY : +44.6%" at bounding box center [378, 91] width 143 height 36
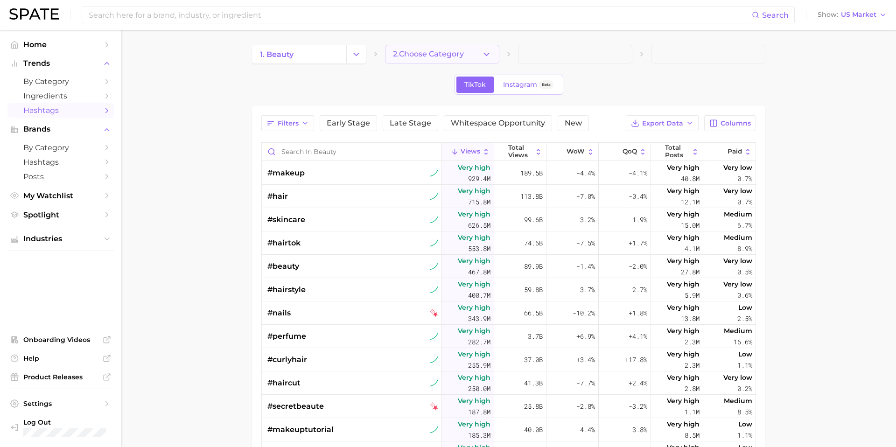
click at [422, 55] on span "2. Choose Category" at bounding box center [428, 54] width 71 height 8
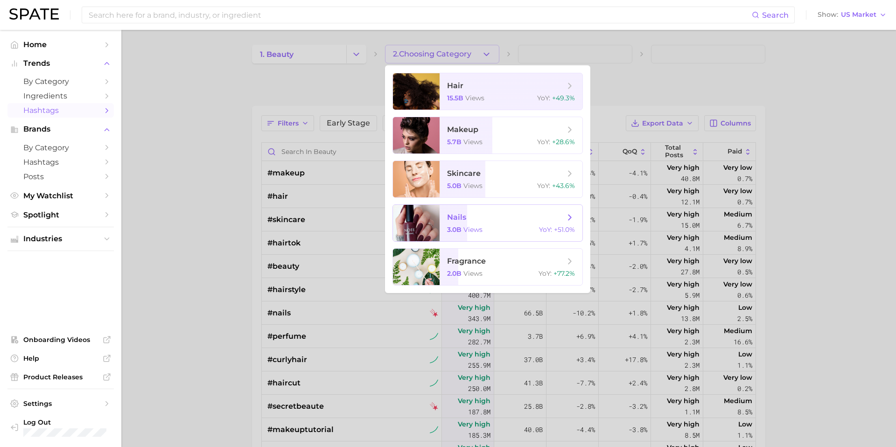
click at [485, 225] on span "nails 3.0b views YoY : +51.0%" at bounding box center [511, 223] width 143 height 36
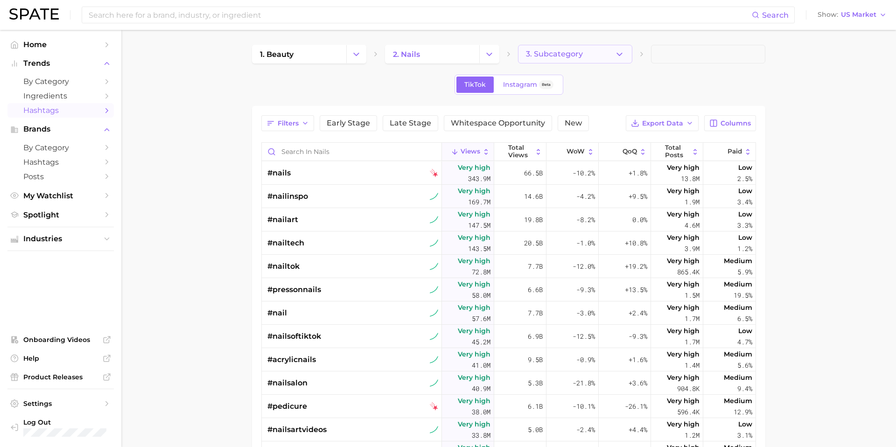
click at [600, 55] on button "3. Subcategory" at bounding box center [575, 54] width 114 height 19
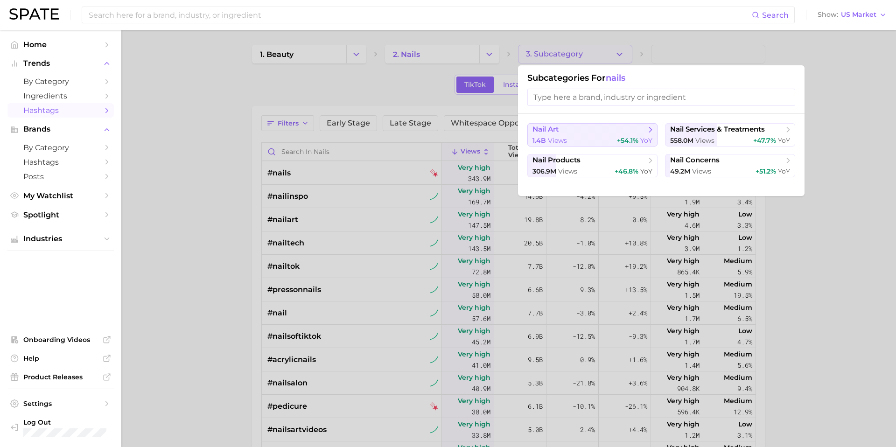
click at [579, 130] on span "nail art" at bounding box center [589, 129] width 113 height 9
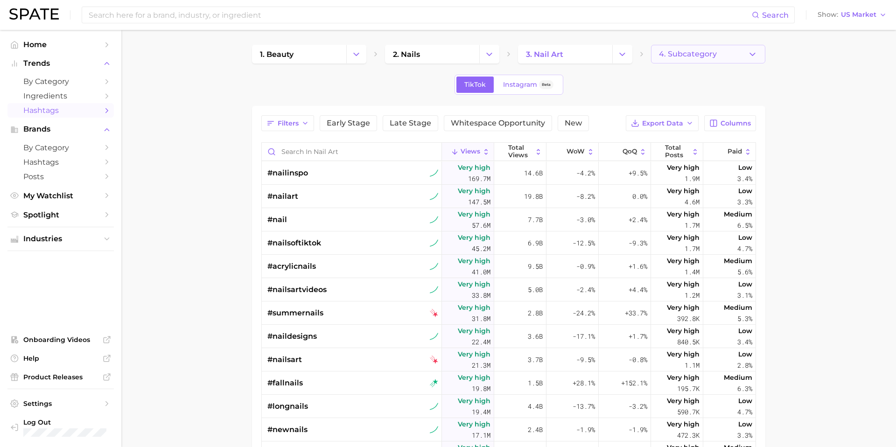
click at [733, 55] on button "4. Subcategory" at bounding box center [708, 54] width 114 height 19
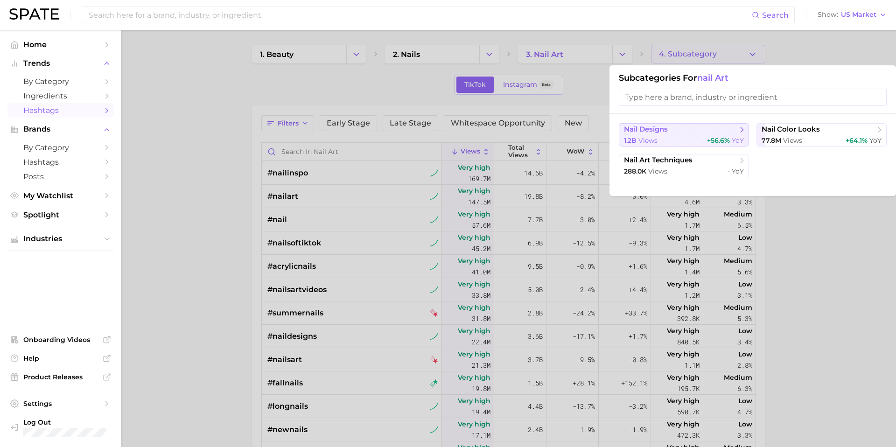
click at [690, 130] on span "nail designs" at bounding box center [680, 129] width 113 height 9
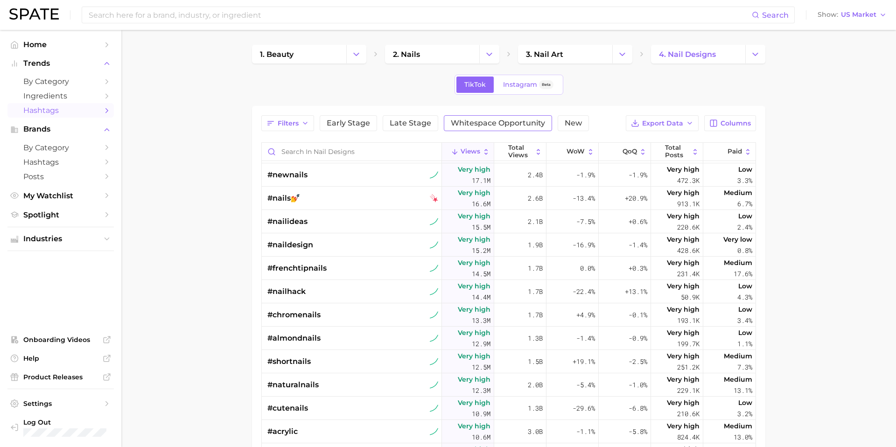
click at [480, 126] on span "Whitespace Opportunity" at bounding box center [498, 123] width 94 height 7
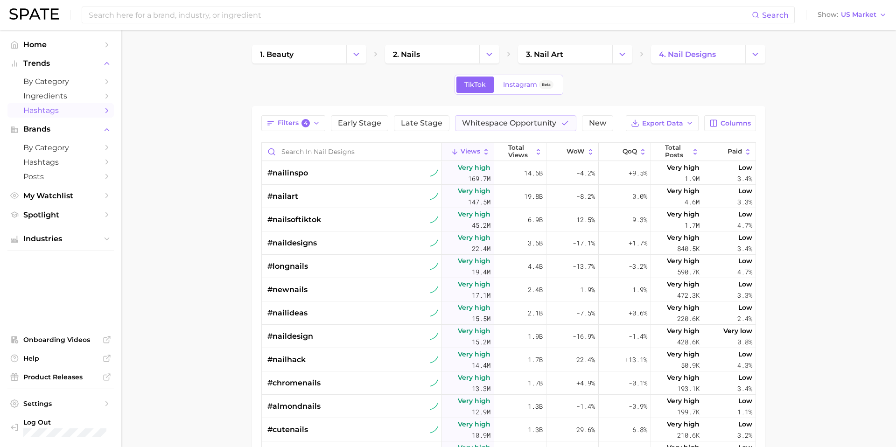
click at [208, 217] on main "1. beauty 2. nails 3. nail art 4. nail designs TikTok Instagram Beta Filters 4 …" at bounding box center [508, 338] width 775 height 616
click at [526, 84] on span "Instagram" at bounding box center [520, 85] width 34 height 8
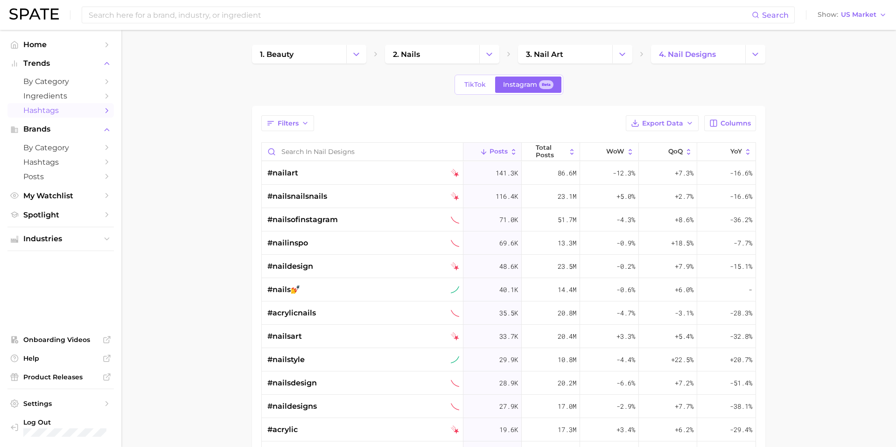
click at [455, 104] on div "1. beauty 2. nails 3. nail art 4. nail designs TikTok Instagram Beta Filters Ex…" at bounding box center [508, 322] width 513 height 554
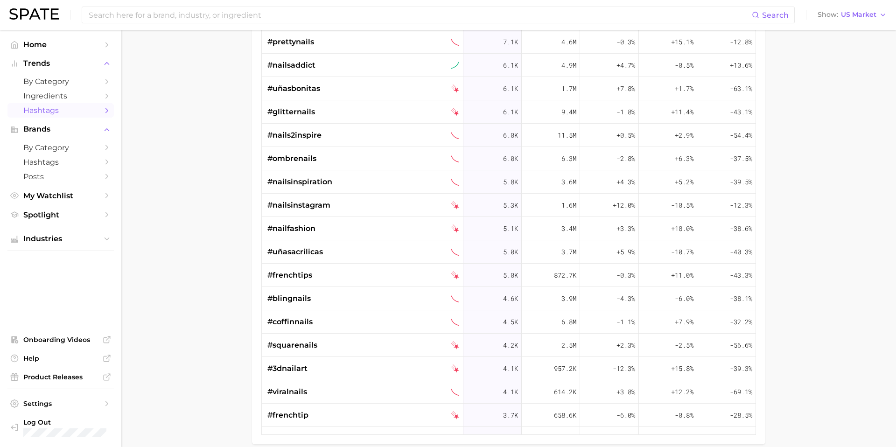
scroll to position [688, 0]
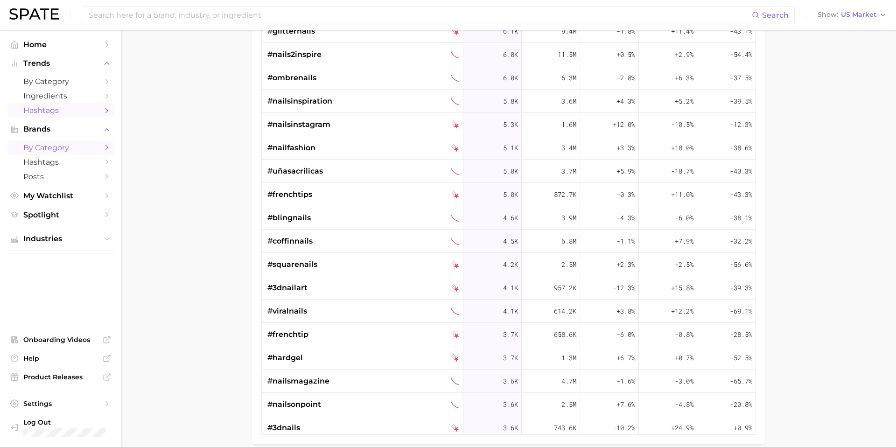
click at [80, 144] on span "by Category" at bounding box center [60, 147] width 75 height 9
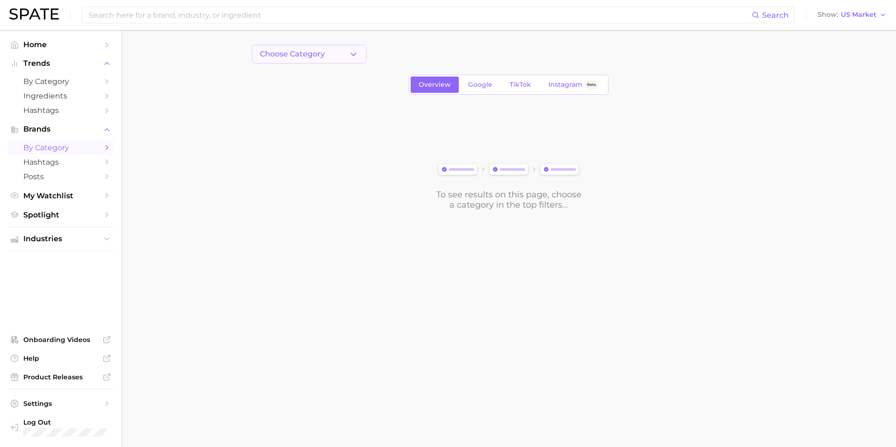
click at [350, 61] on button "Choose Category" at bounding box center [309, 54] width 114 height 19
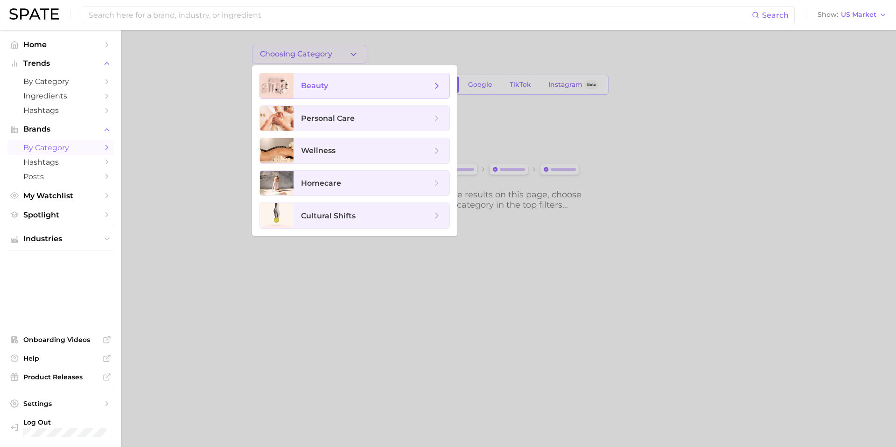
click at [370, 87] on span "beauty" at bounding box center [366, 86] width 131 height 10
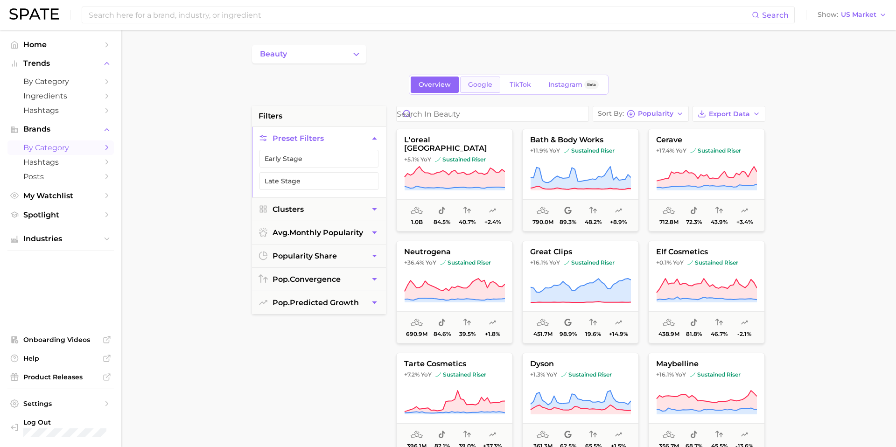
click at [488, 82] on span "Google" at bounding box center [480, 85] width 24 height 8
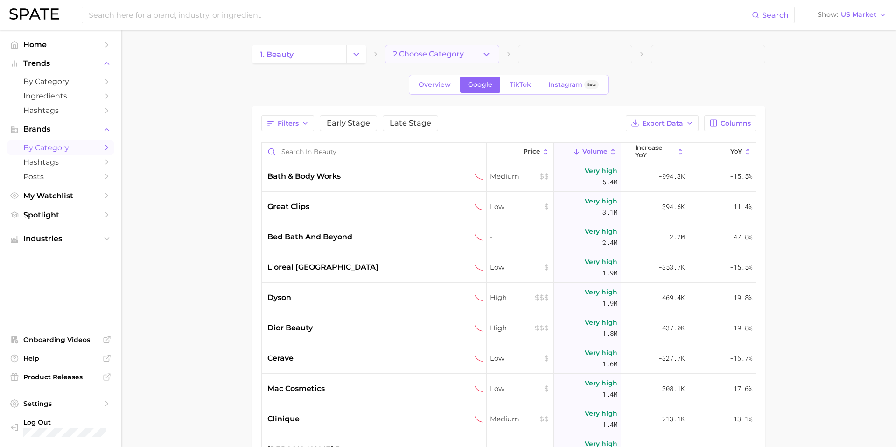
click at [483, 59] on icon "button" at bounding box center [487, 54] width 10 height 10
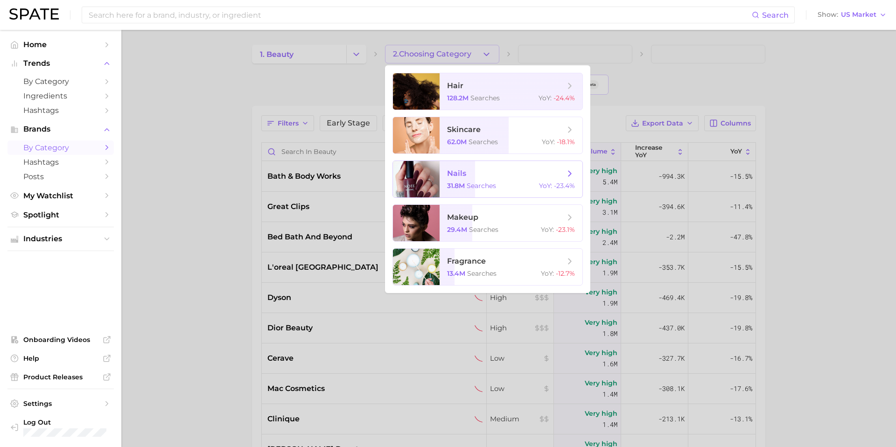
click at [488, 190] on span "nails 31.8m searches YoY : -23.4%" at bounding box center [511, 179] width 143 height 36
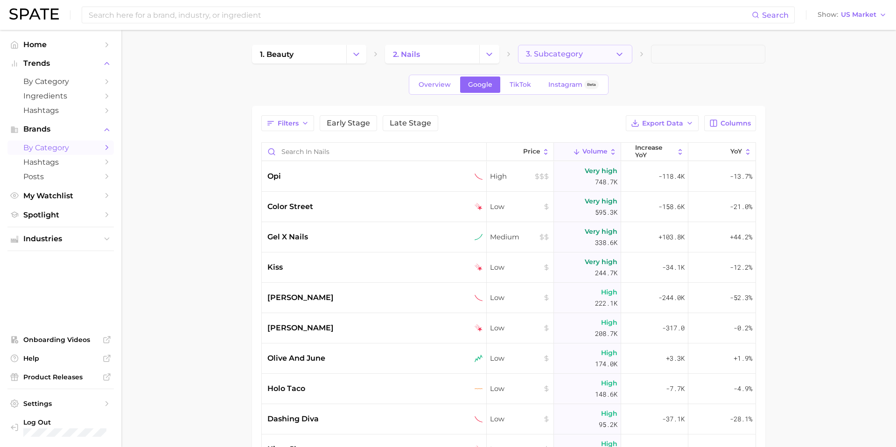
click at [615, 54] on icon "button" at bounding box center [620, 54] width 10 height 10
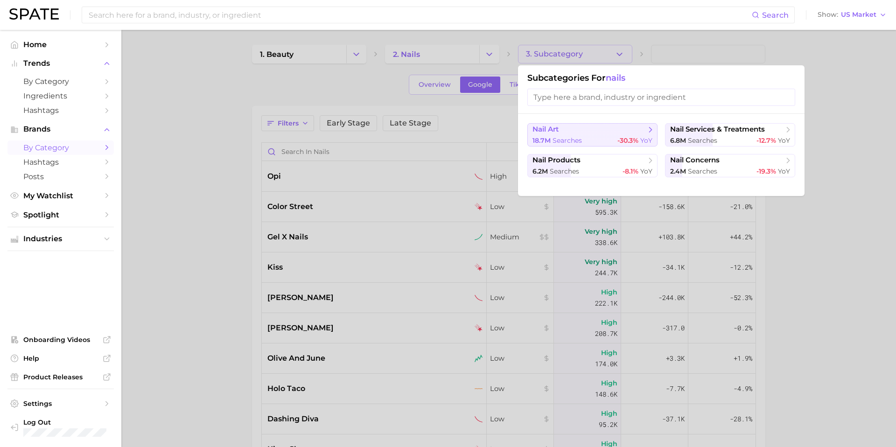
click at [597, 142] on div "18.7m searches -30.3% YoY" at bounding box center [593, 140] width 120 height 9
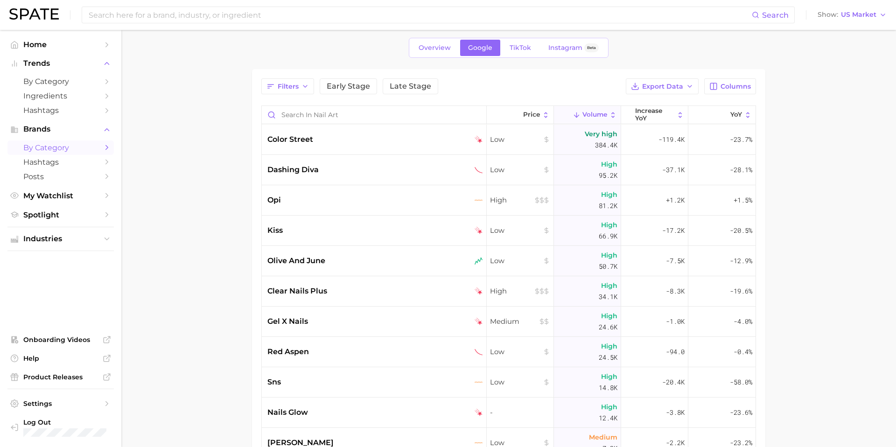
scroll to position [18, 0]
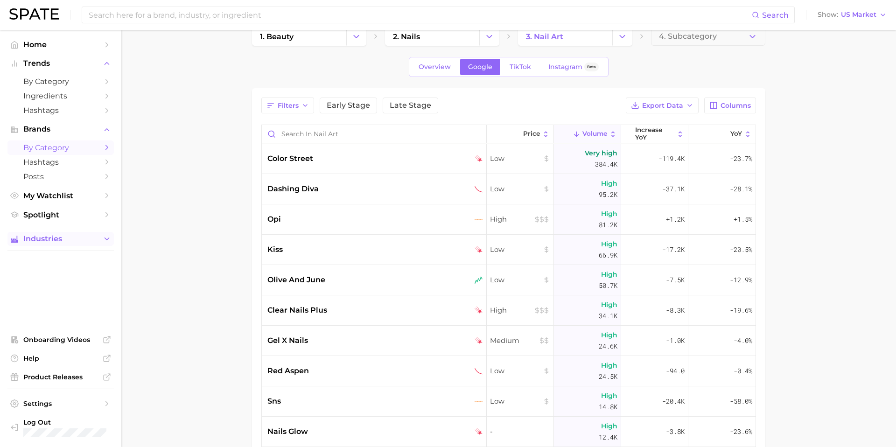
click at [103, 239] on icon "Sidebar" at bounding box center [107, 239] width 8 height 8
click at [106, 258] on icon "Sidebar" at bounding box center [107, 257] width 8 height 8
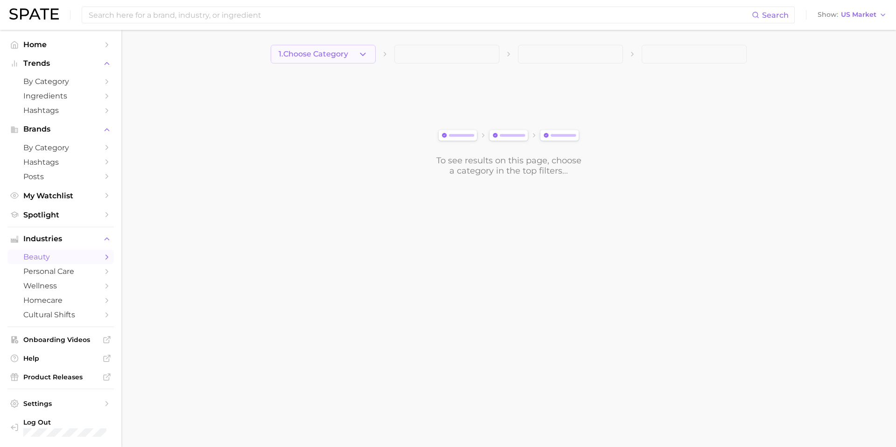
click at [359, 62] on button "1. Choose Category" at bounding box center [323, 54] width 105 height 19
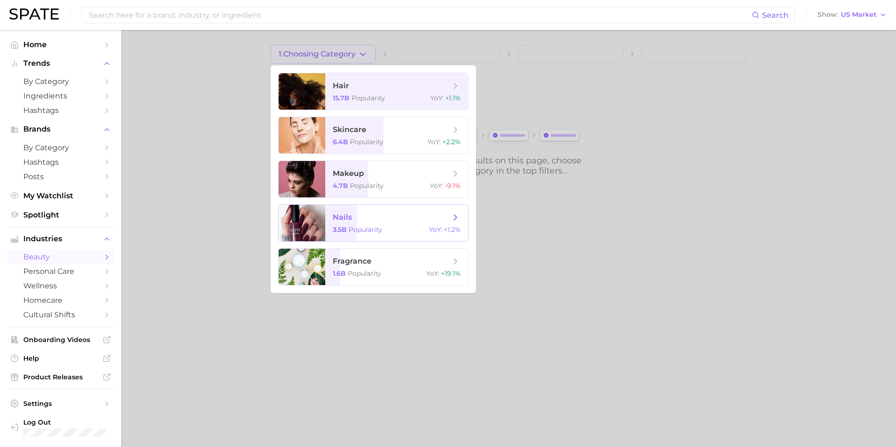
click at [365, 218] on span "nails" at bounding box center [392, 217] width 118 height 10
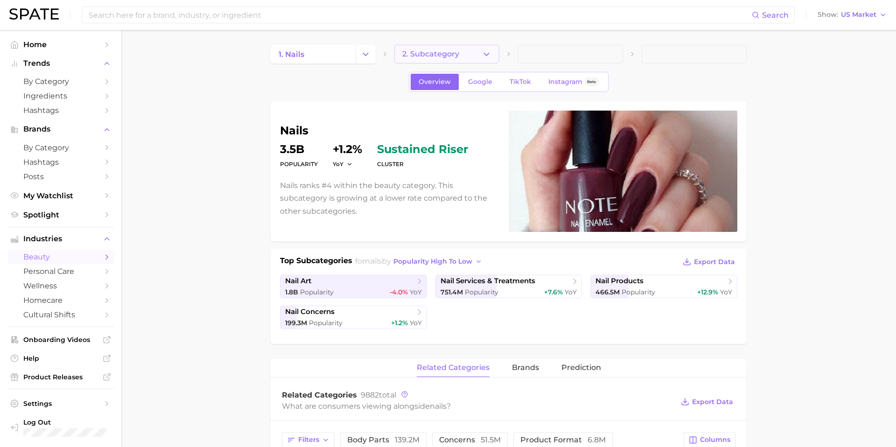
click at [456, 56] on span "2. Subcategory" at bounding box center [430, 54] width 57 height 8
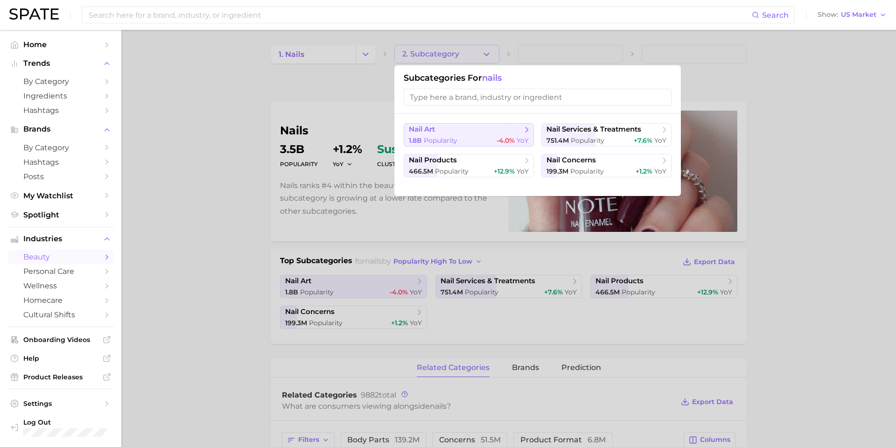
click at [453, 139] on span "Popularity" at bounding box center [441, 140] width 34 height 8
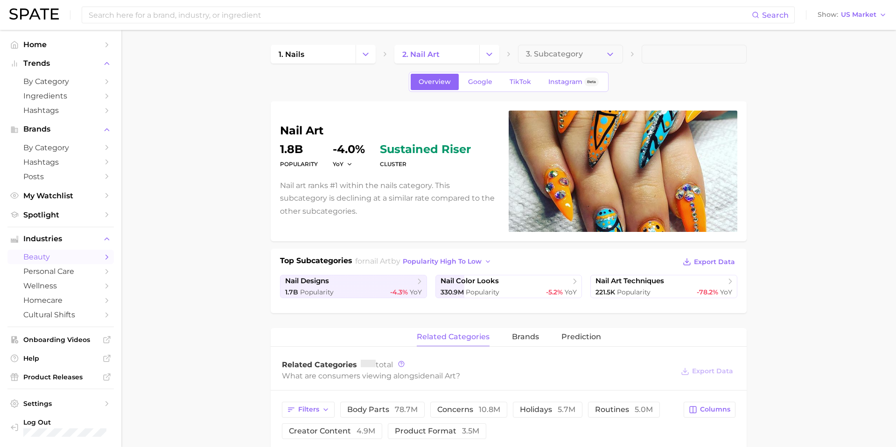
click at [596, 32] on main "1. nails 2. nail art 3. Subcategory Overview Google TikTok Instagram Beta nail …" at bounding box center [508, 396] width 775 height 732
click at [581, 56] on span "3. Subcategory" at bounding box center [554, 54] width 57 height 8
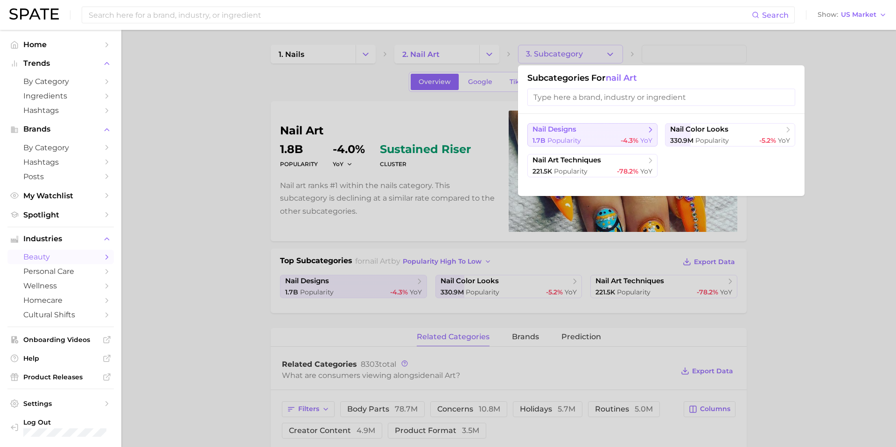
click at [577, 142] on span "Popularity" at bounding box center [565, 140] width 34 height 8
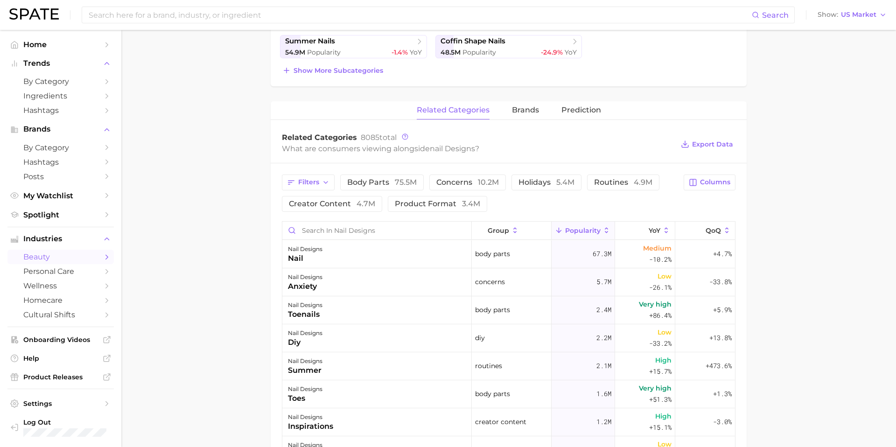
scroll to position [307, 0]
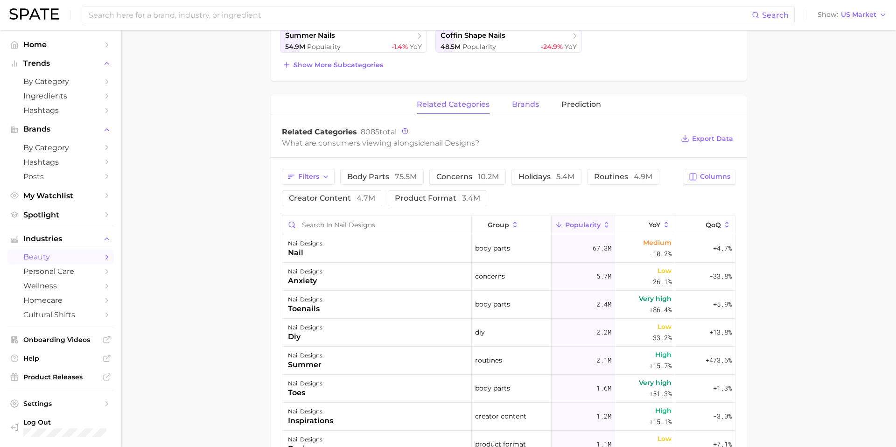
click at [521, 101] on span "brands" at bounding box center [525, 104] width 27 height 8
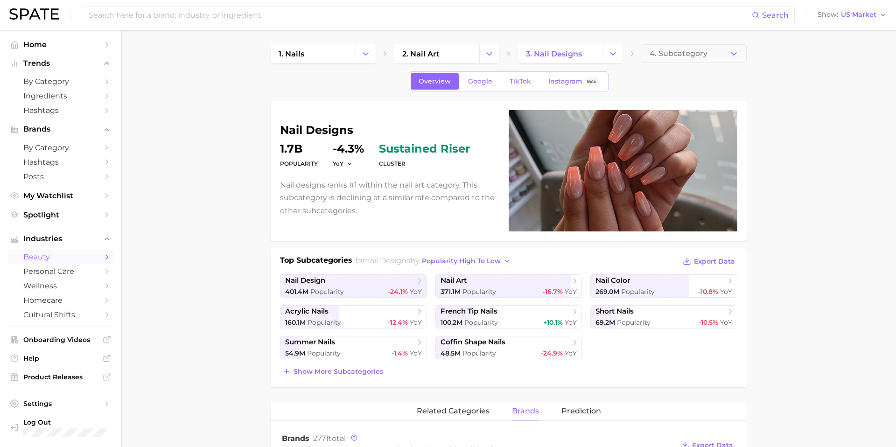
scroll to position [0, 0]
click at [492, 78] on link "Google" at bounding box center [480, 82] width 40 height 16
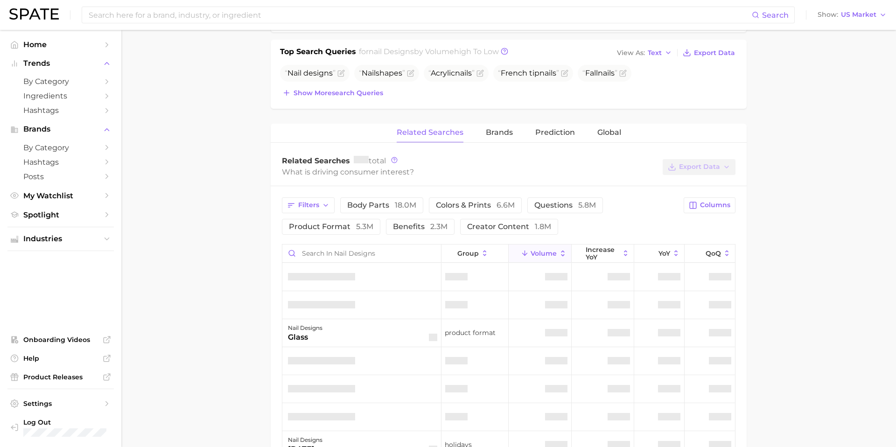
scroll to position [358, 0]
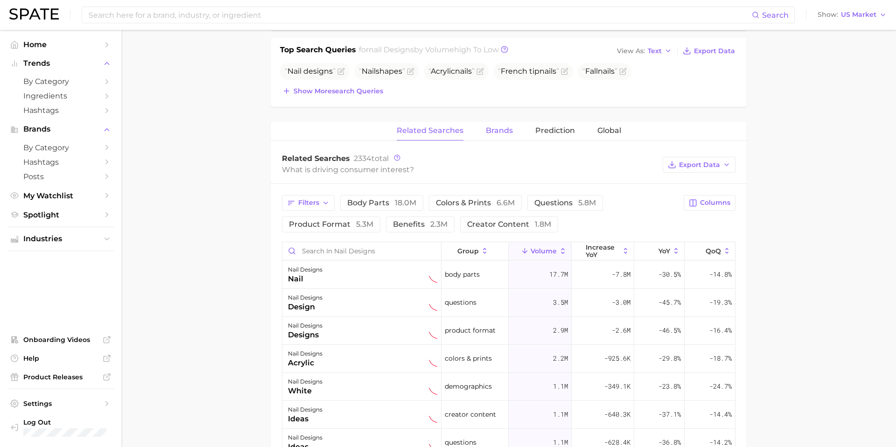
click at [494, 123] on button "Brands" at bounding box center [499, 131] width 27 height 18
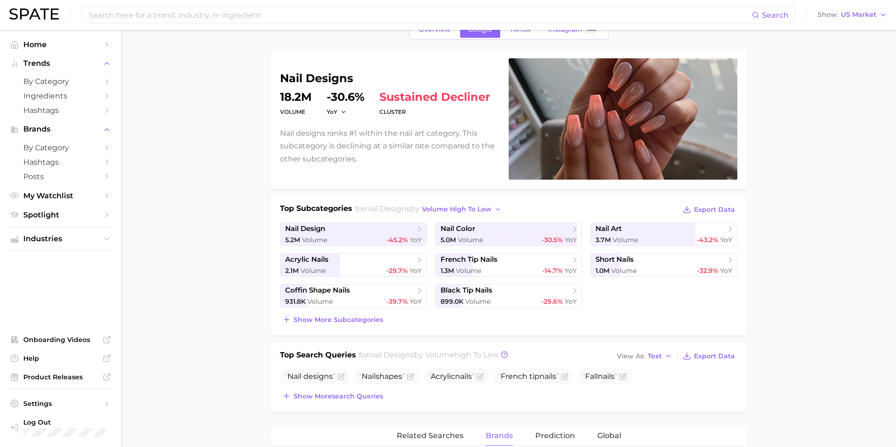
scroll to position [25, 0]
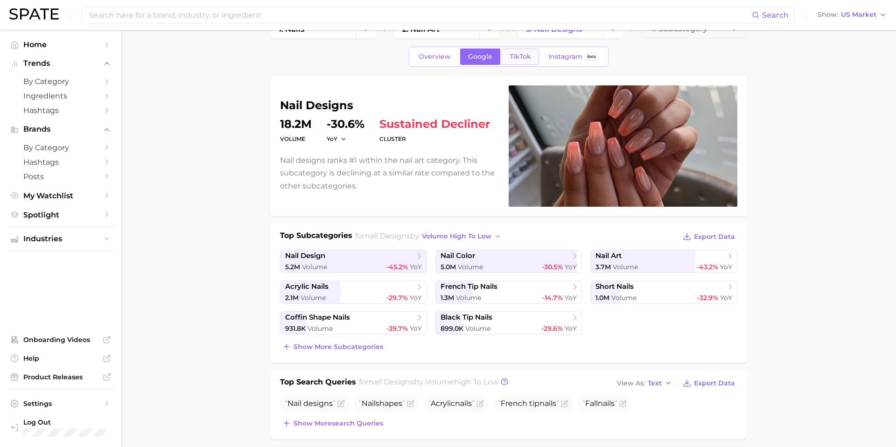
click at [521, 56] on span "TikTok" at bounding box center [520, 57] width 21 height 8
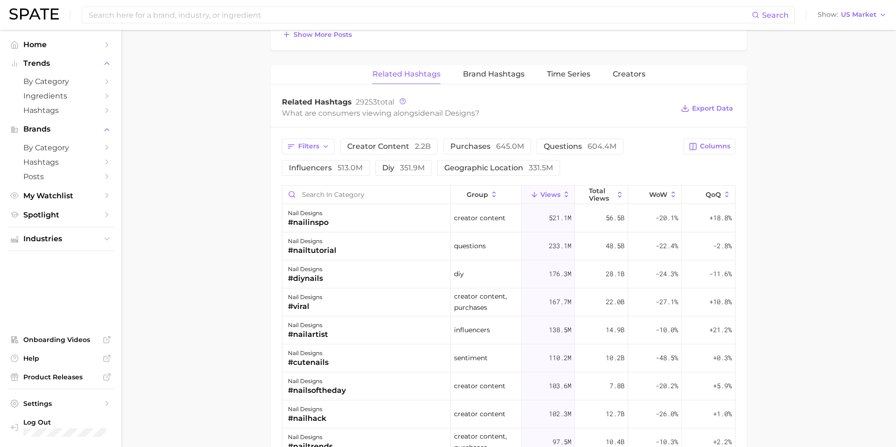
scroll to position [620, 0]
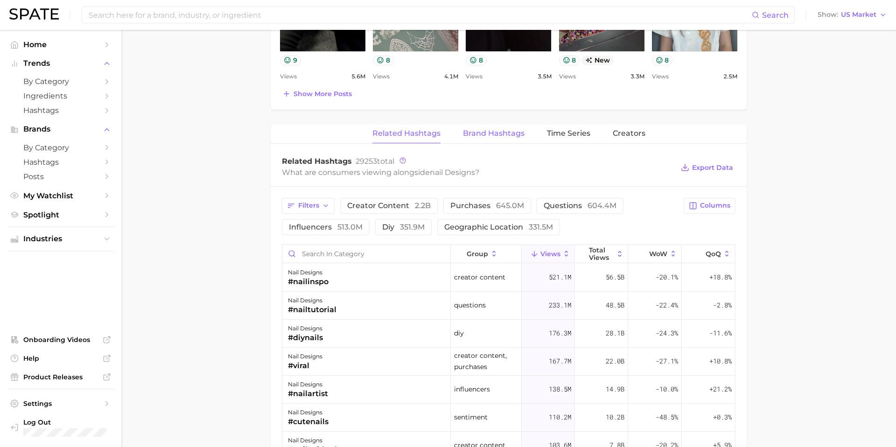
click at [484, 130] on span "Brand Hashtags" at bounding box center [494, 133] width 62 height 8
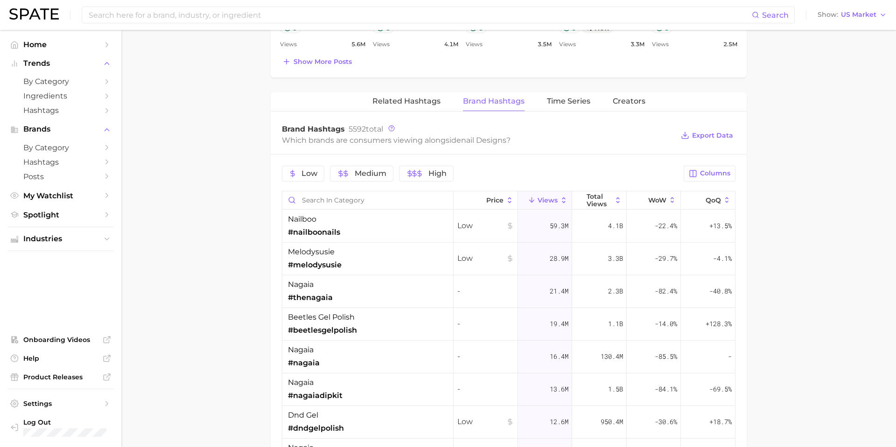
scroll to position [653, 0]
click at [620, 102] on span "Creators" at bounding box center [629, 101] width 33 height 8
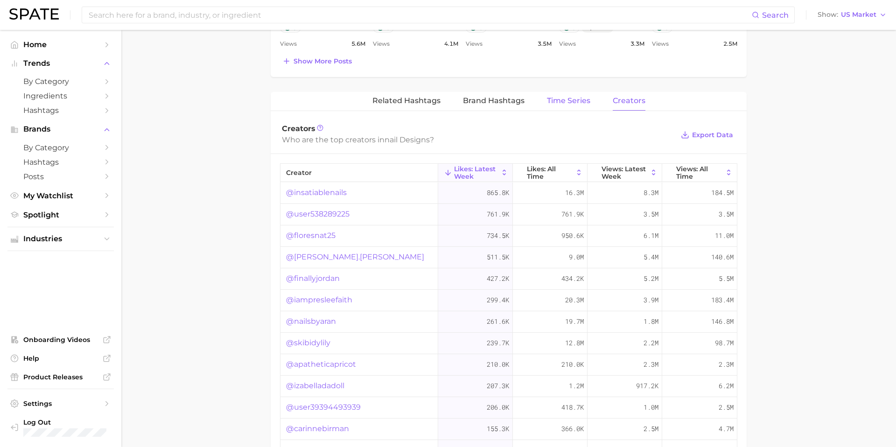
click at [561, 102] on span "Time Series" at bounding box center [568, 101] width 43 height 8
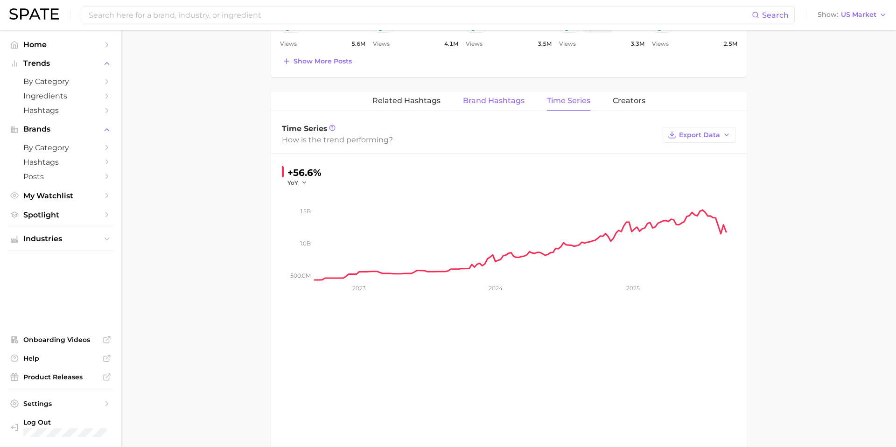
click at [505, 102] on span "Brand Hashtags" at bounding box center [494, 101] width 62 height 8
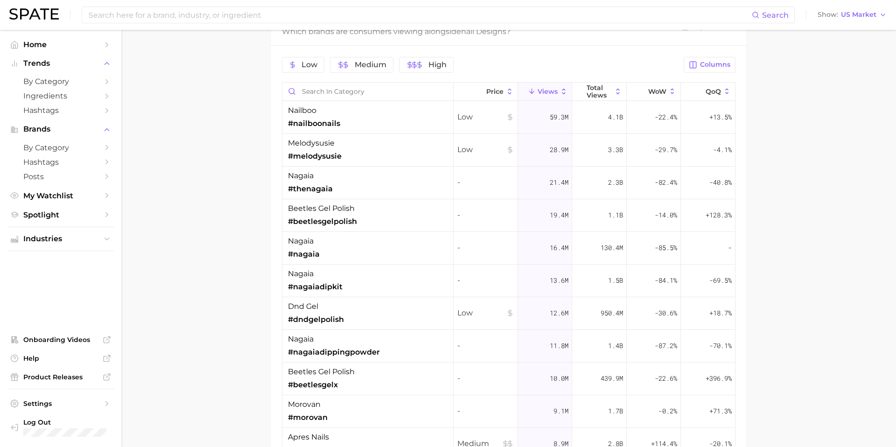
scroll to position [760, 0]
click at [304, 118] on div "nailboo #nailboonails" at bounding box center [314, 118] width 52 height 24
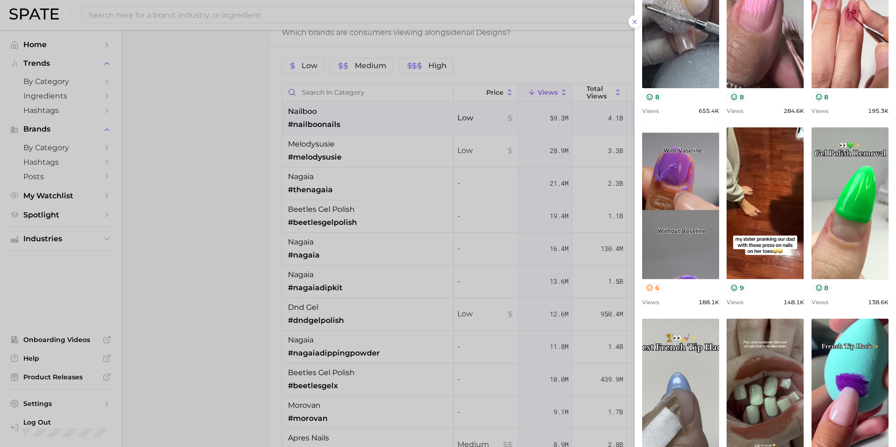
scroll to position [251, 0]
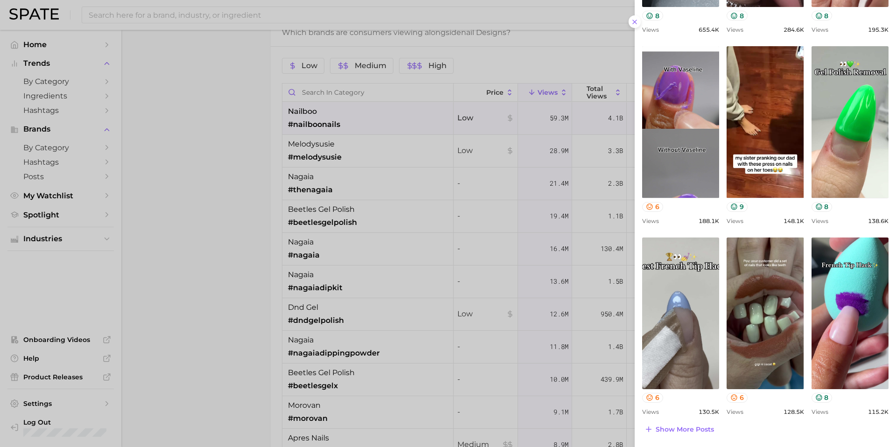
click at [554, 127] on div at bounding box center [448, 223] width 896 height 447
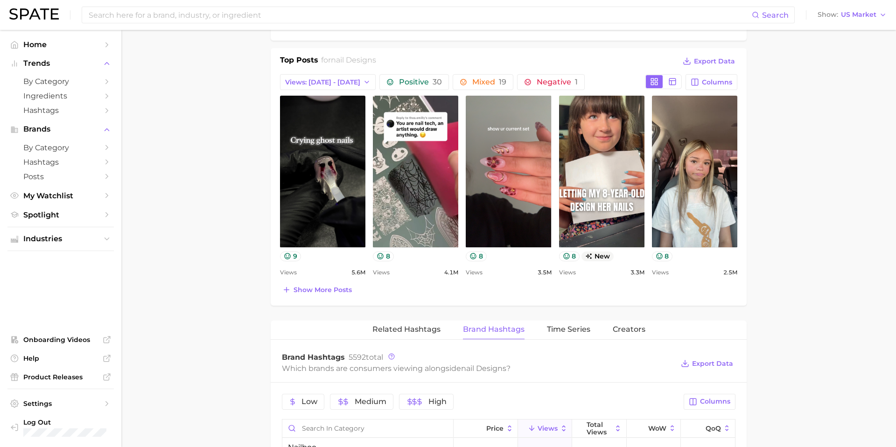
scroll to position [396, 0]
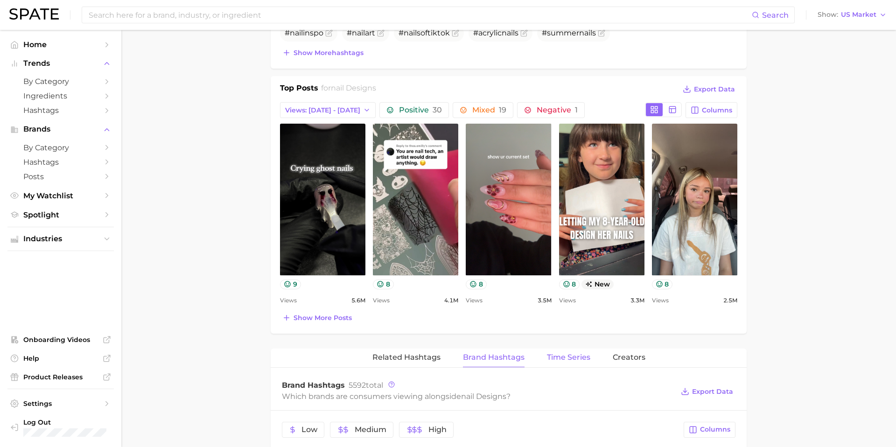
click at [576, 356] on span "Time Series" at bounding box center [568, 357] width 43 height 8
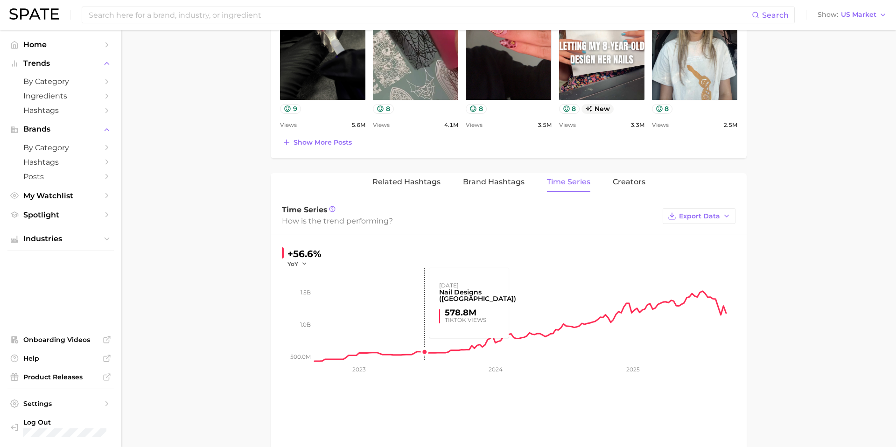
scroll to position [576, 0]
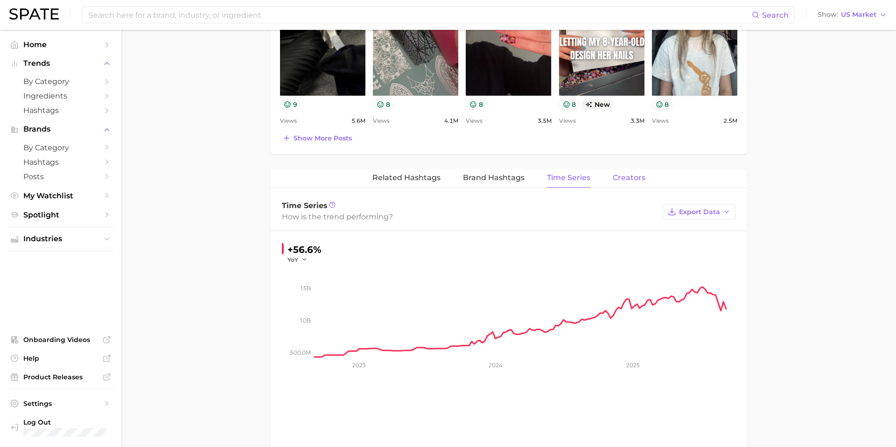
click at [631, 178] on span "Creators" at bounding box center [629, 178] width 33 height 8
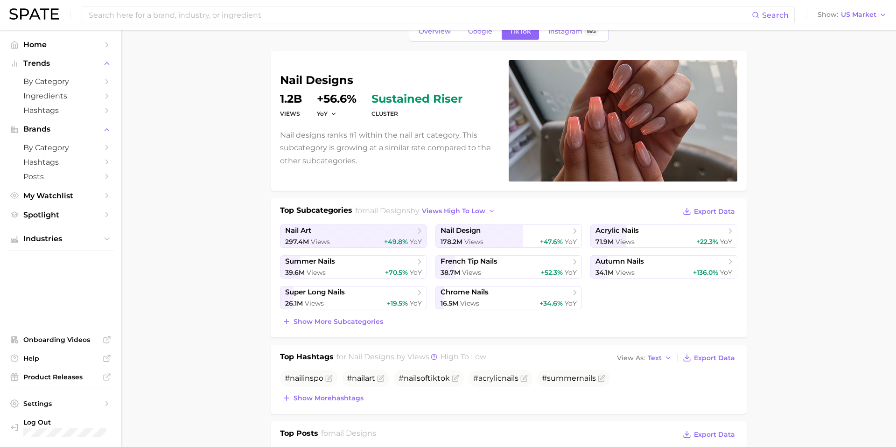
scroll to position [0, 0]
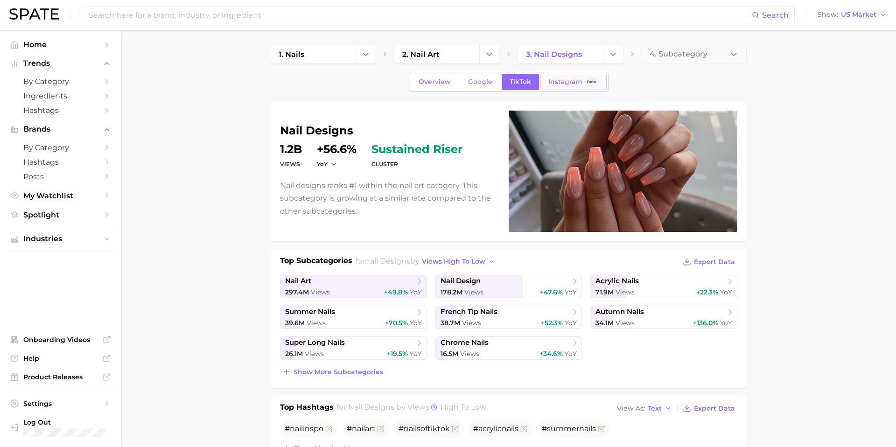
click at [566, 85] on span "Instagram" at bounding box center [566, 82] width 34 height 8
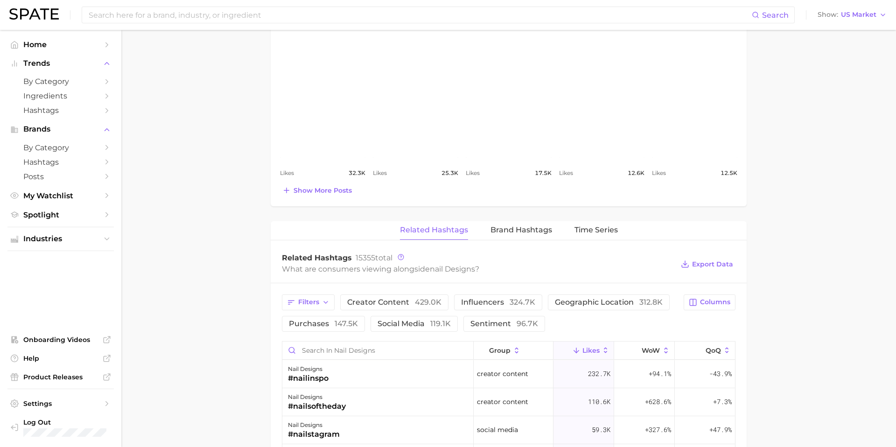
scroll to position [525, 0]
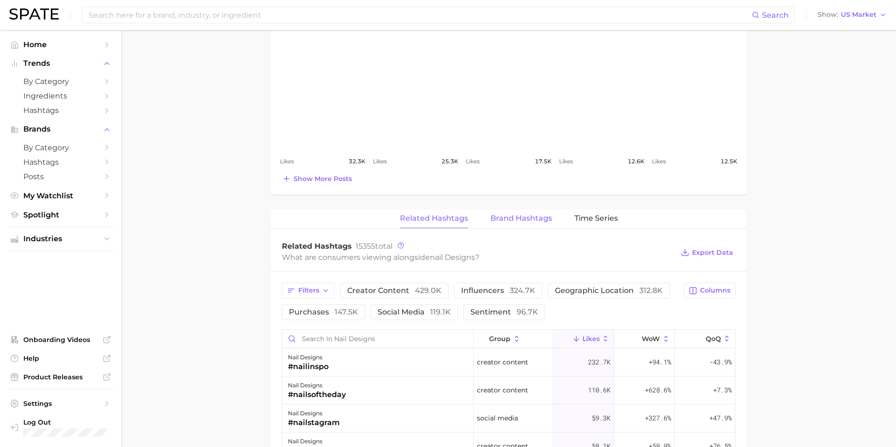
click at [512, 214] on span "Brand Hashtags" at bounding box center [522, 218] width 62 height 8
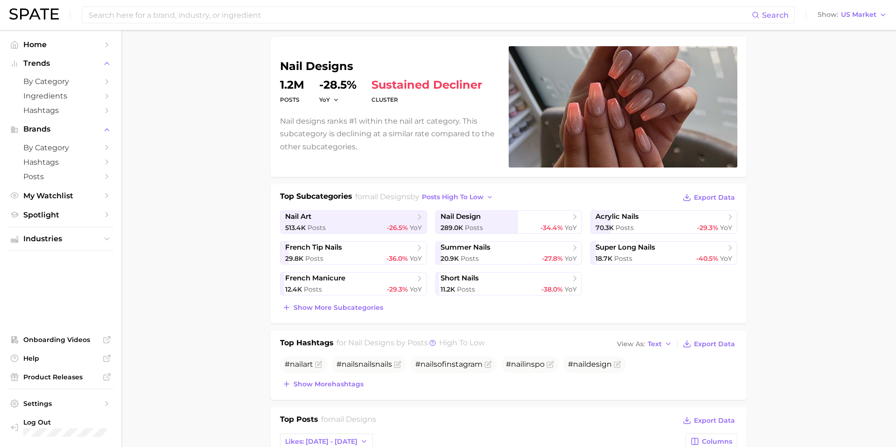
scroll to position [0, 0]
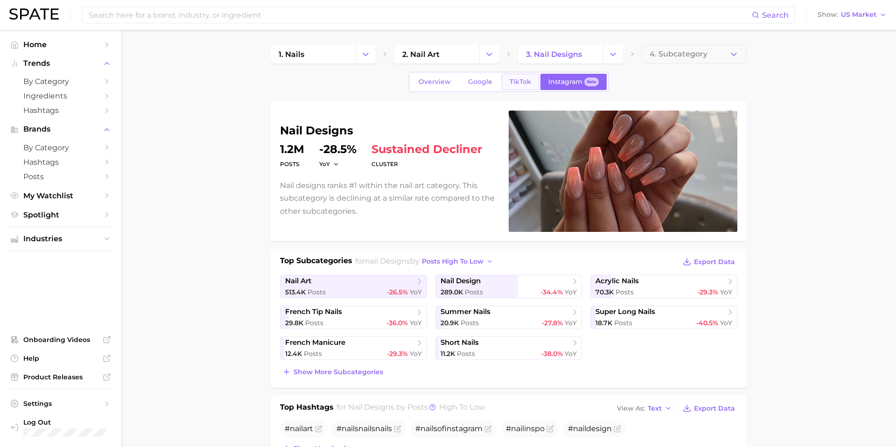
click at [519, 87] on link "TikTok" at bounding box center [520, 82] width 37 height 16
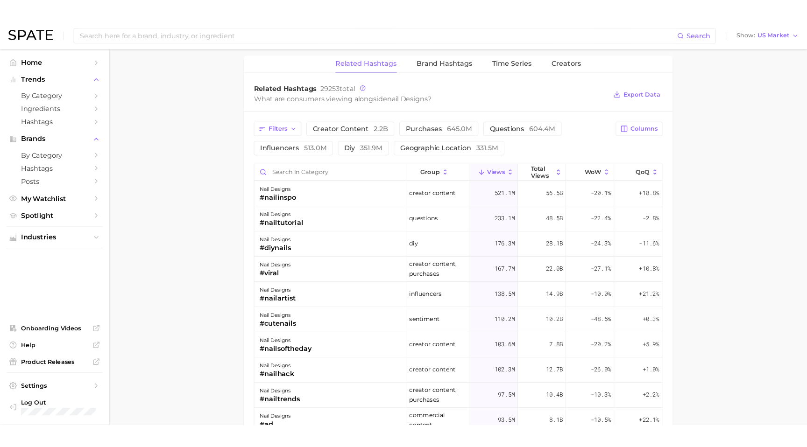
scroll to position [709, 0]
